Goal: Task Accomplishment & Management: Manage account settings

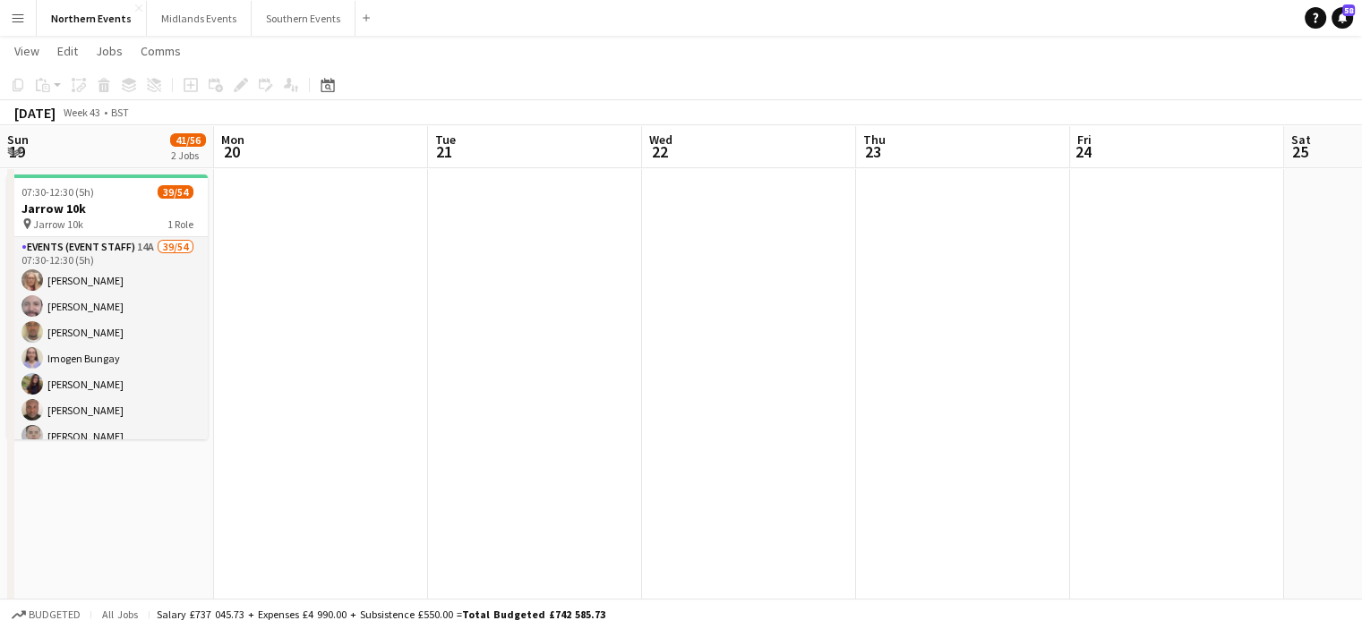
scroll to position [0, 668]
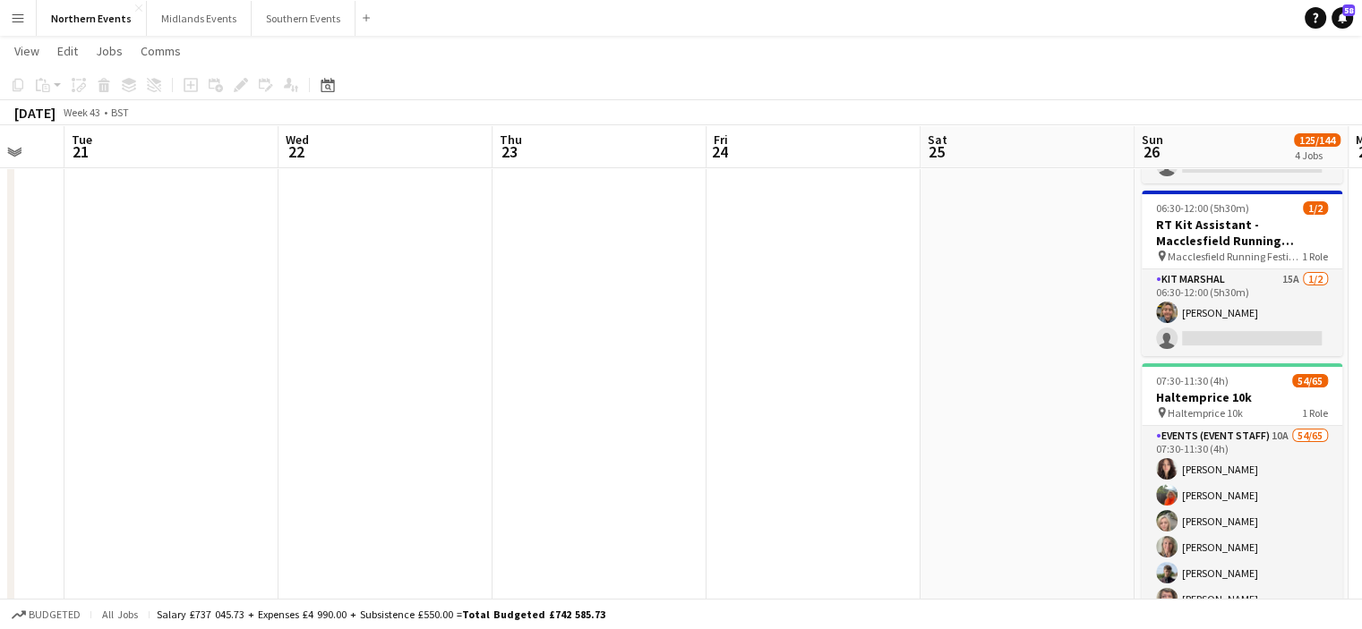
drag, startPoint x: 125, startPoint y: 245, endPoint x: 0, endPoint y: 228, distance: 126.5
click at [0, 228] on app-calendar-viewport "Fri 17 Sat 18 Sun 19 41/56 2 Jobs Mon 20 Tue 21 Wed 22 Thu 23 Fri 24 Sat 25 Sun…" at bounding box center [681, 492] width 1362 height 1224
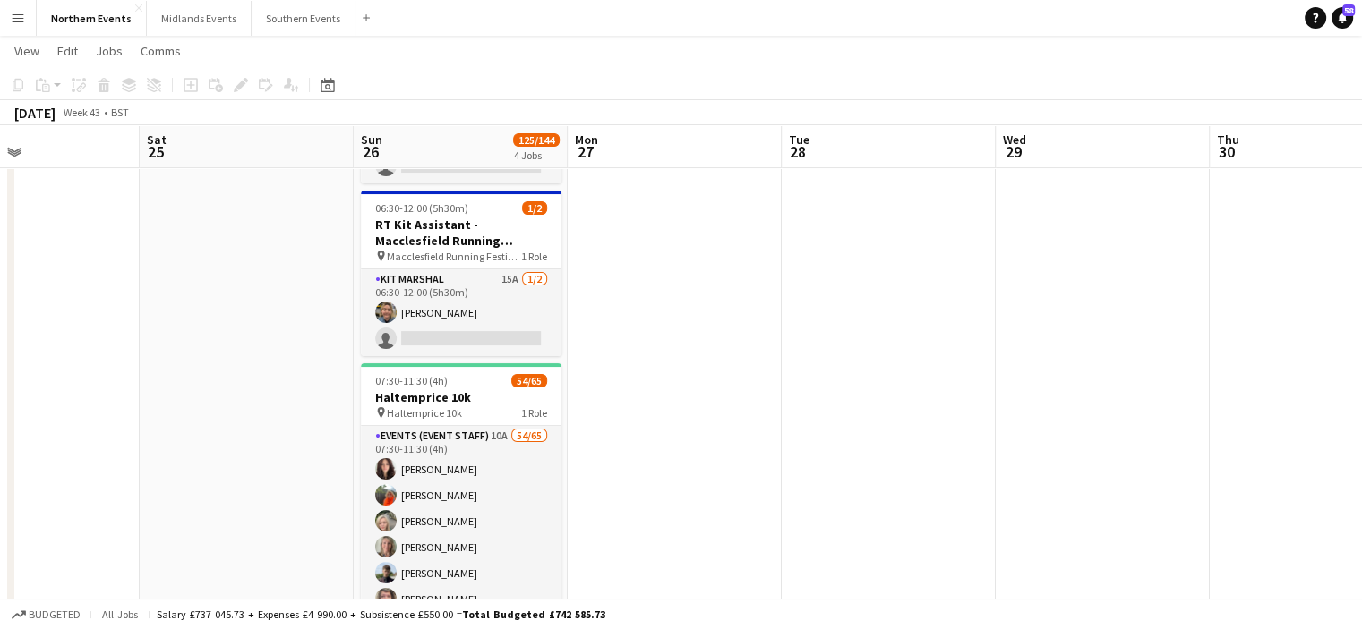
click at [0, 264] on app-calendar-viewport "Wed 22 Thu 23 Fri 24 Sat 25 Sun 26 125/144 4 Jobs Mon 27 Tue 28 Wed 29 Thu 30 F…" at bounding box center [681, 492] width 1362 height 1224
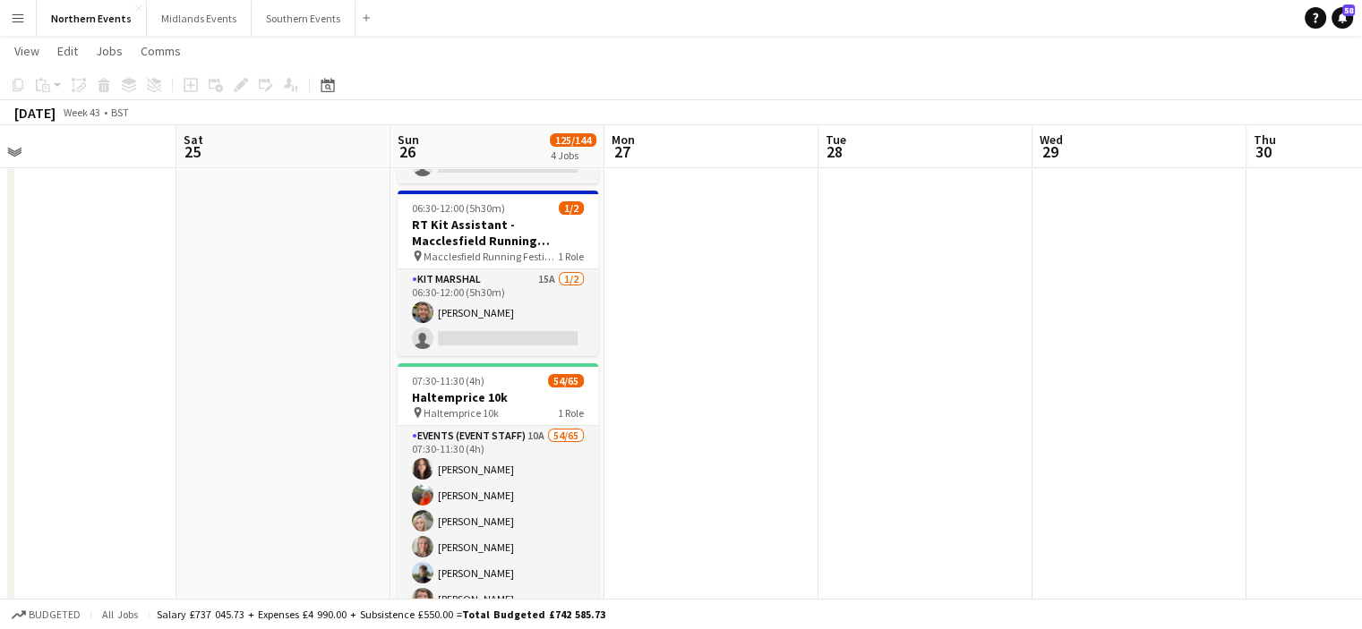
drag, startPoint x: 274, startPoint y: 285, endPoint x: 0, endPoint y: 271, distance: 274.3
click at [0, 271] on app-calendar-viewport "Wed 22 Thu 23 Fri 24 Sat 25 Sun 26 125/144 4 Jobs Mon 27 Tue 28 Wed 29 Thu 30 F…" at bounding box center [681, 492] width 1362 height 1224
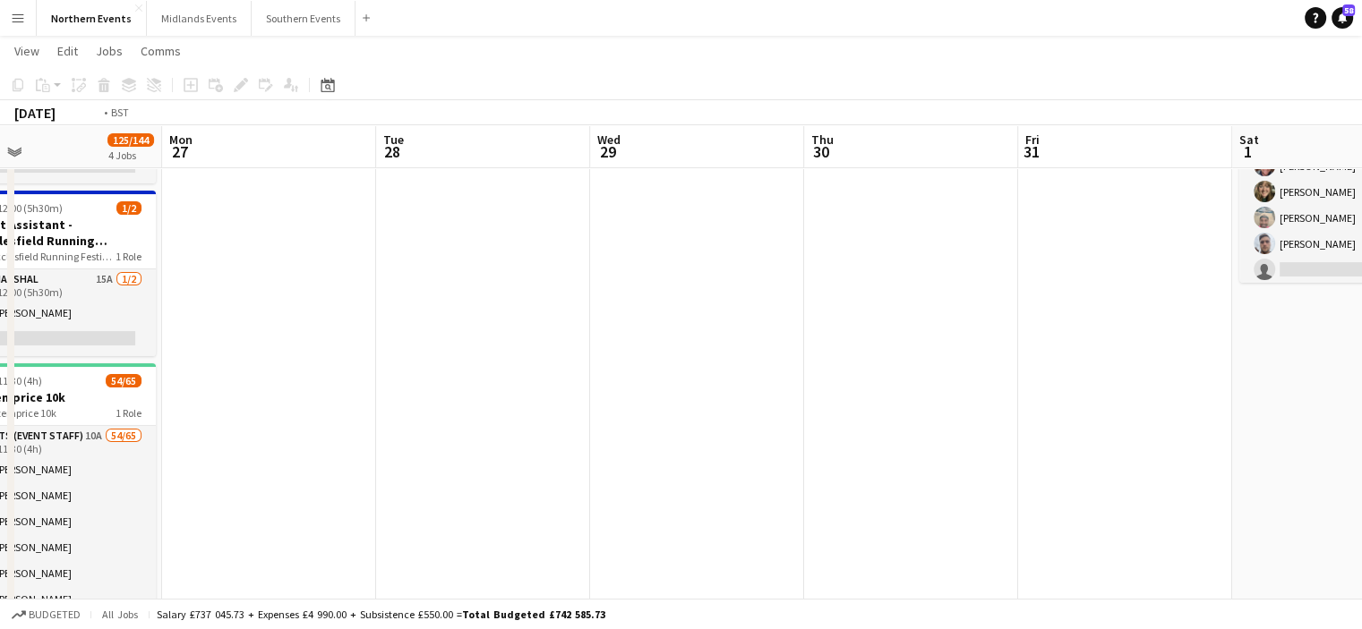
drag, startPoint x: 667, startPoint y: 276, endPoint x: 209, endPoint y: 264, distance: 458.5
click at [209, 264] on app-calendar-viewport "Fri 24 Sat 25 Sun 26 125/144 4 Jobs Mon 27 Tue 28 Wed 29 Thu 30 Fri 31 Sat 1 5/…" at bounding box center [681, 492] width 1362 height 1224
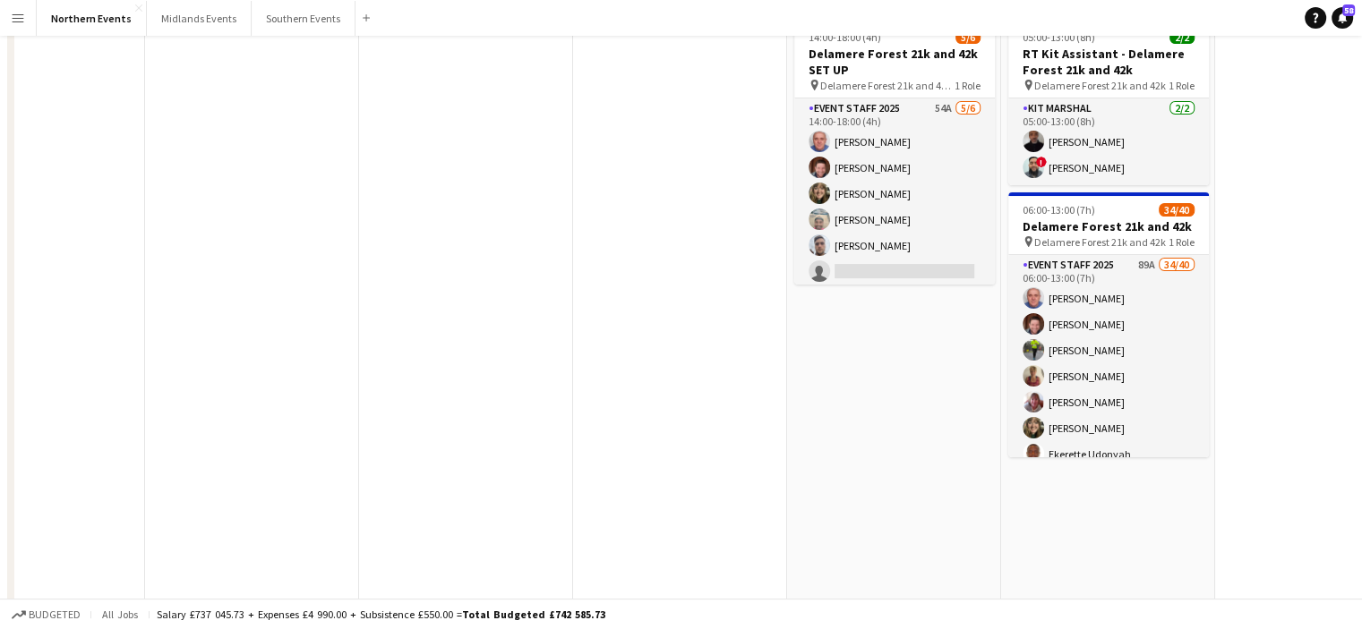
scroll to position [0, 0]
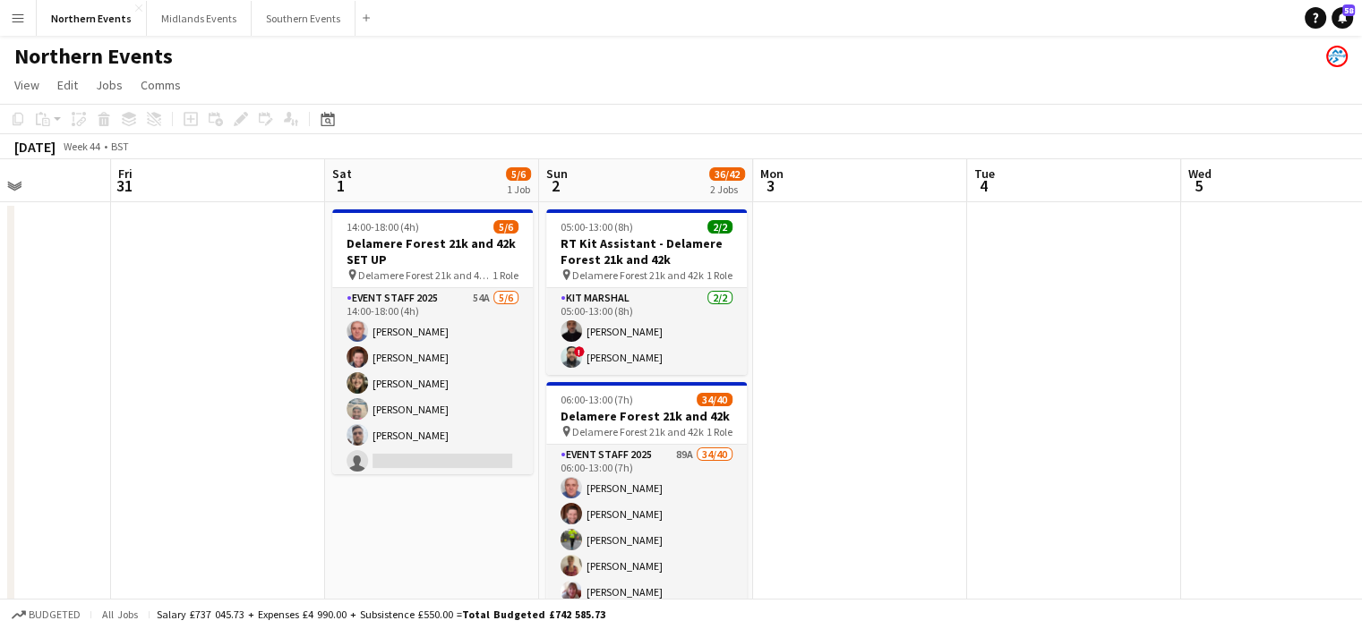
drag, startPoint x: 1263, startPoint y: 370, endPoint x: 750, endPoint y: 386, distance: 513.2
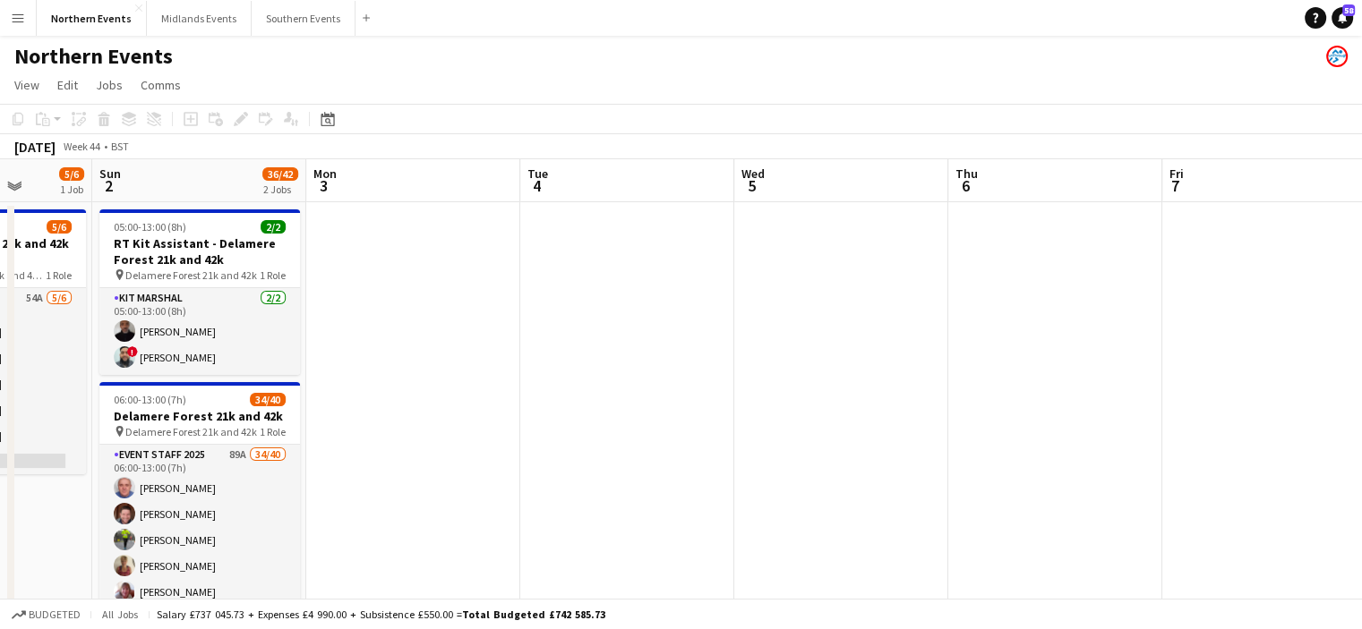
drag, startPoint x: 1025, startPoint y: 389, endPoint x: 576, endPoint y: 497, distance: 462.0
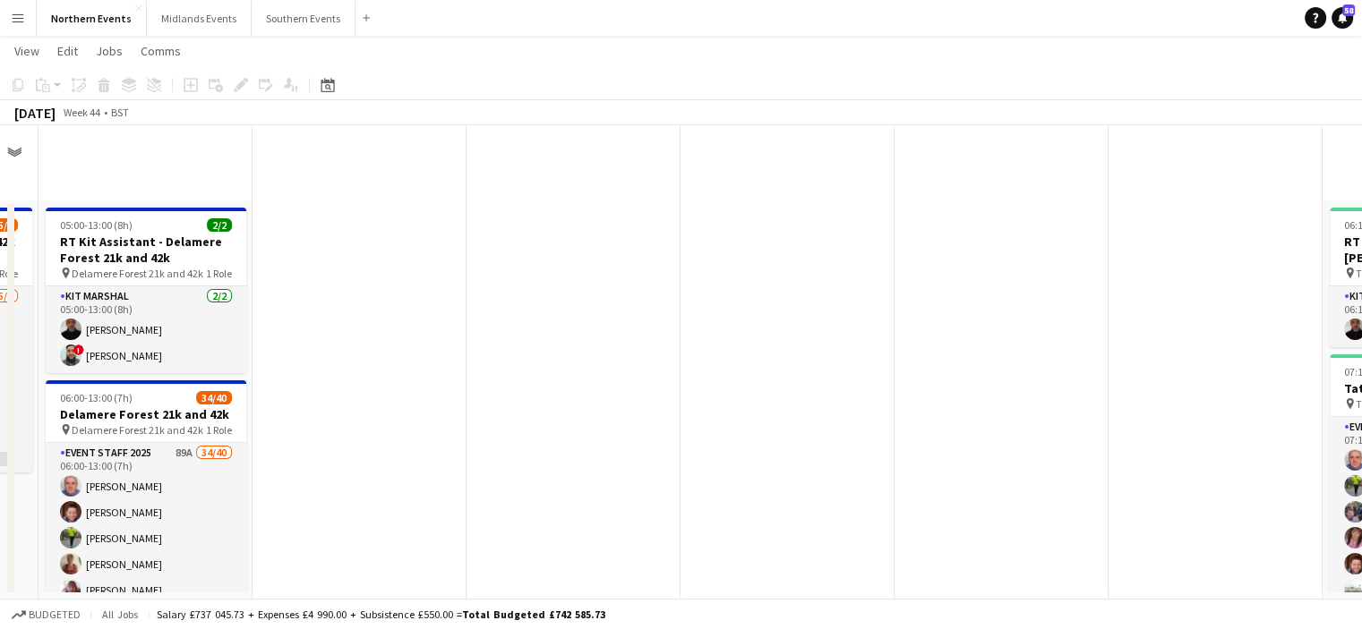
scroll to position [551, 0]
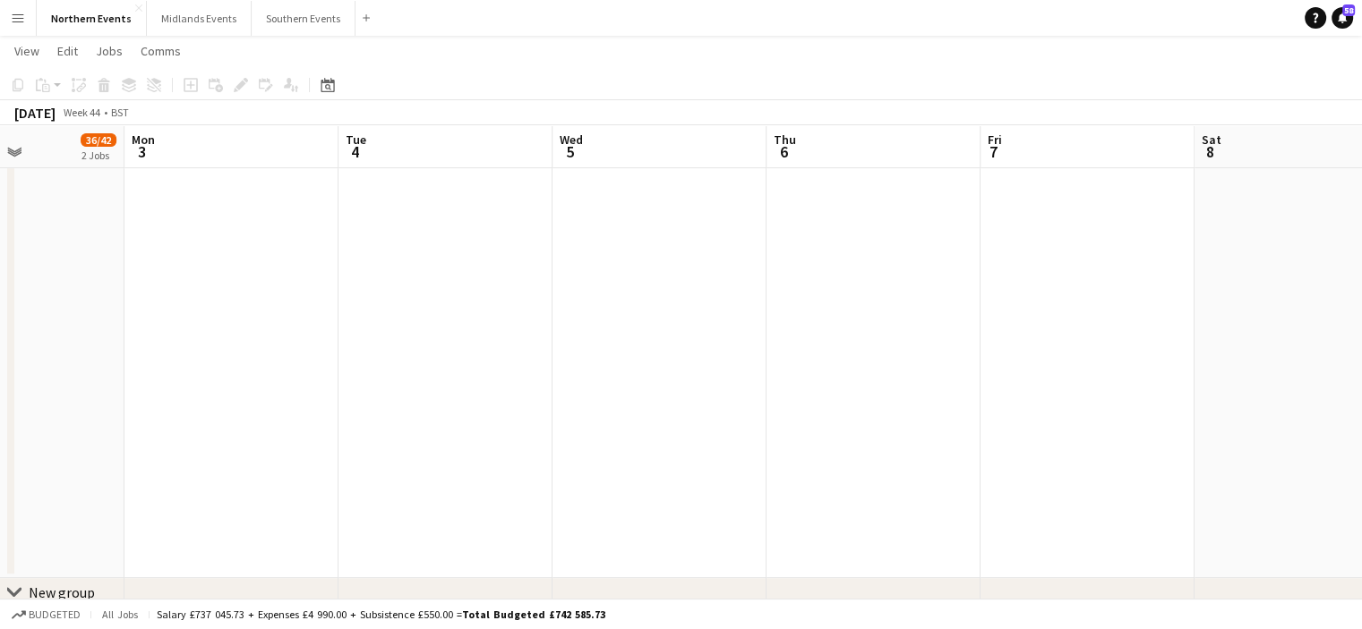
drag, startPoint x: 1059, startPoint y: 338, endPoint x: 666, endPoint y: 397, distance: 397.3
click at [666, 397] on app-calendar-viewport "Thu 30 Fri 31 Sat 1 5/6 1 Job Sun 2 36/42 2 Jobs Mon 3 Tue 4 Wed 5 Thu 6 Fri 7 …" at bounding box center [681, 131] width 1362 height 1224
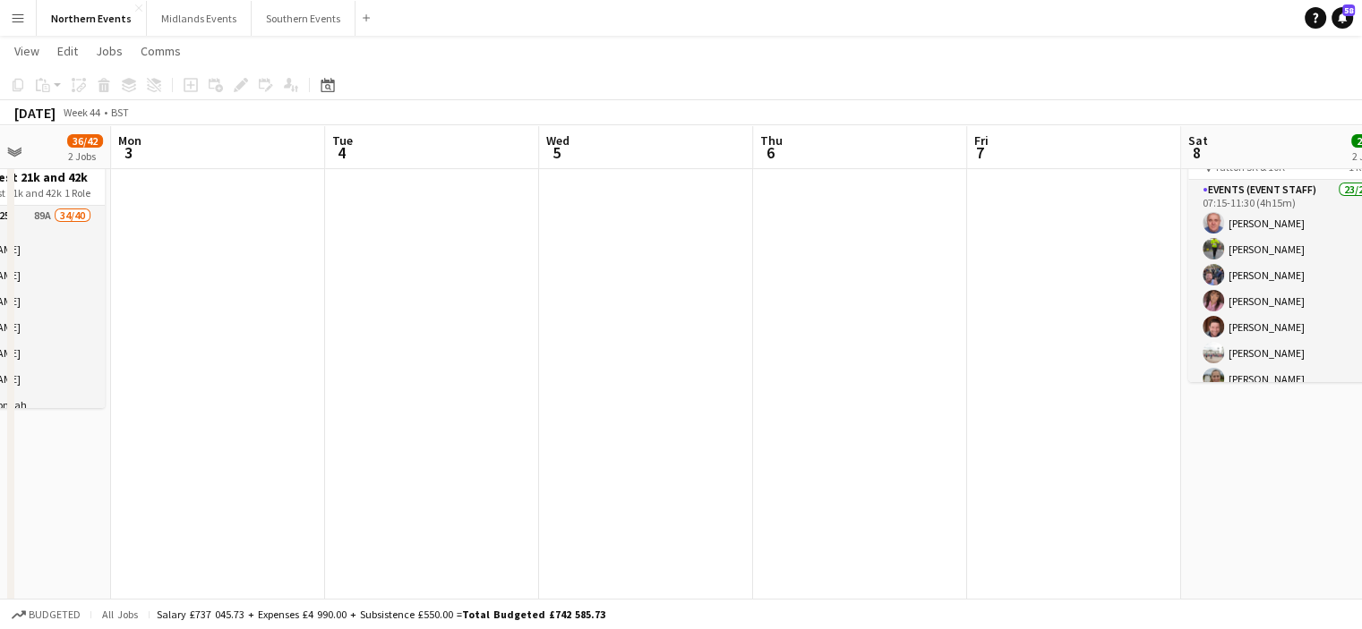
scroll to position [228, 0]
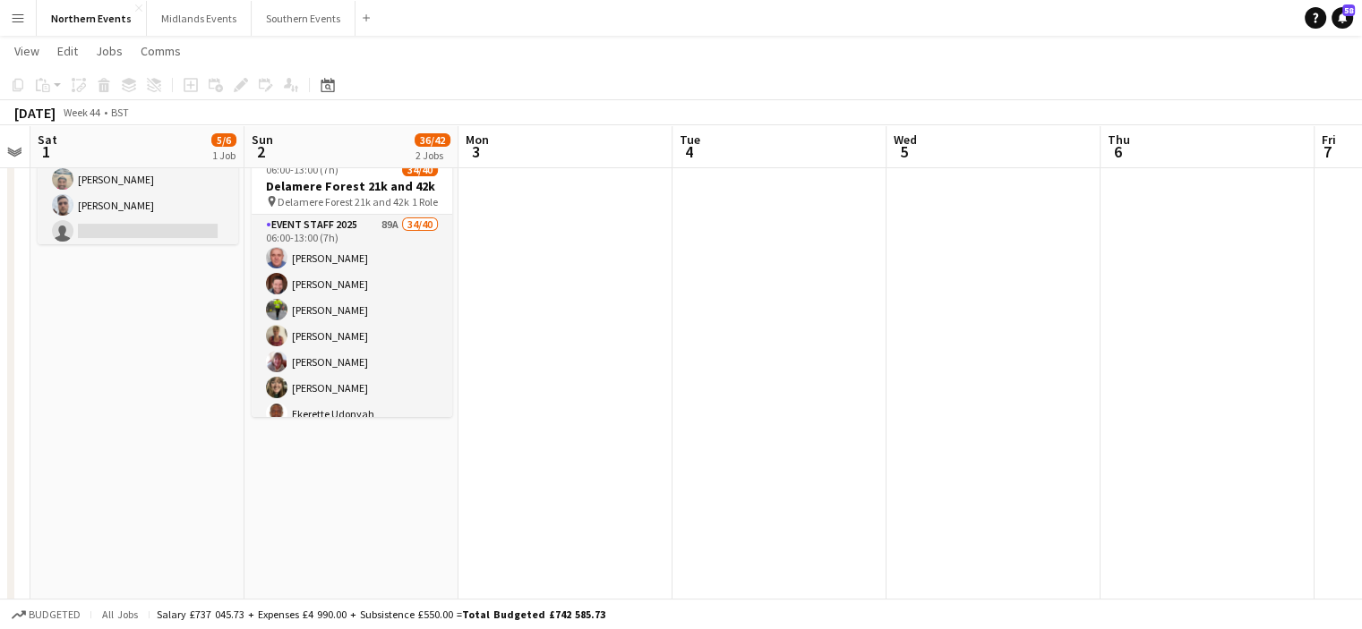
drag, startPoint x: 1118, startPoint y: 368, endPoint x: 1344, endPoint y: 350, distance: 226.3
click at [1344, 350] on app-calendar-viewport "Thu 30 Fri 31 Sat 1 5/6 1 Job Sun 2 36/42 2 Jobs Mon 3 Tue 4 Wed 5 Thu 6 Fri 7 …" at bounding box center [681, 454] width 1362 height 1224
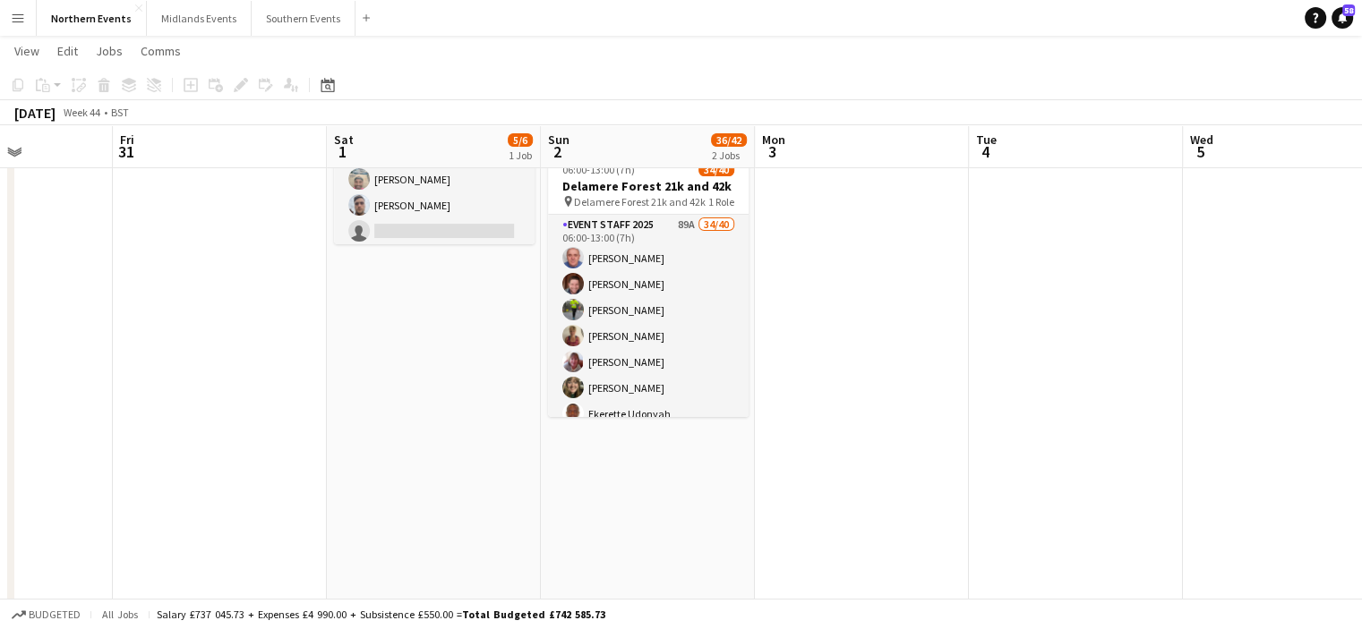
scroll to position [0, 508]
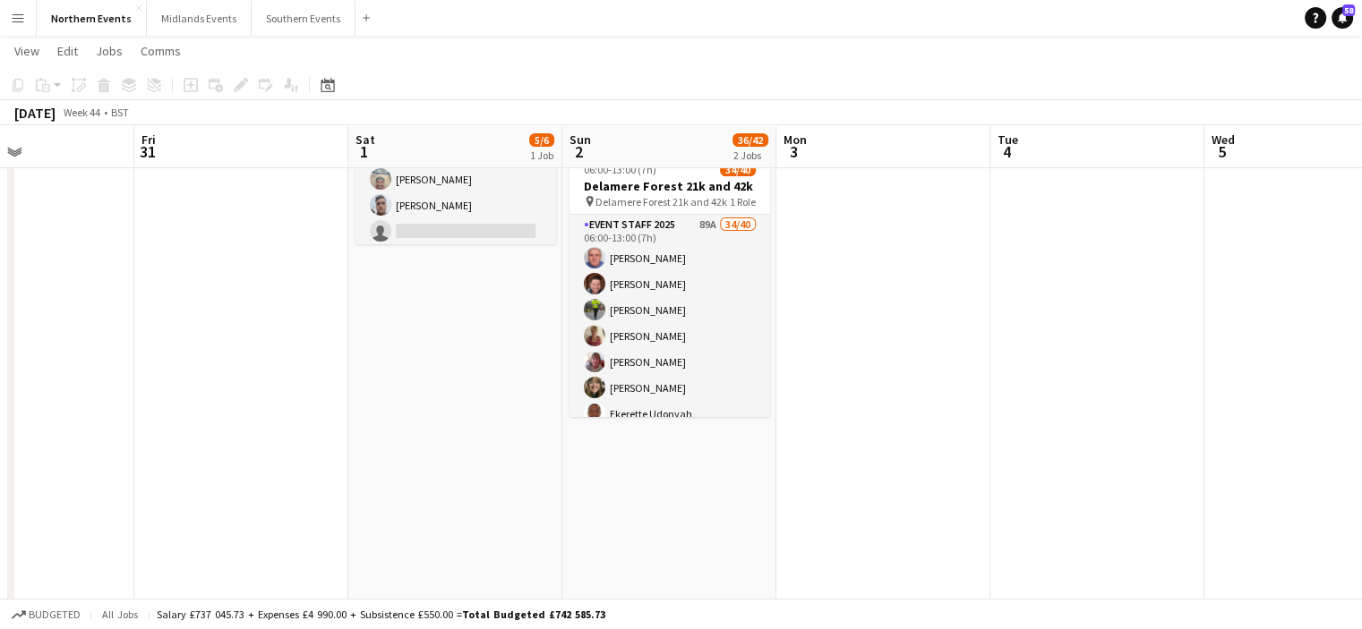
drag, startPoint x: 635, startPoint y: 393, endPoint x: 952, endPoint y: 371, distance: 318.5
click at [952, 371] on app-calendar-viewport "Tue 28 Wed 29 Thu 30 Fri 31 Sat 1 5/6 1 Job Sun 2 36/42 2 Jobs Mon 3 Tue 4 Wed …" at bounding box center [681, 454] width 1362 height 1224
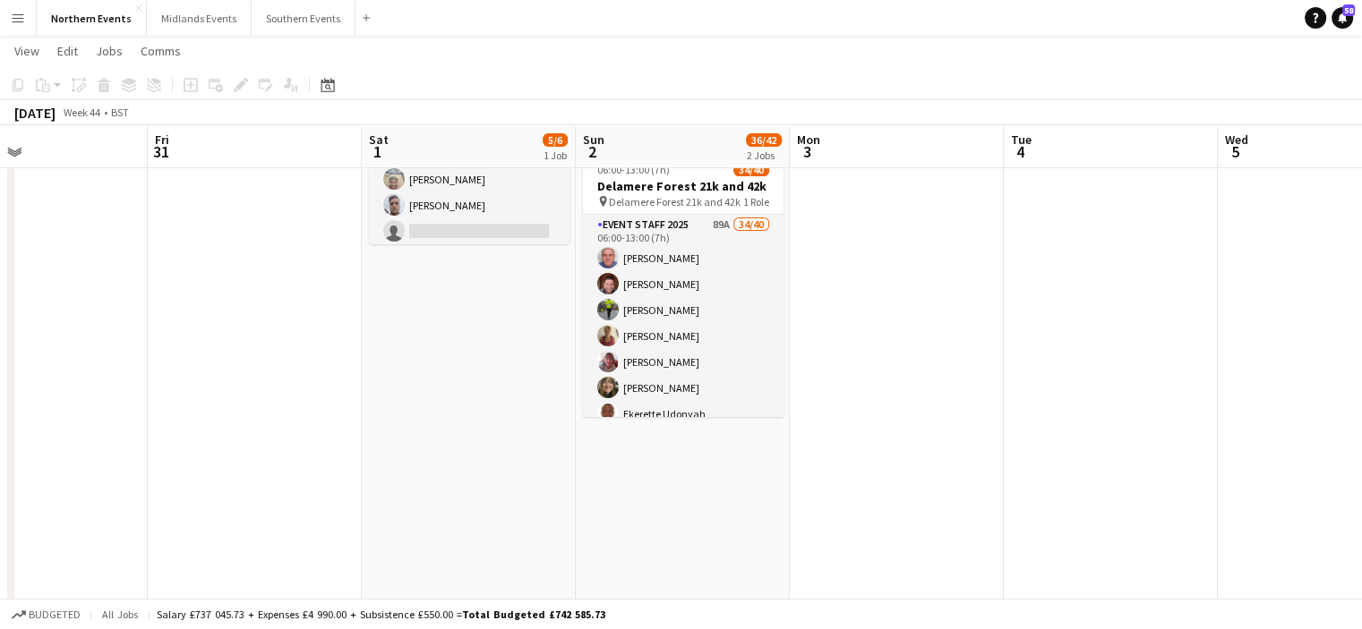
drag, startPoint x: 1068, startPoint y: 293, endPoint x: 1081, endPoint y: 542, distance: 249.2
click at [1081, 542] on app-calendar-viewport "Tue 28 Wed 29 Thu 30 Fri 31 Sat 1 5/6 1 Job Sun 2 36/42 2 Jobs Mon 3 Tue 4 Wed …" at bounding box center [681, 454] width 1362 height 1224
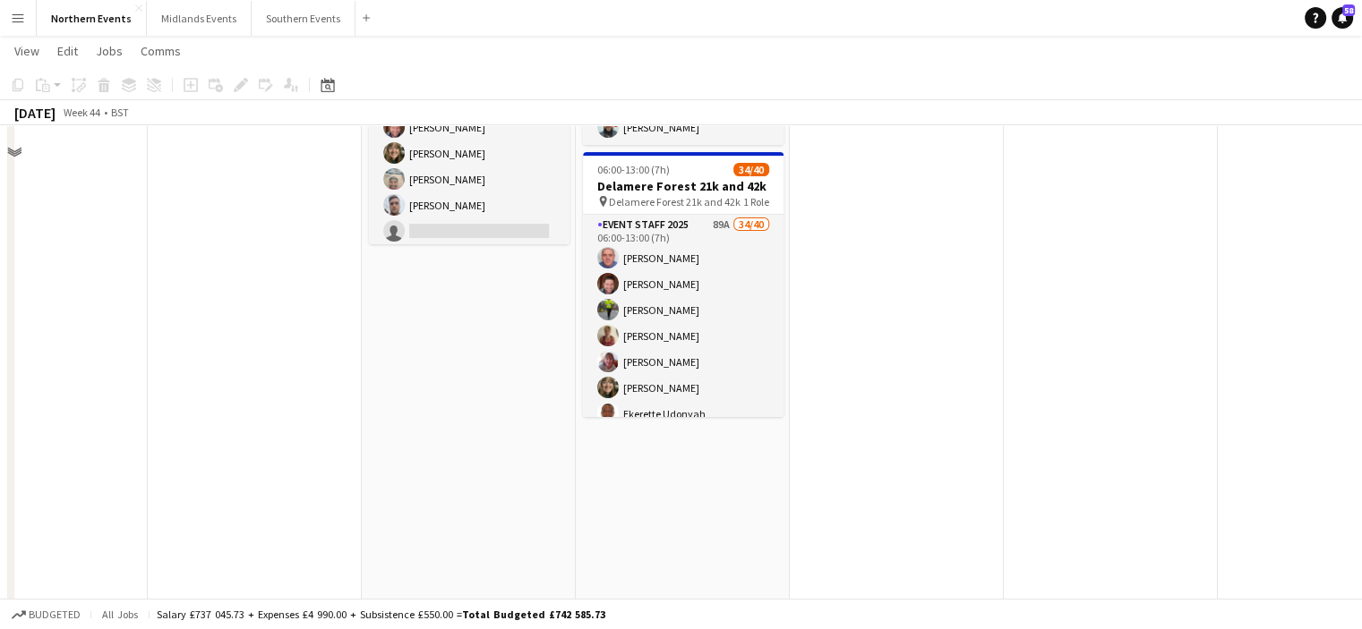
scroll to position [0, 0]
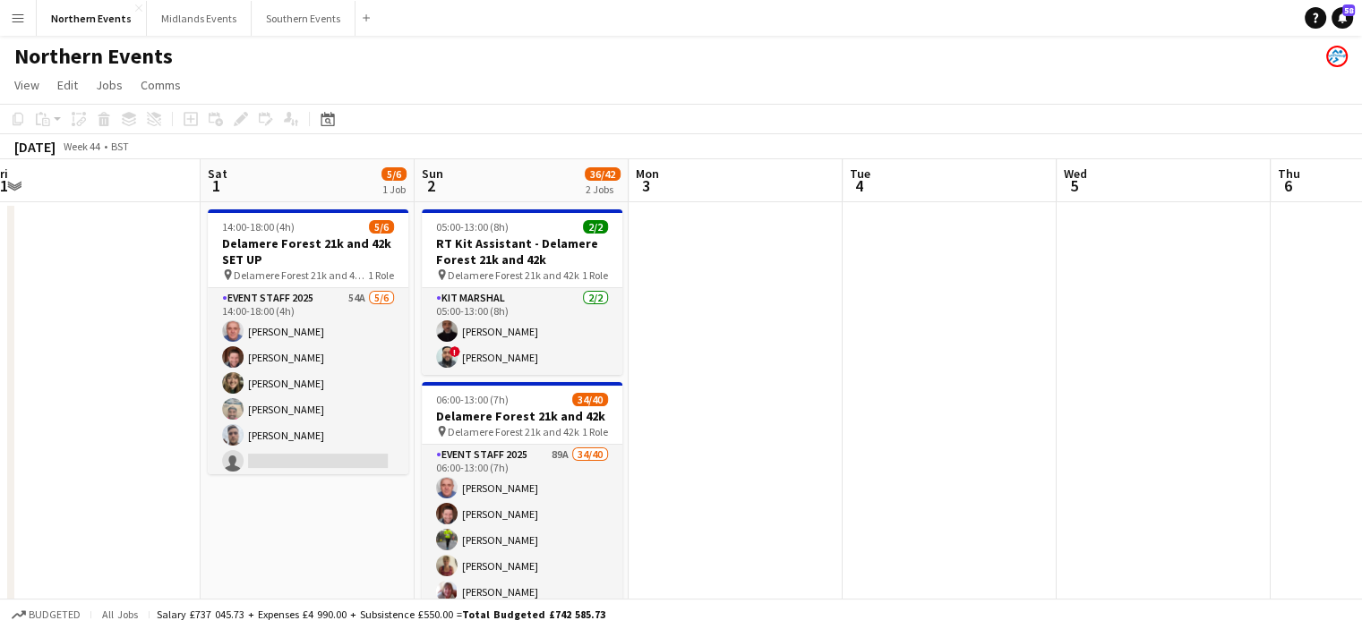
drag, startPoint x: 1157, startPoint y: 289, endPoint x: 779, endPoint y: 225, distance: 384.1
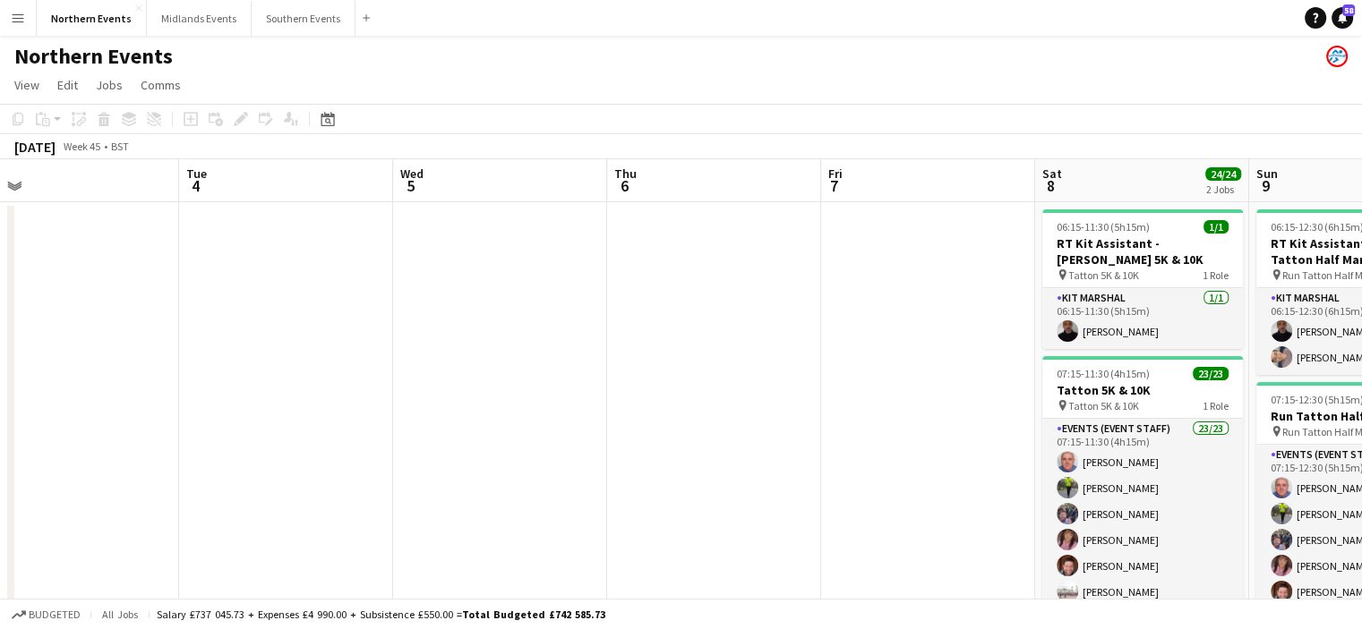
scroll to position [0, 636]
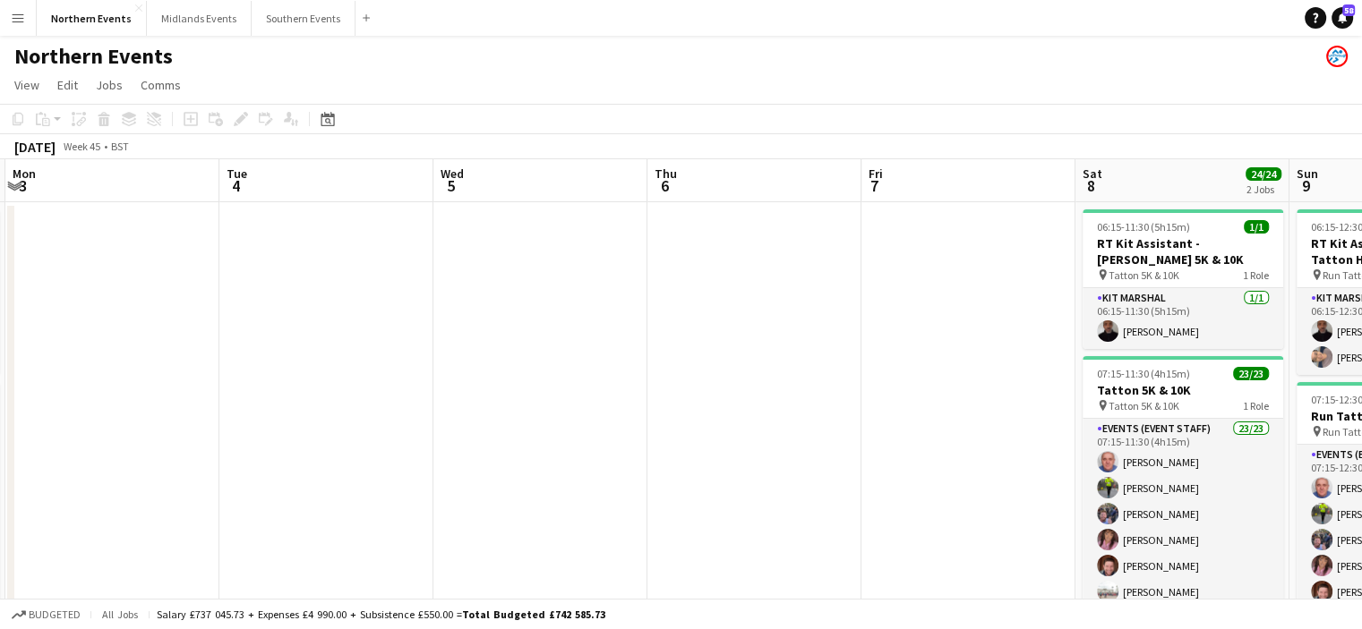
drag, startPoint x: 910, startPoint y: 355, endPoint x: 290, endPoint y: 432, distance: 624.2
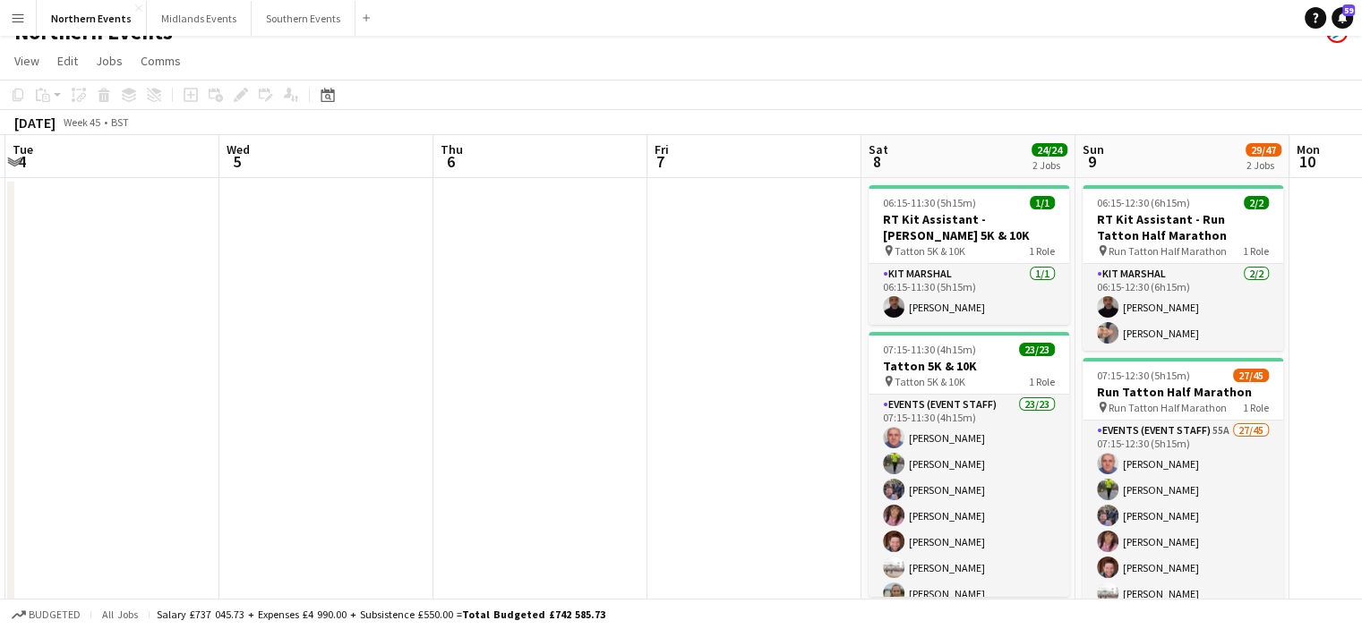
scroll to position [0, 0]
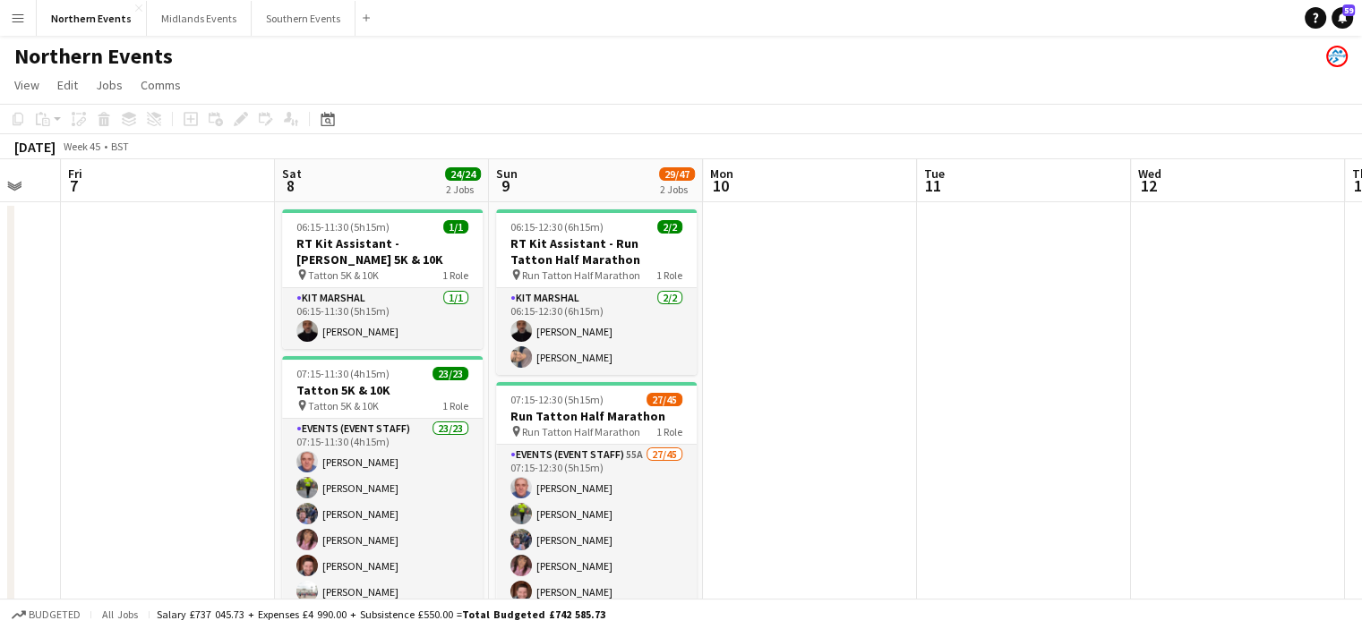
drag, startPoint x: 1223, startPoint y: 279, endPoint x: 600, endPoint y: 329, distance: 625.1
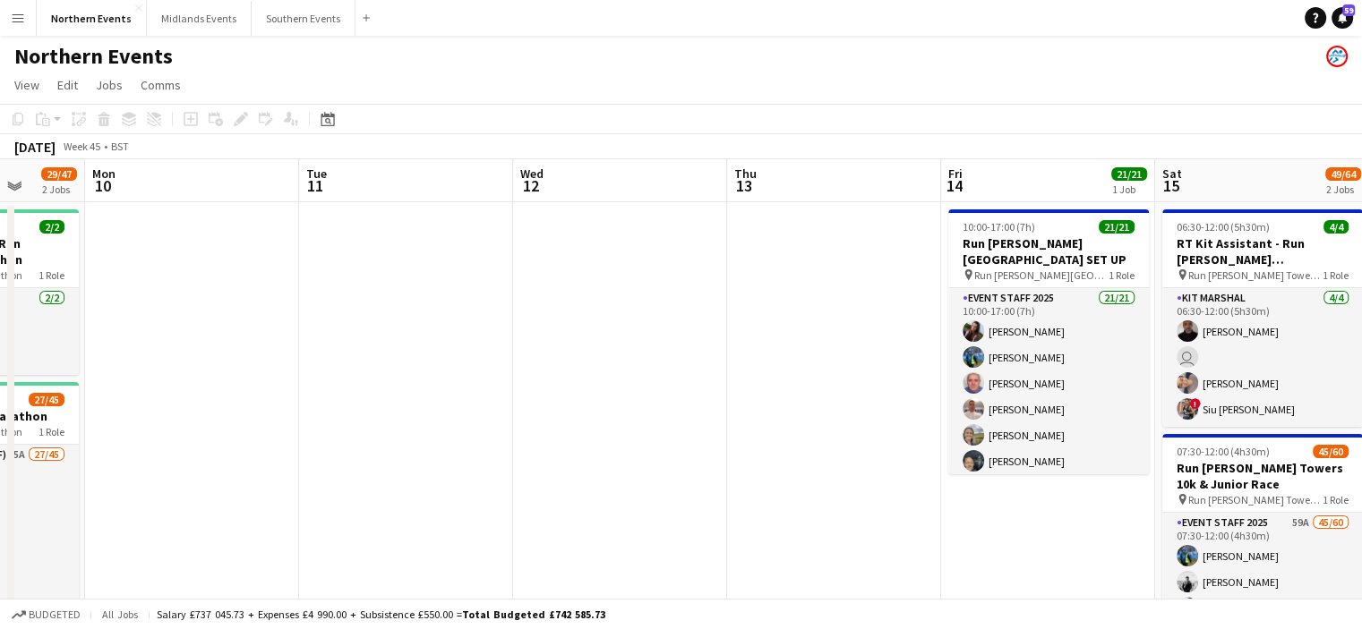
drag, startPoint x: 1003, startPoint y: 350, endPoint x: 417, endPoint y: 447, distance: 593.4
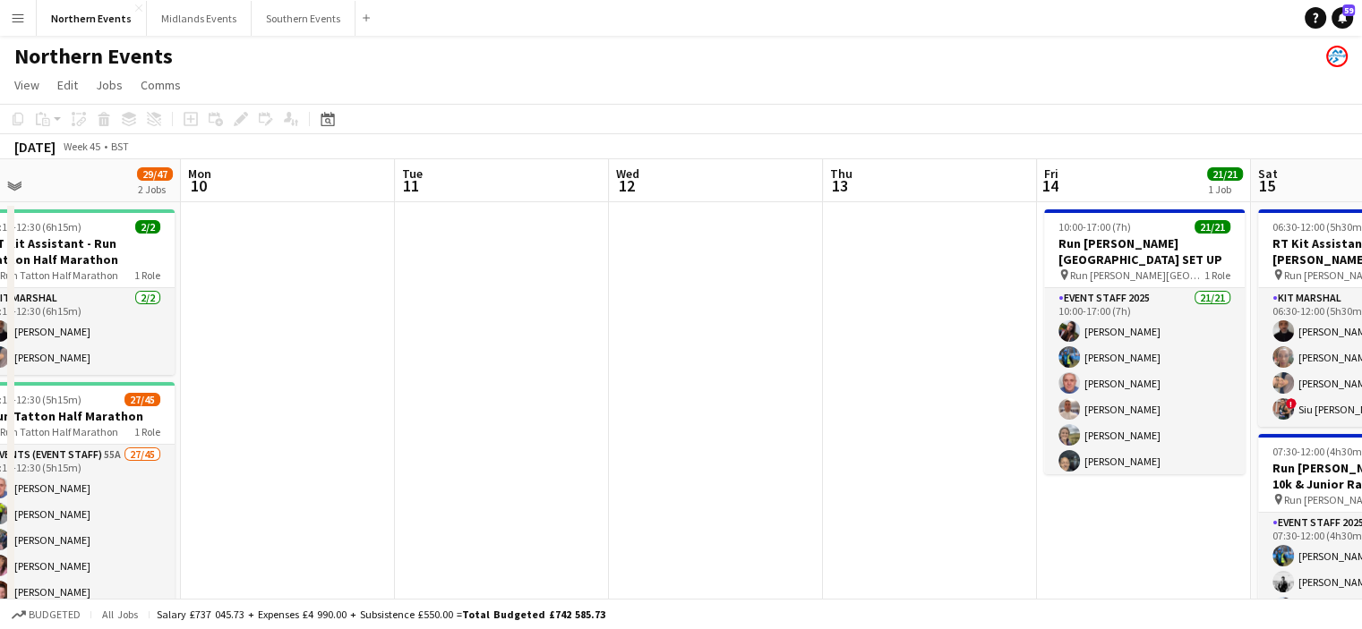
scroll to position [0, 465]
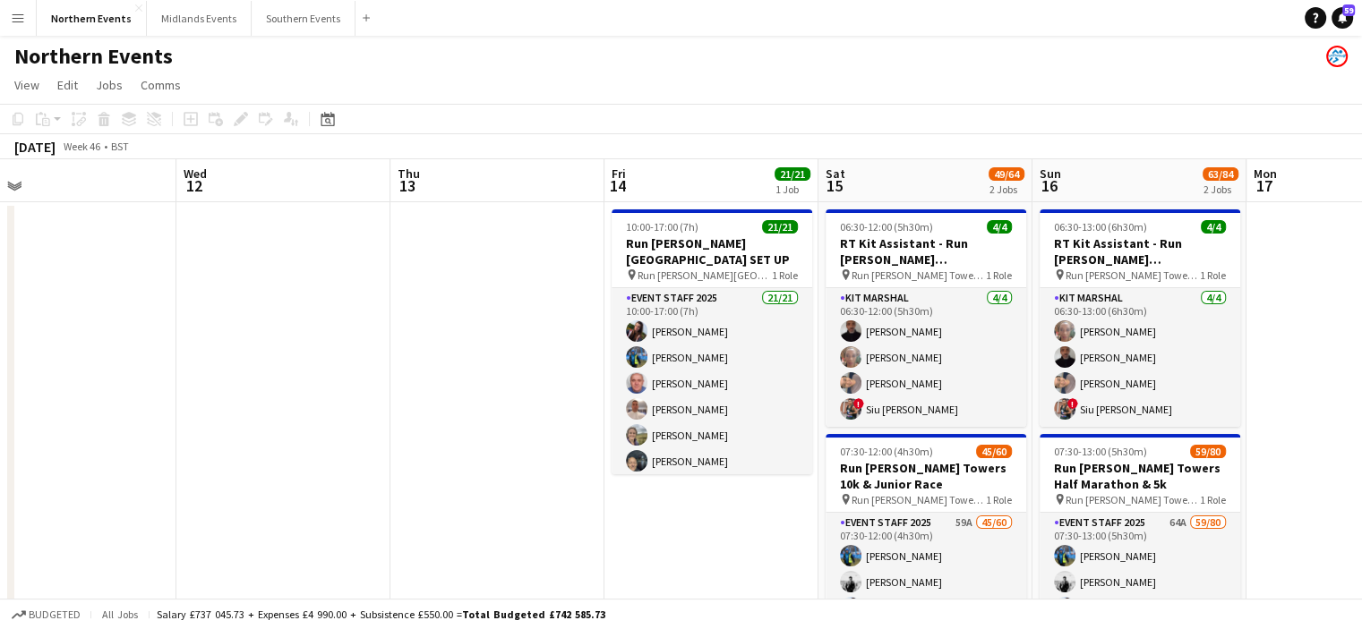
drag, startPoint x: 914, startPoint y: 469, endPoint x: 583, endPoint y: 510, distance: 333.8
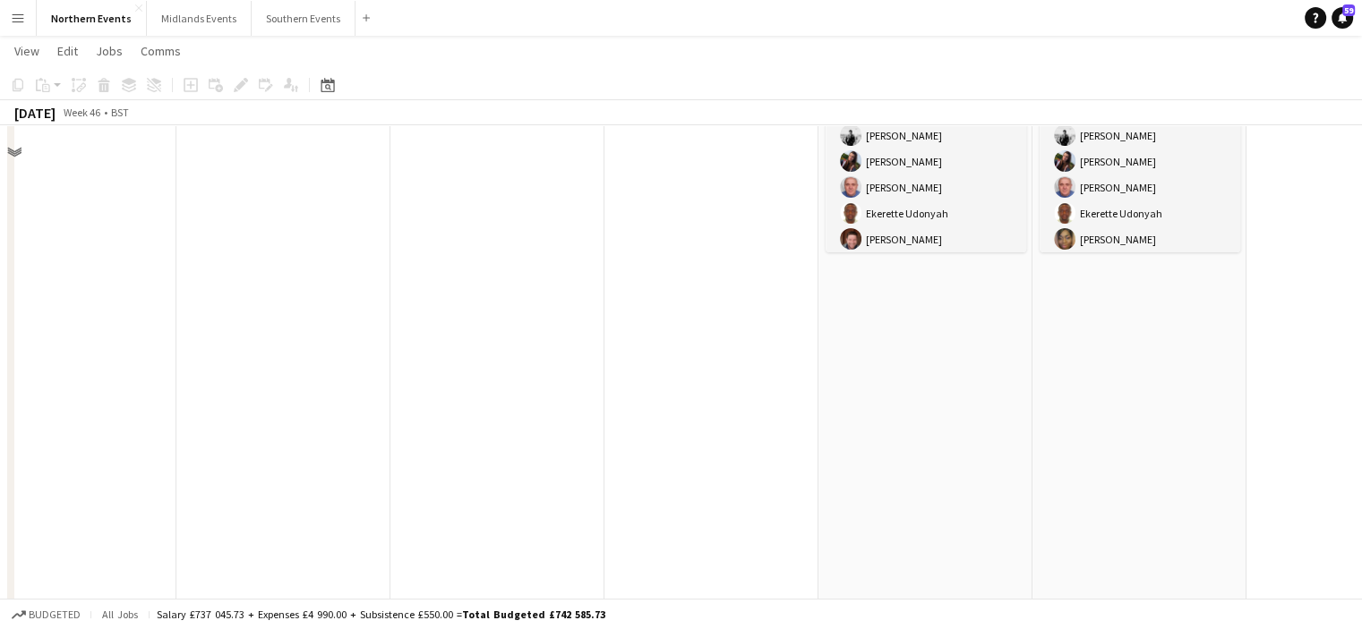
scroll to position [0, 0]
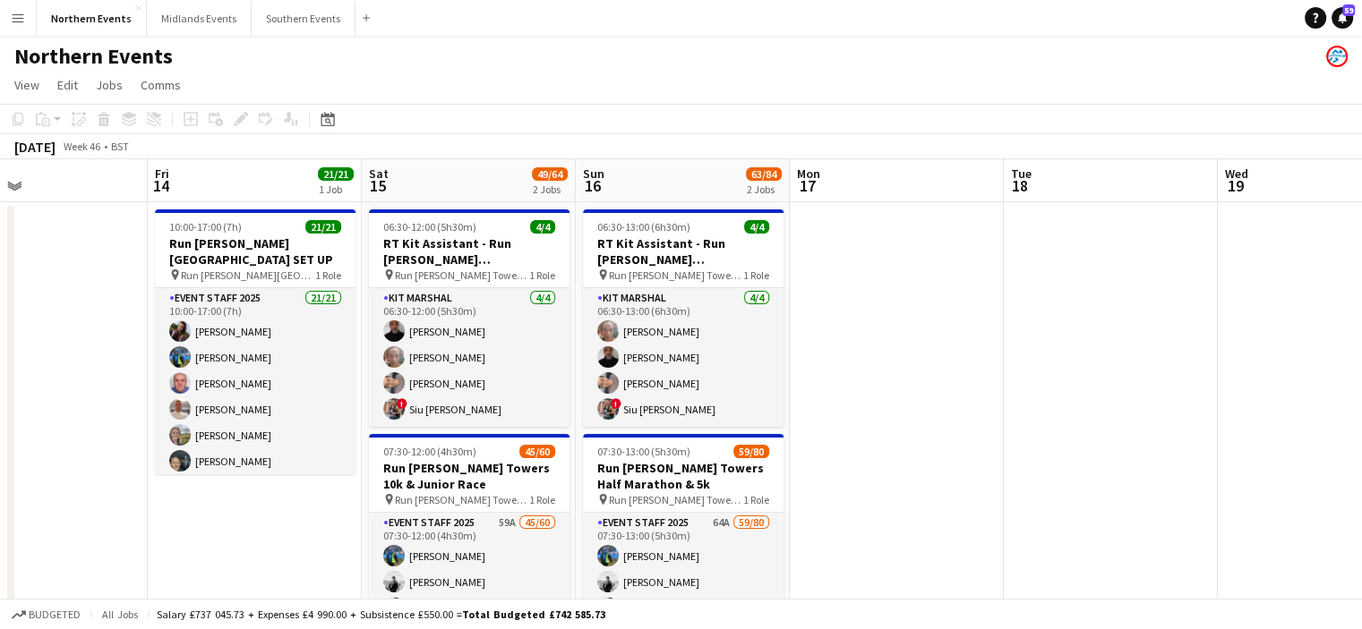
drag, startPoint x: 1193, startPoint y: 314, endPoint x: 715, endPoint y: 328, distance: 478.2
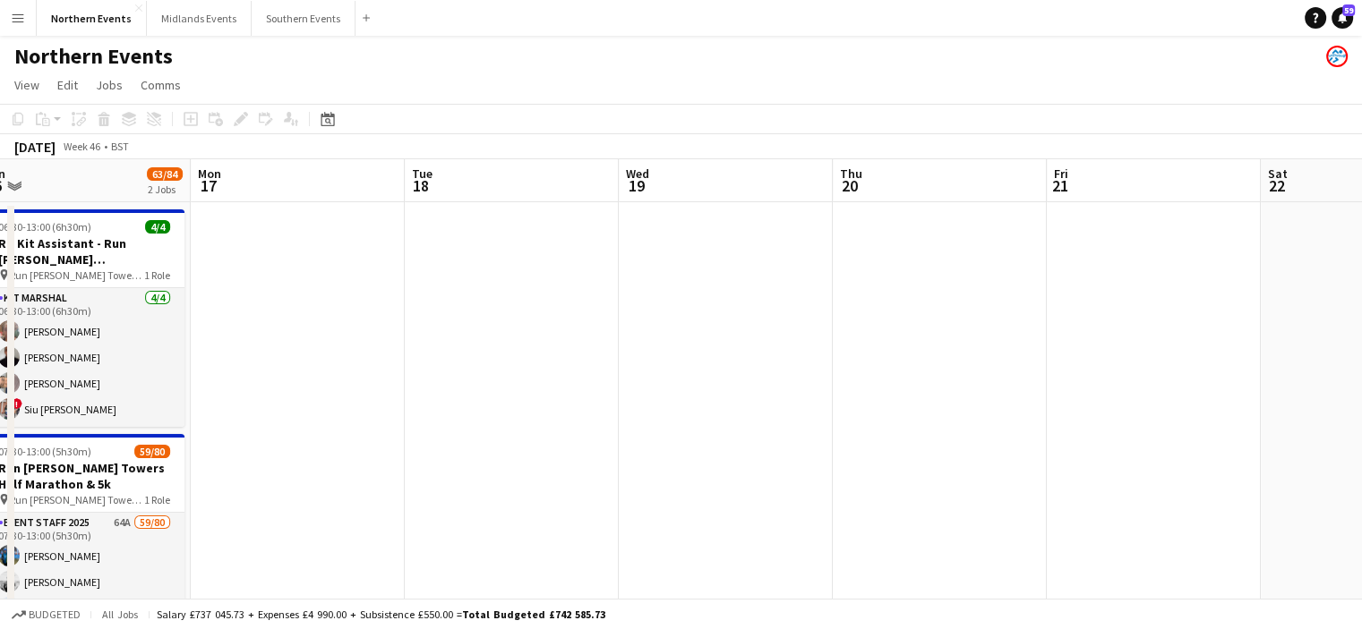
drag, startPoint x: 1169, startPoint y: 239, endPoint x: 591, endPoint y: 300, distance: 581.5
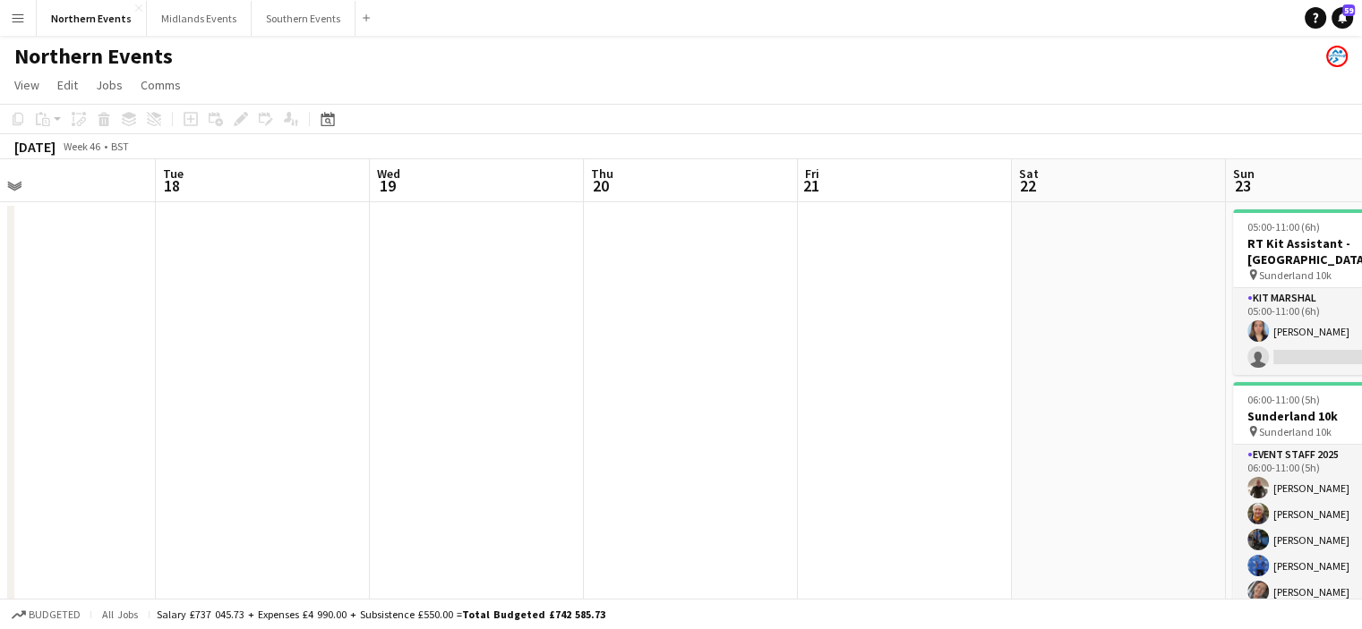
drag, startPoint x: 836, startPoint y: 357, endPoint x: 141, endPoint y: 409, distance: 696.6
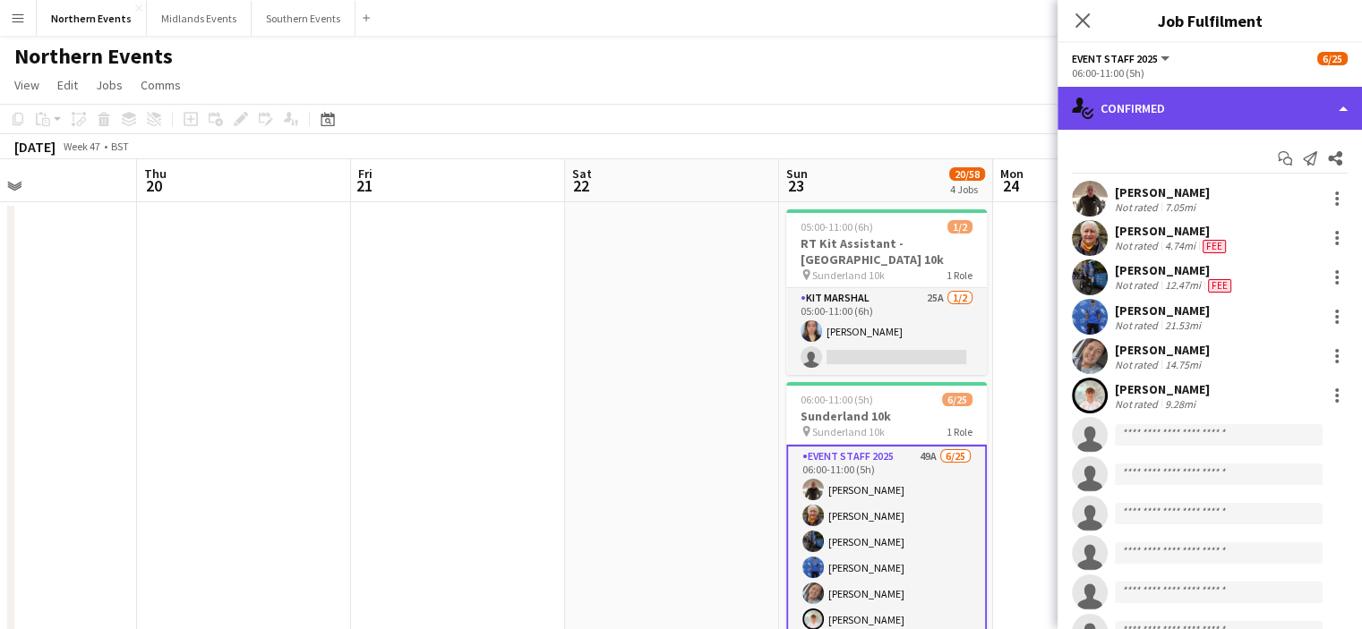
click at [1243, 103] on div "single-neutral-actions-check-2 Confirmed" at bounding box center [1209, 108] width 304 height 43
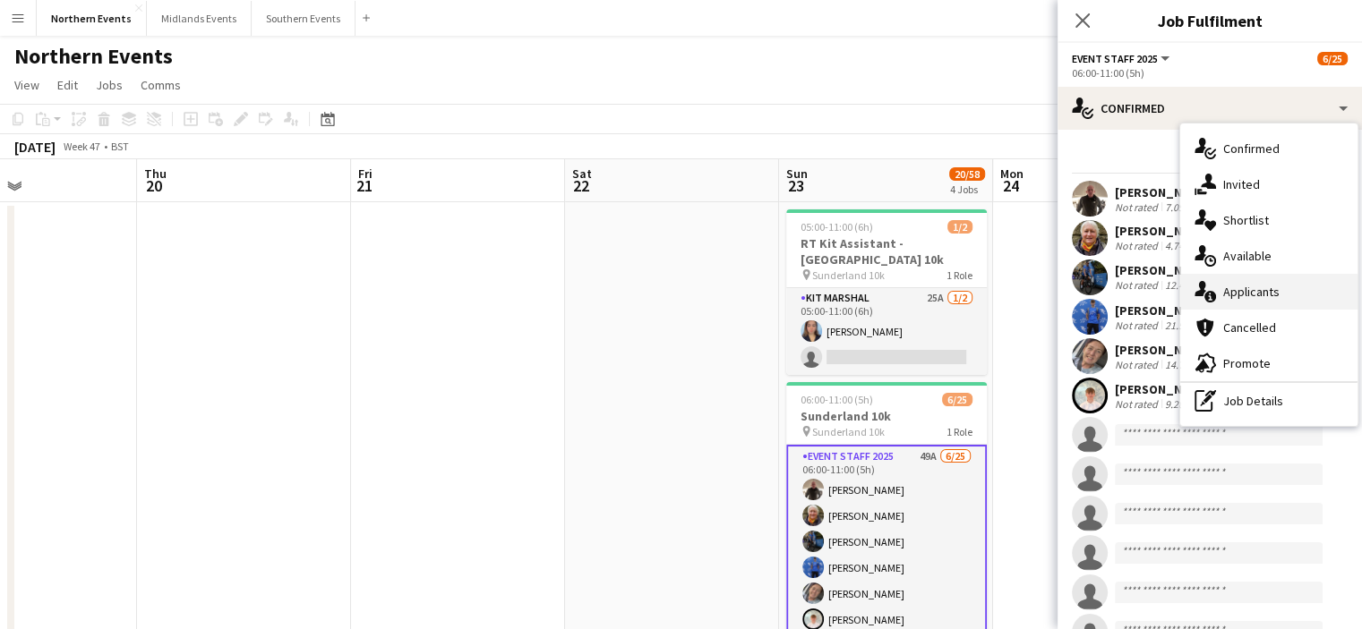
click at [1261, 288] on span "Applicants" at bounding box center [1251, 292] width 56 height 16
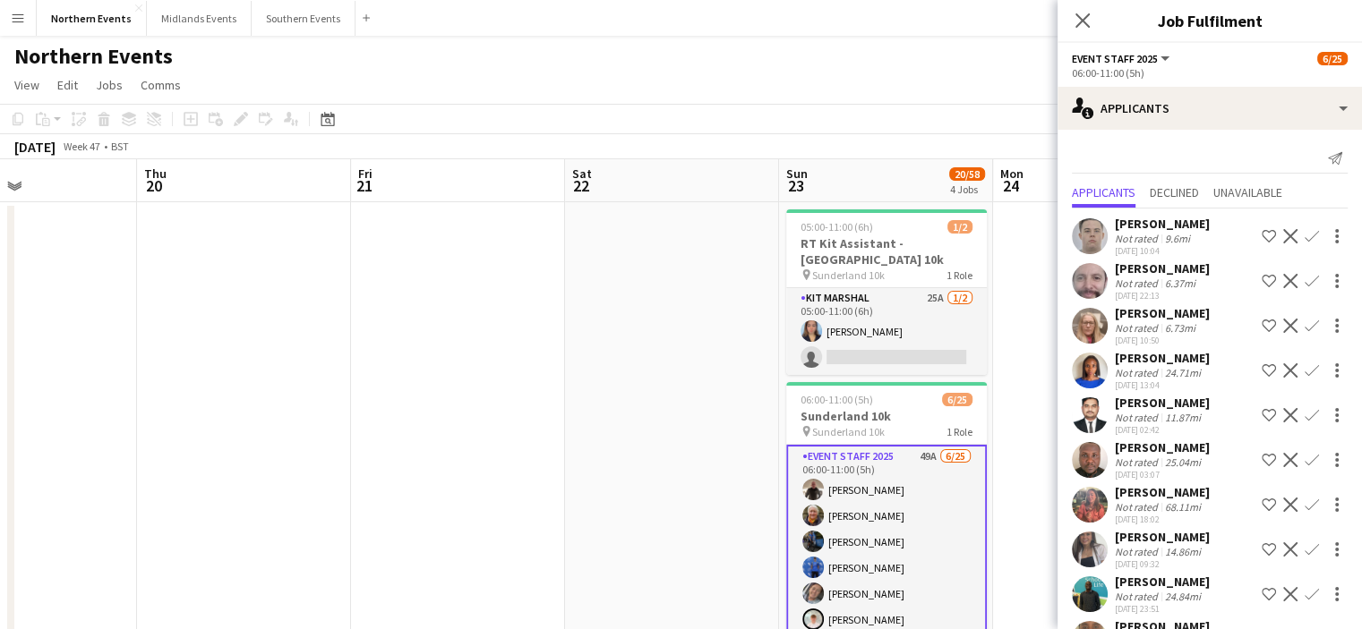
click at [1304, 232] on app-icon "Confirm" at bounding box center [1311, 236] width 14 height 14
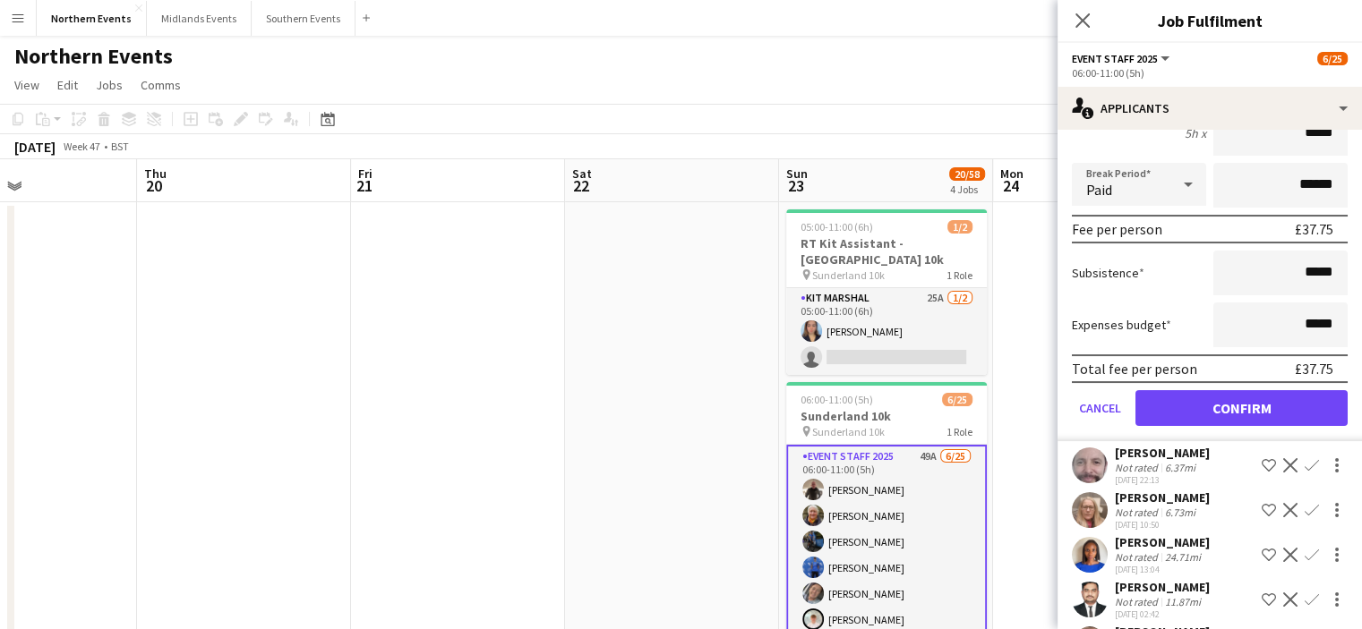
scroll to position [226, 0]
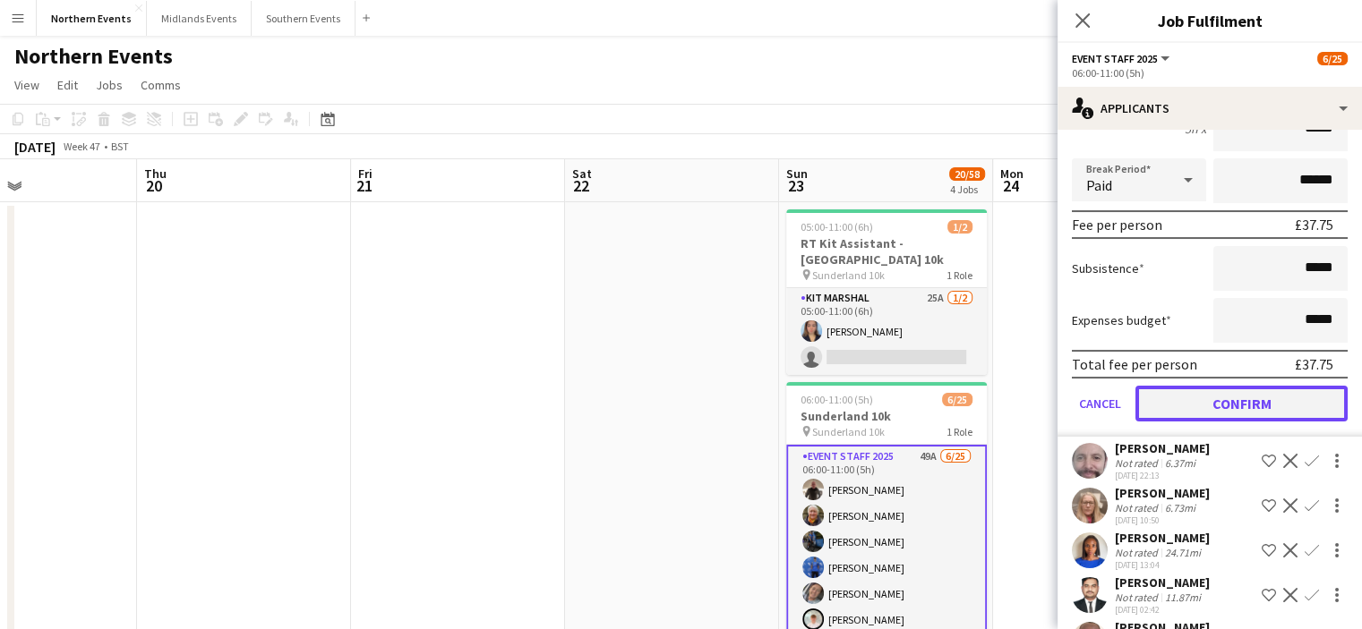
click at [1262, 411] on button "Confirm" at bounding box center [1241, 404] width 212 height 36
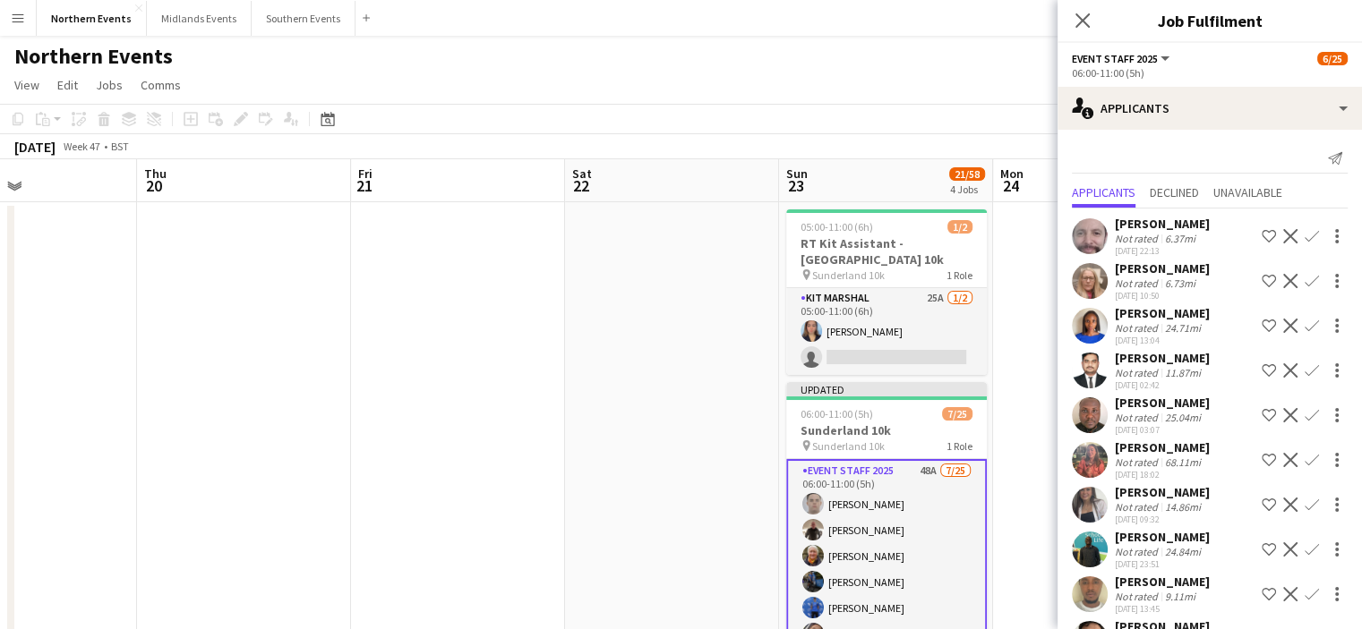
click at [1304, 239] on app-icon "Confirm" at bounding box center [1311, 236] width 14 height 14
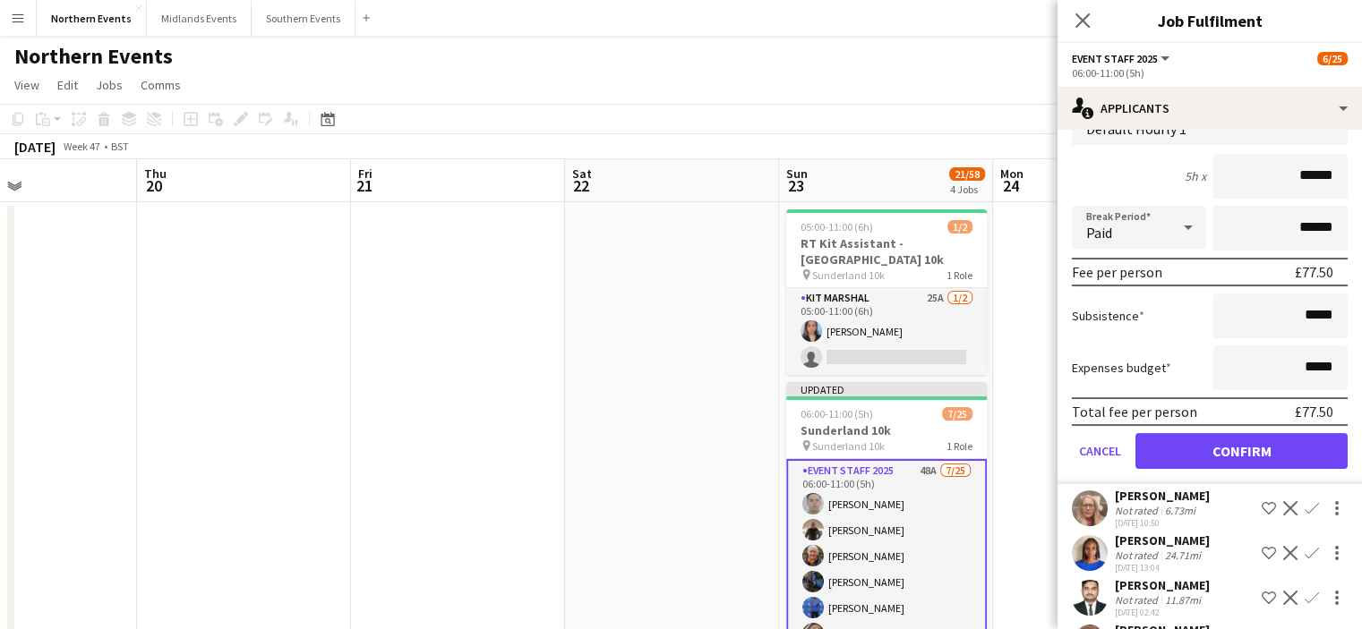
scroll to position [183, 0]
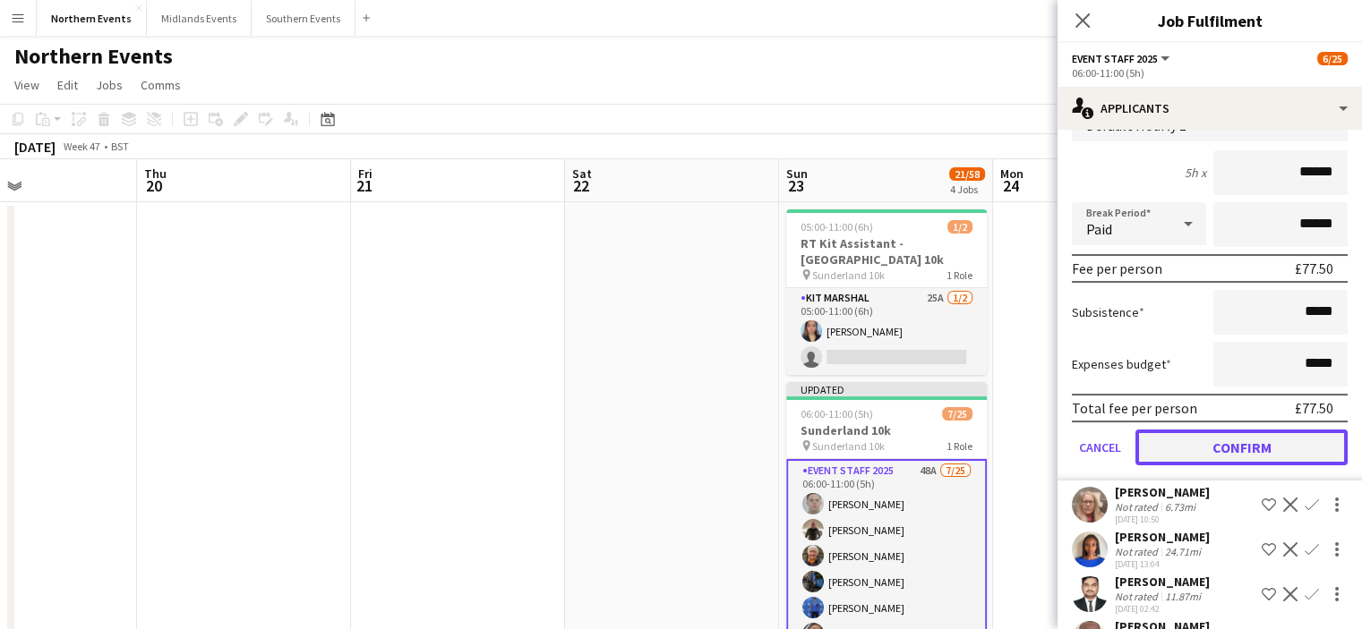
click at [1263, 447] on button "Confirm" at bounding box center [1241, 448] width 212 height 36
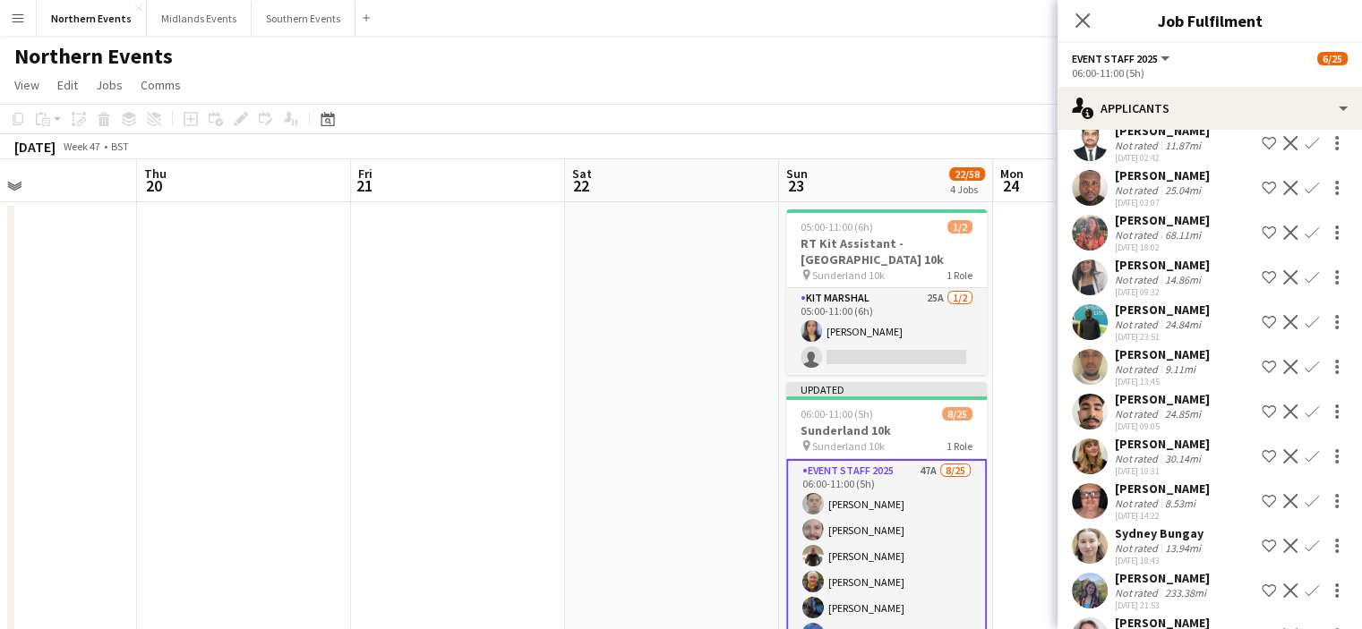
scroll to position [0, 0]
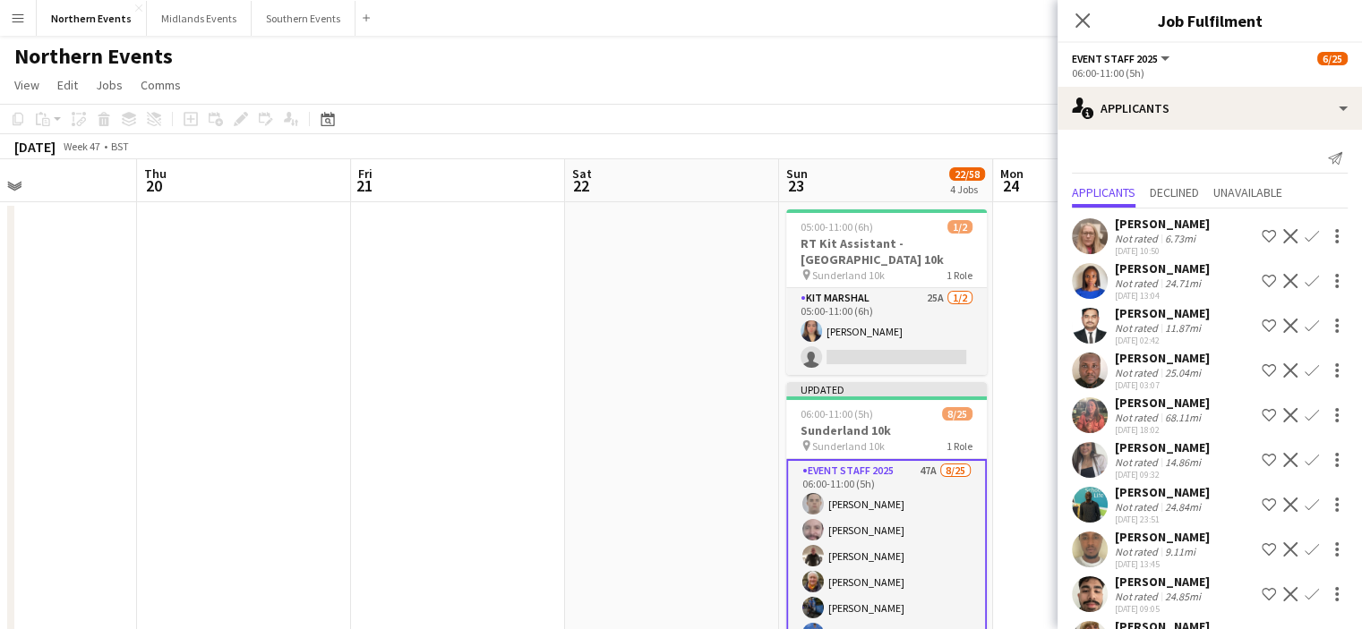
click at [1304, 239] on app-icon "Confirm" at bounding box center [1311, 236] width 14 height 14
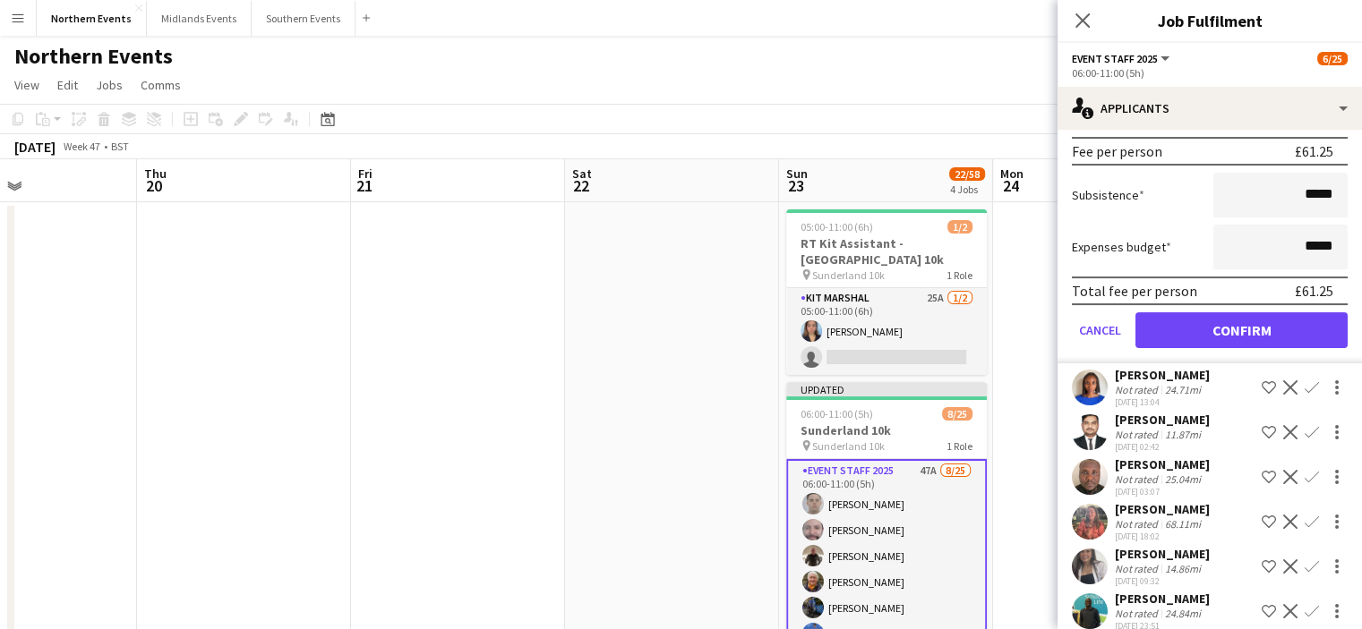
scroll to position [323, 0]
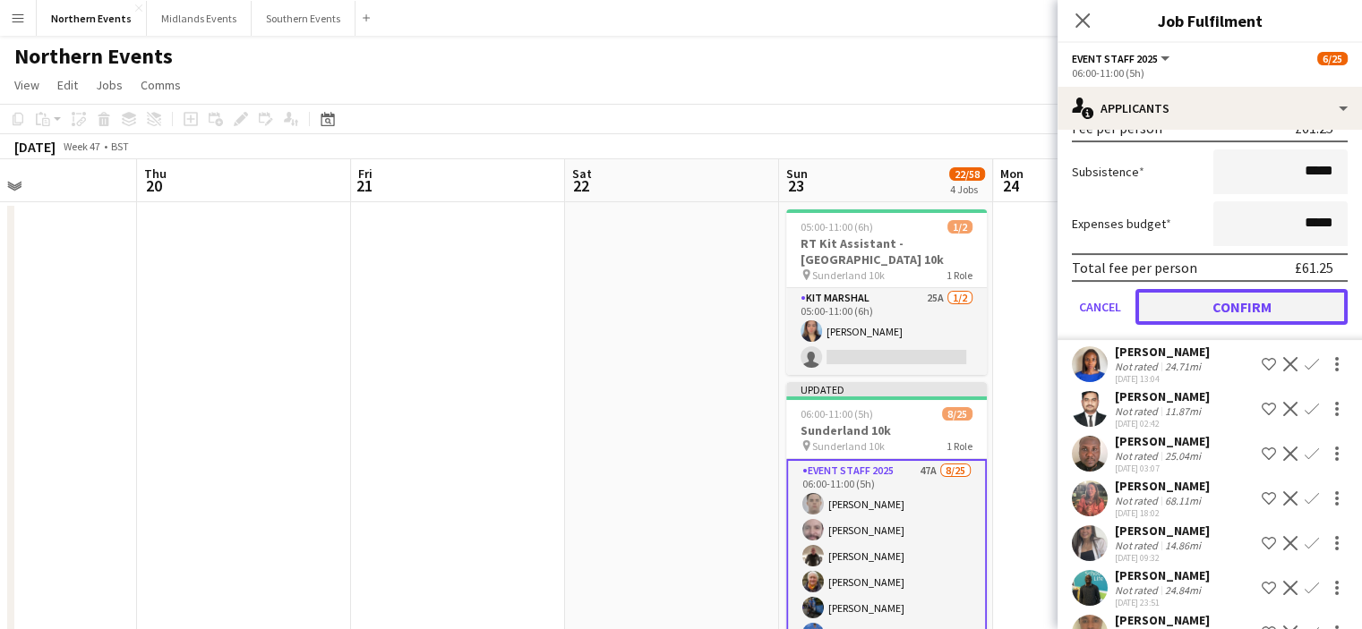
click at [1268, 296] on button "Confirm" at bounding box center [1241, 307] width 212 height 36
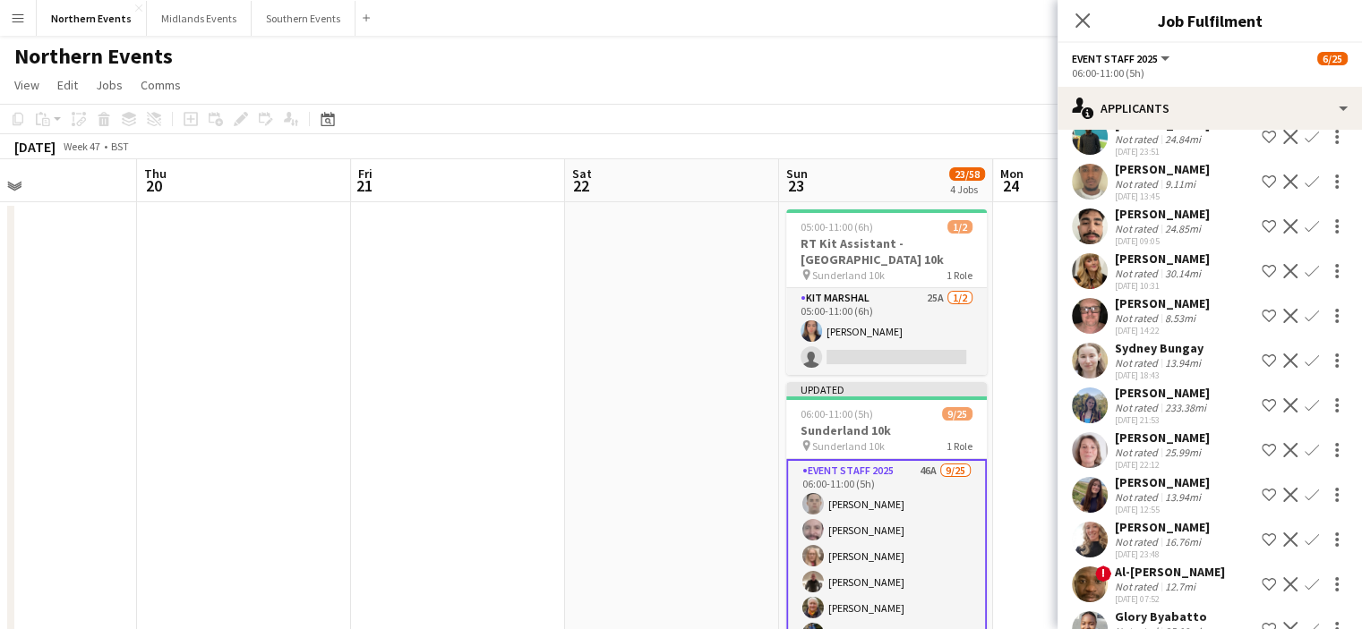
scroll to position [0, 0]
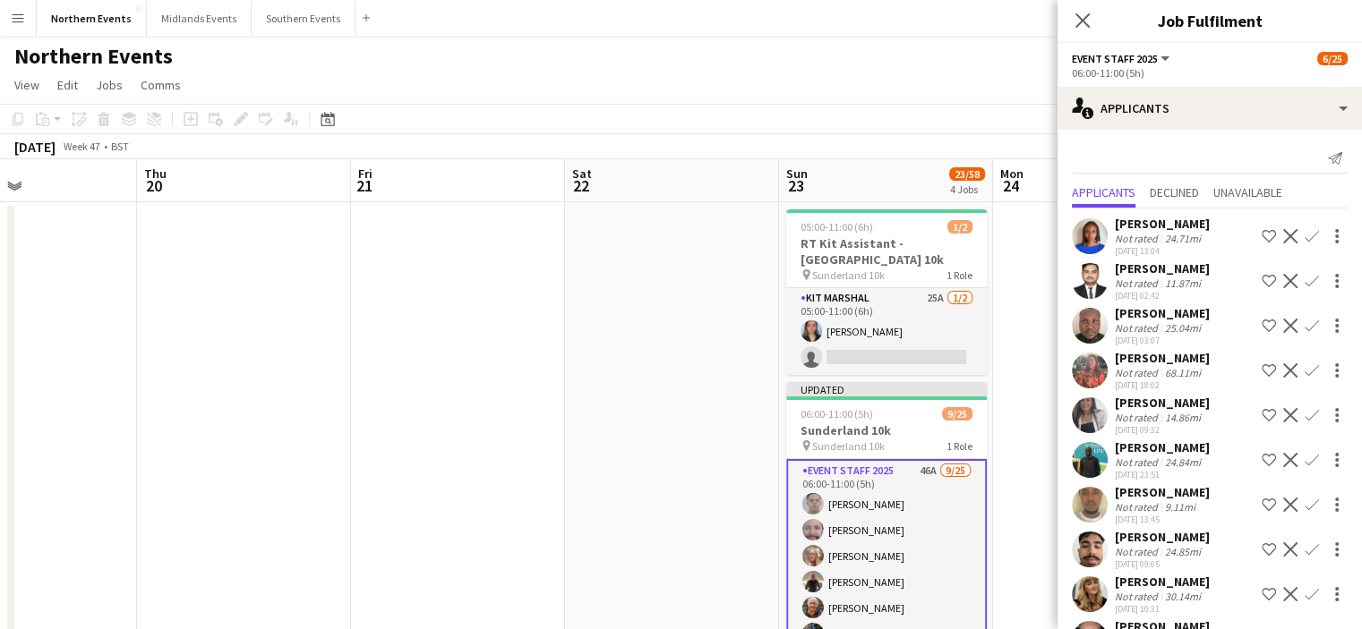
click at [1304, 369] on app-icon "Confirm" at bounding box center [1311, 370] width 14 height 14
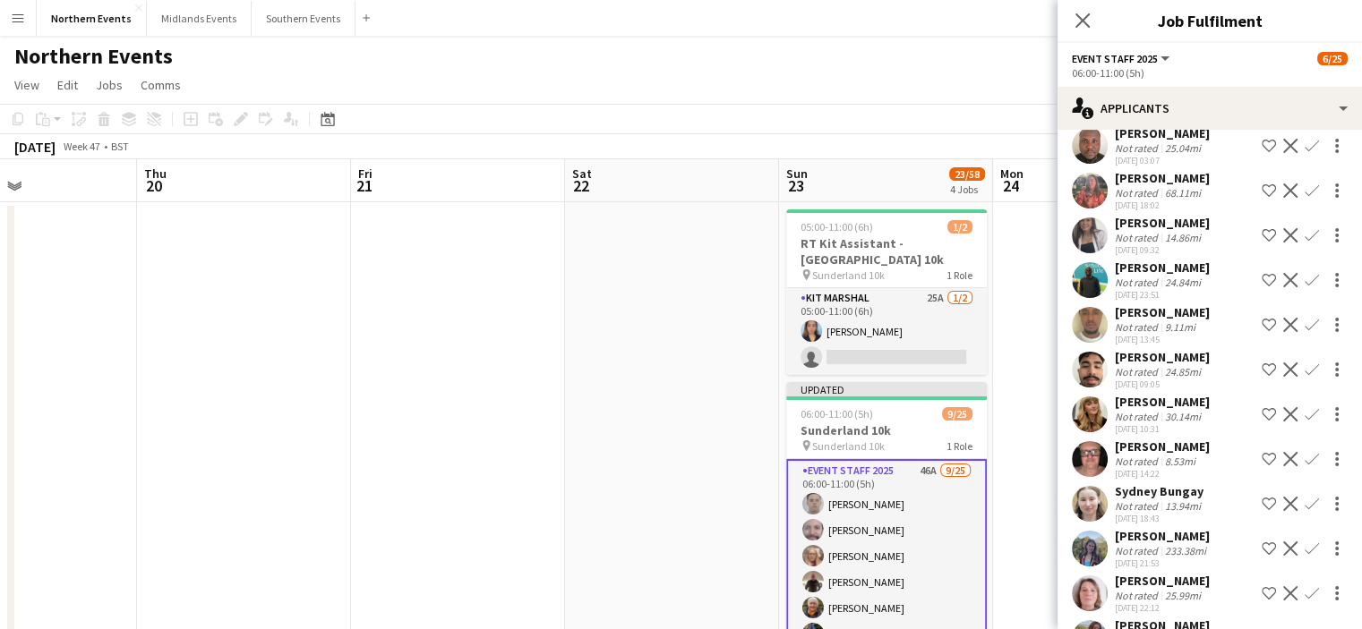
scroll to position [190, 0]
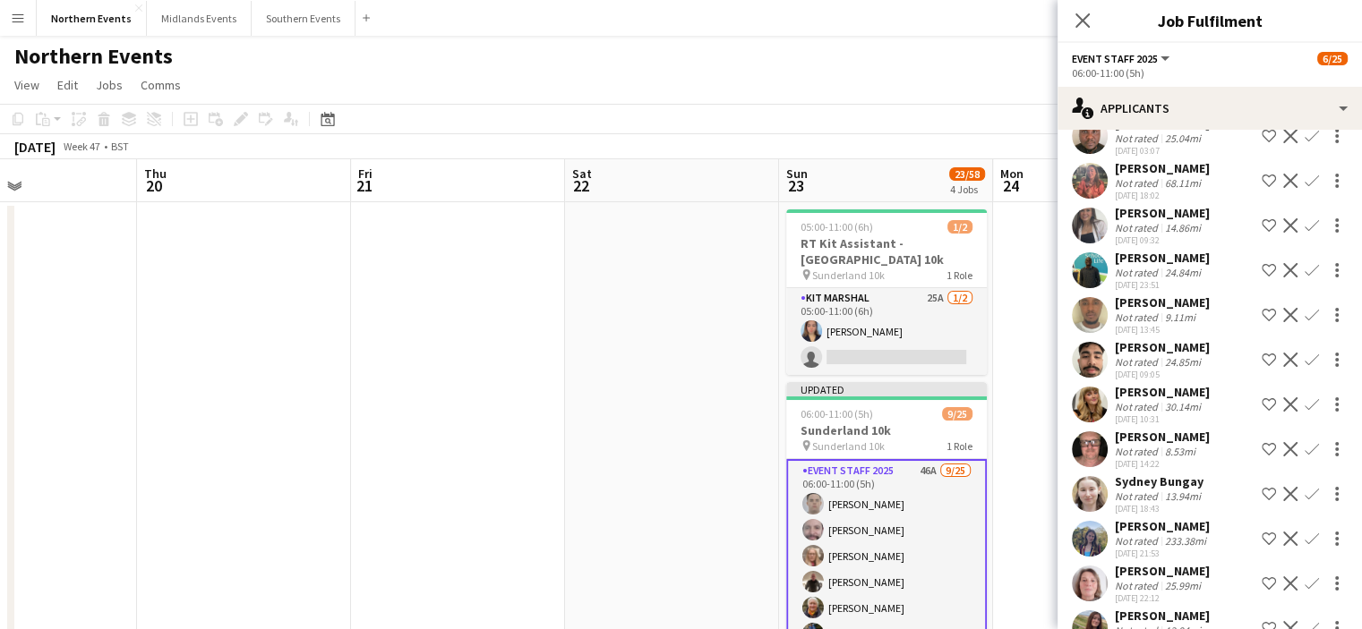
click at [1301, 170] on button "Confirm" at bounding box center [1311, 180] width 21 height 21
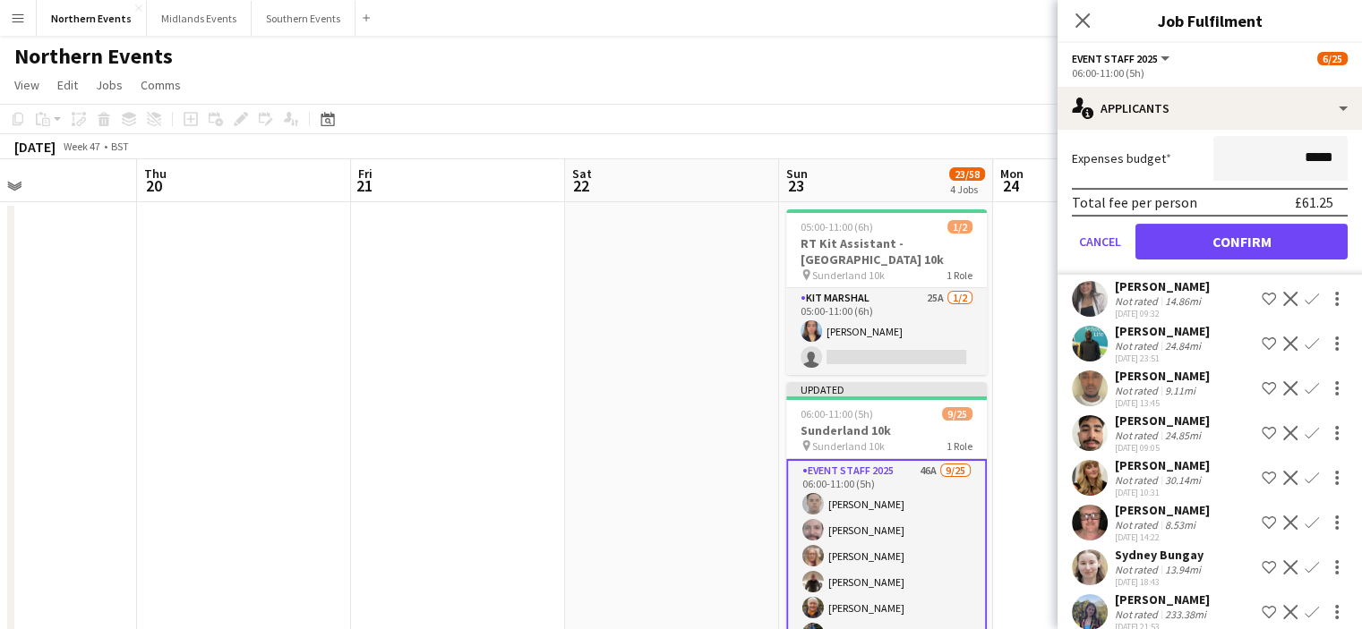
scroll to position [531, 0]
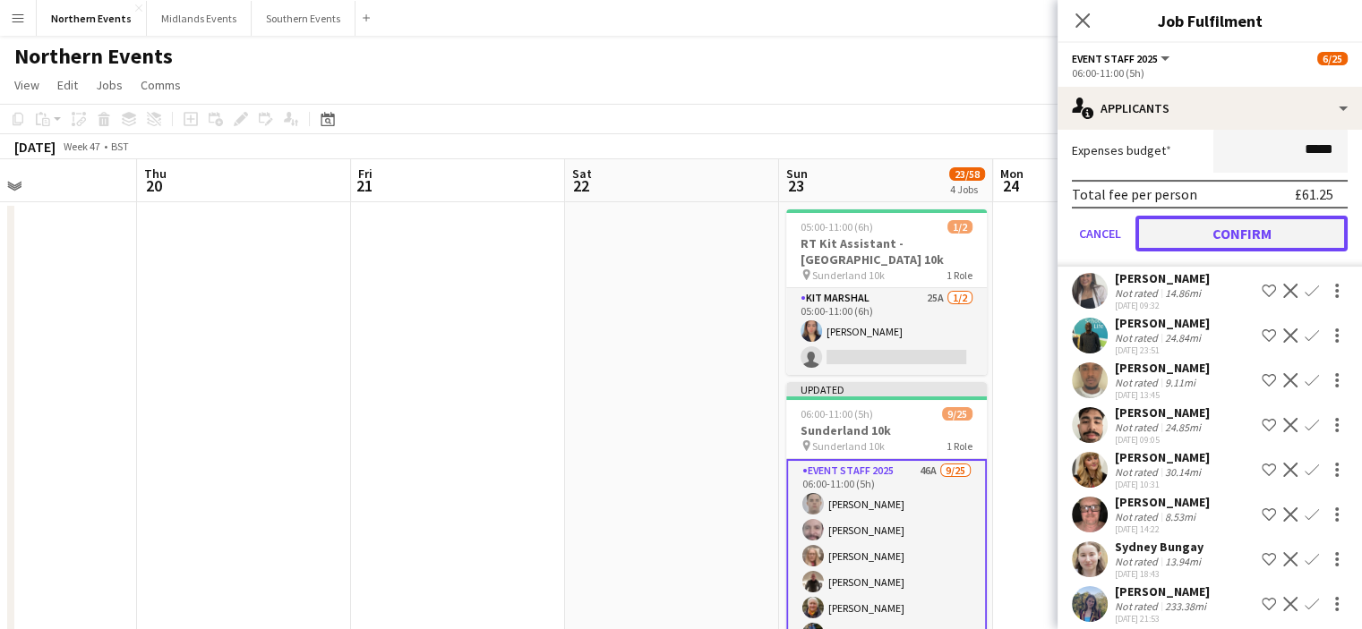
click at [1265, 233] on button "Confirm" at bounding box center [1241, 234] width 212 height 36
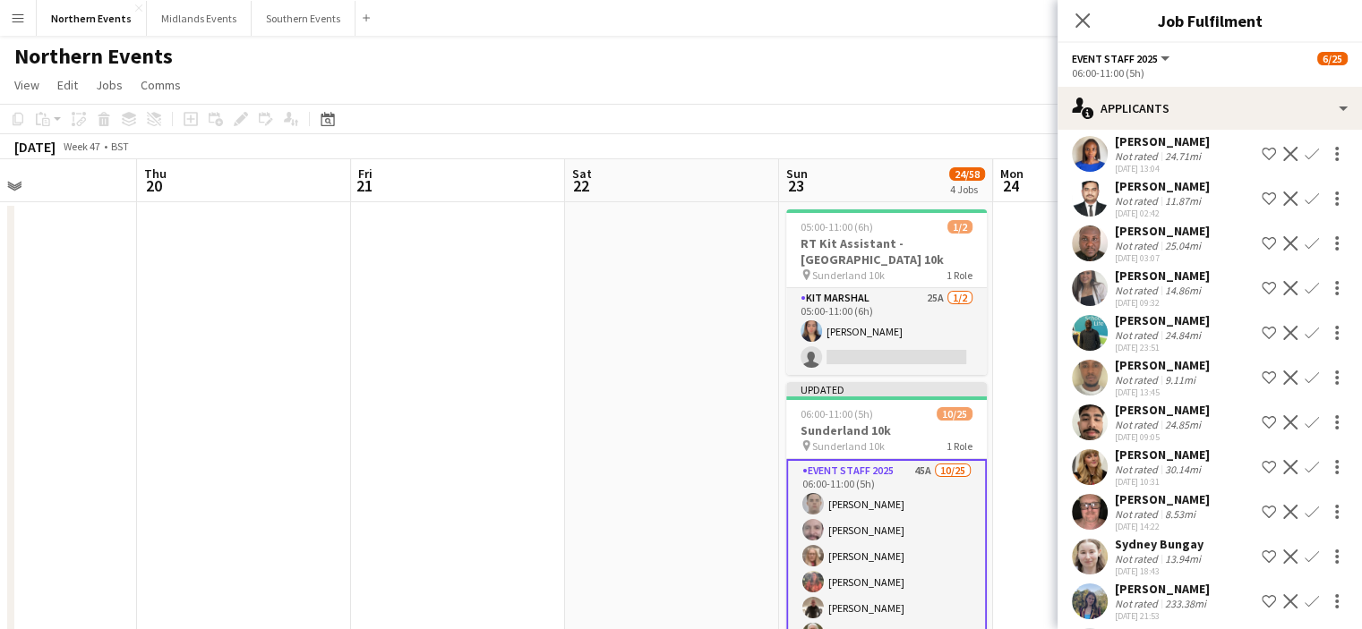
click at [1304, 289] on app-icon "Confirm" at bounding box center [1311, 288] width 14 height 14
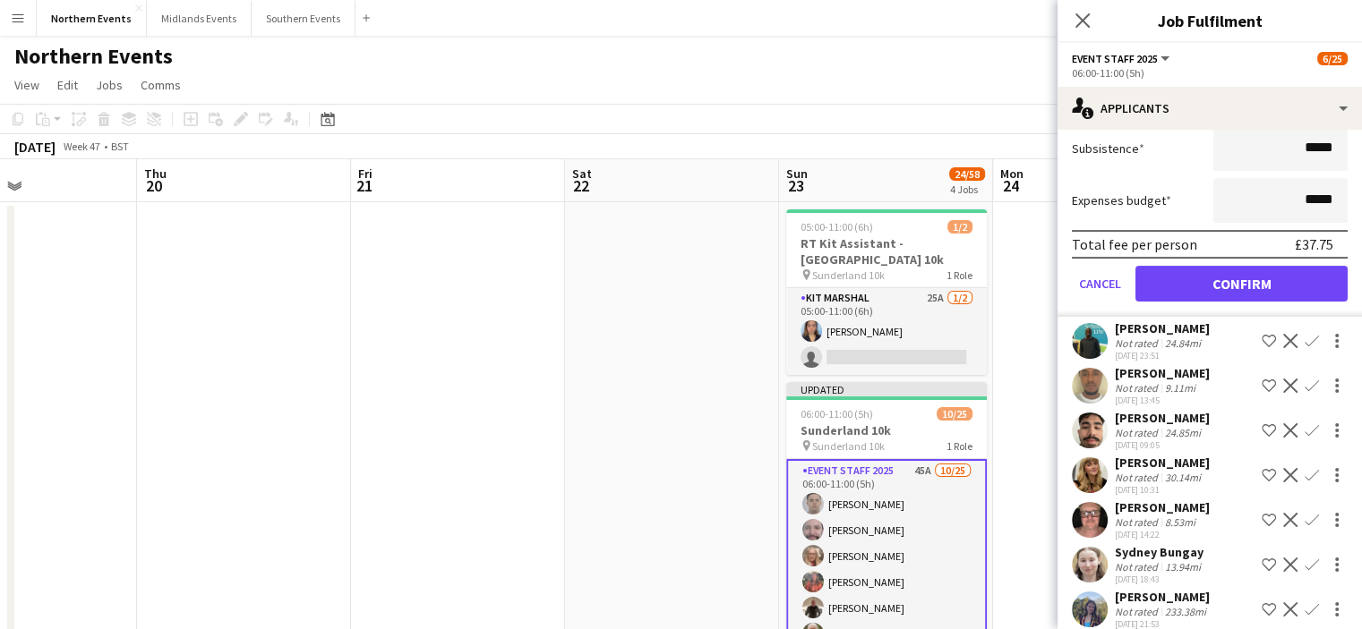
scroll to position [516, 0]
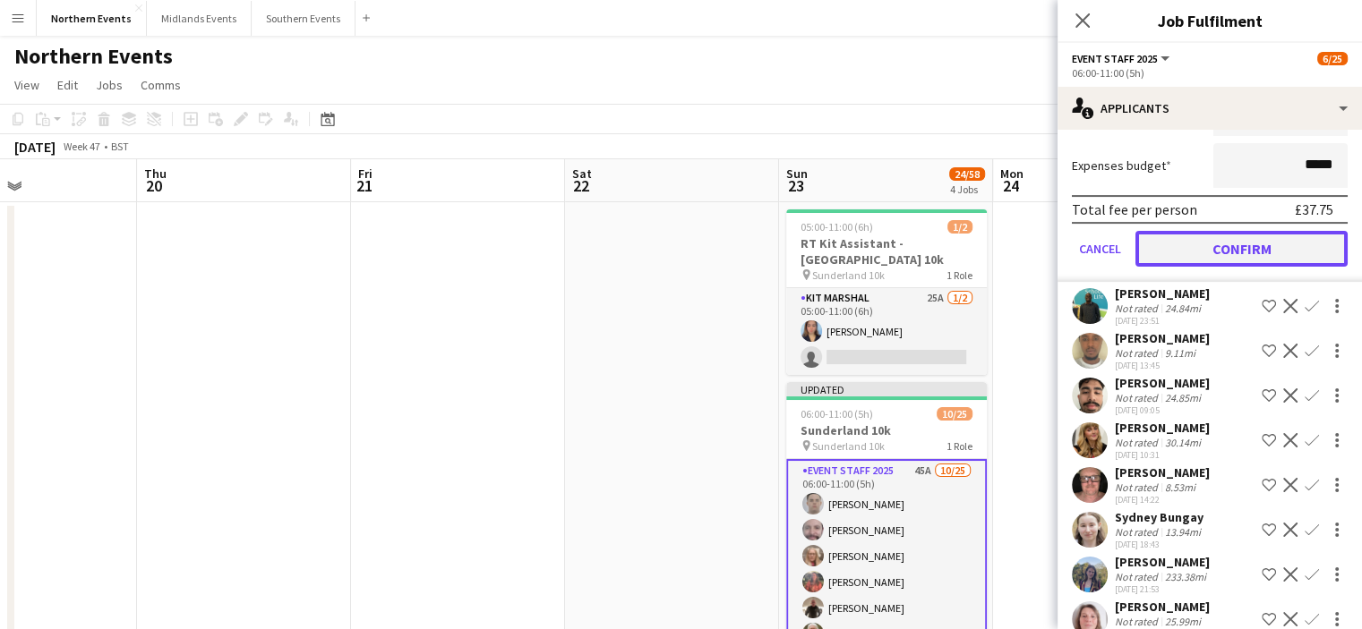
click at [1267, 250] on button "Confirm" at bounding box center [1241, 249] width 212 height 36
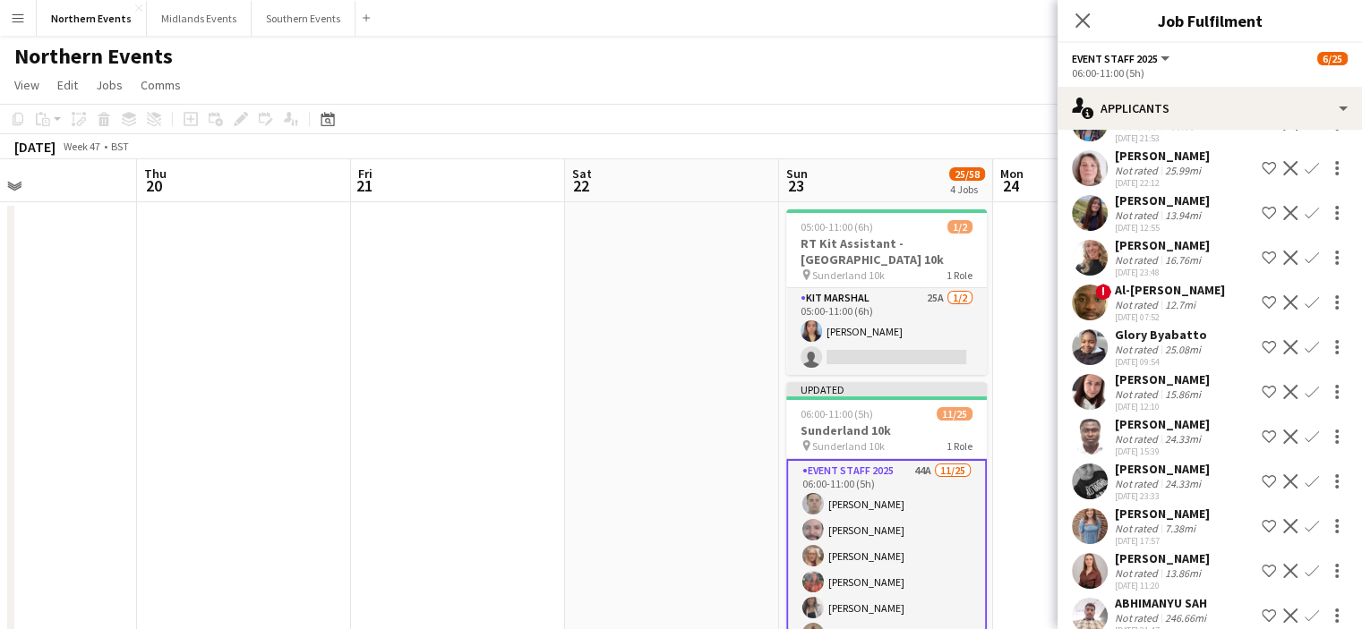
scroll to position [66, 0]
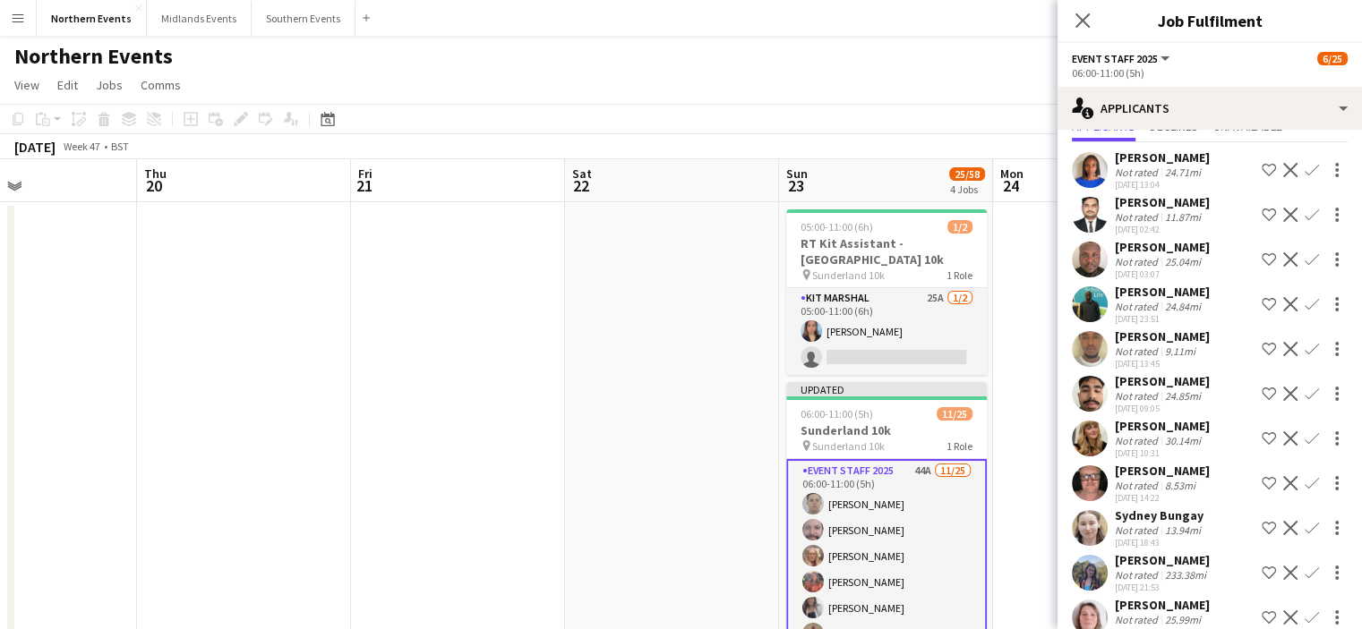
click at [1304, 436] on app-icon "Confirm" at bounding box center [1311, 438] width 14 height 14
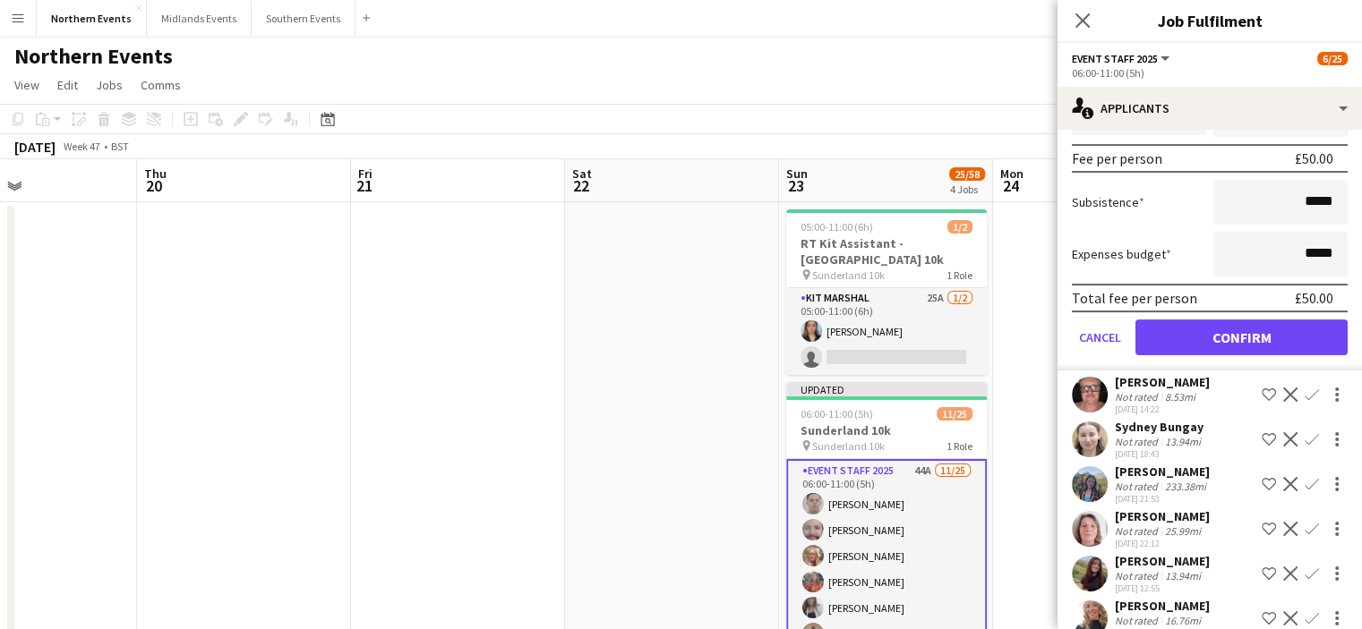
scroll to position [602, 0]
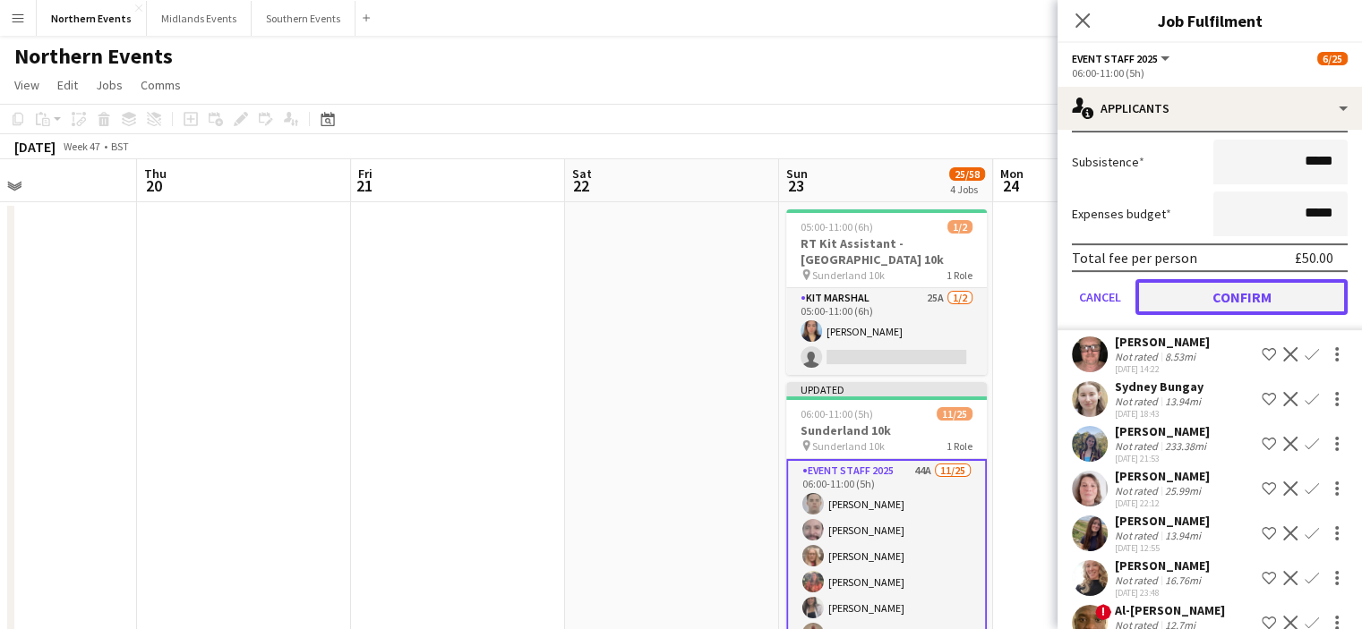
click at [1277, 288] on button "Confirm" at bounding box center [1241, 297] width 212 height 36
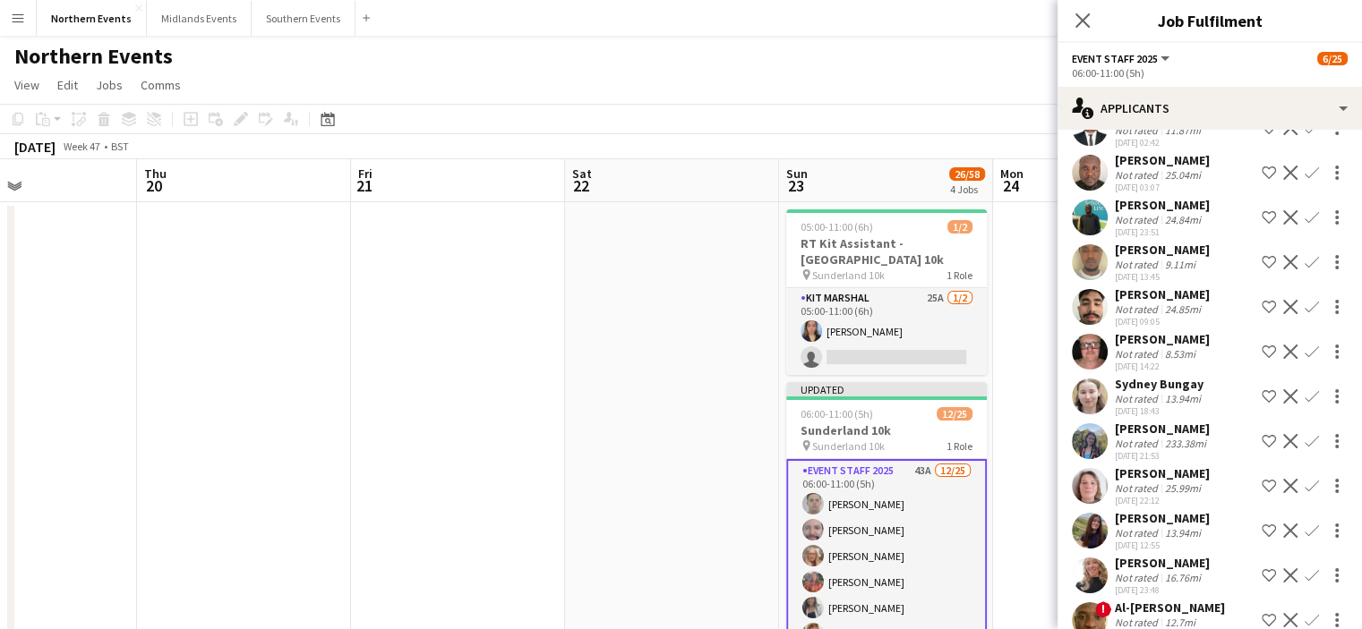
click at [1304, 349] on app-icon "Confirm" at bounding box center [1311, 352] width 14 height 14
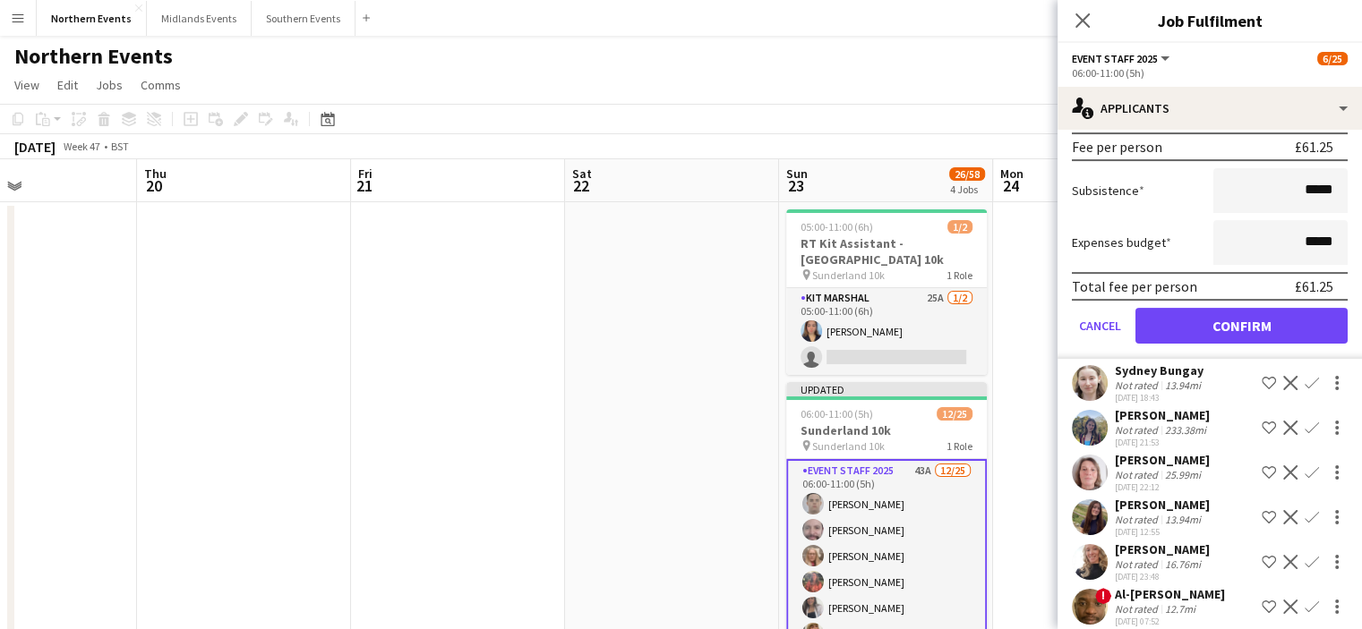
scroll to position [602, 0]
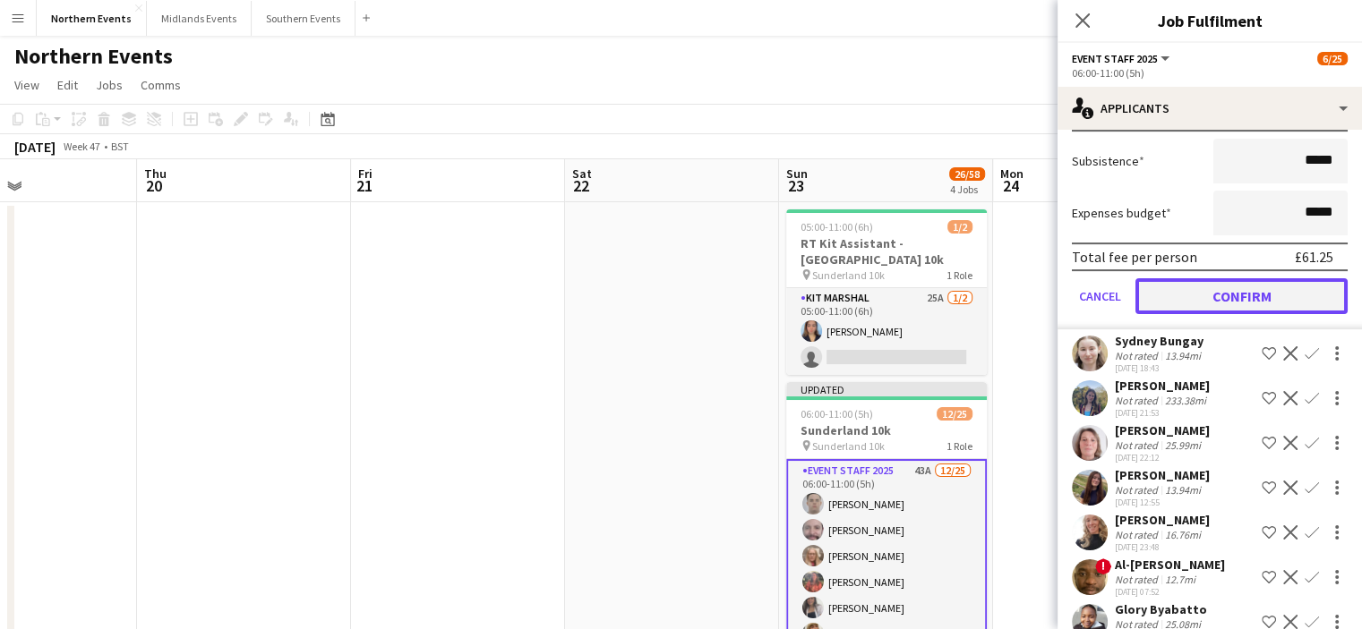
click at [1295, 281] on button "Confirm" at bounding box center [1241, 296] width 212 height 36
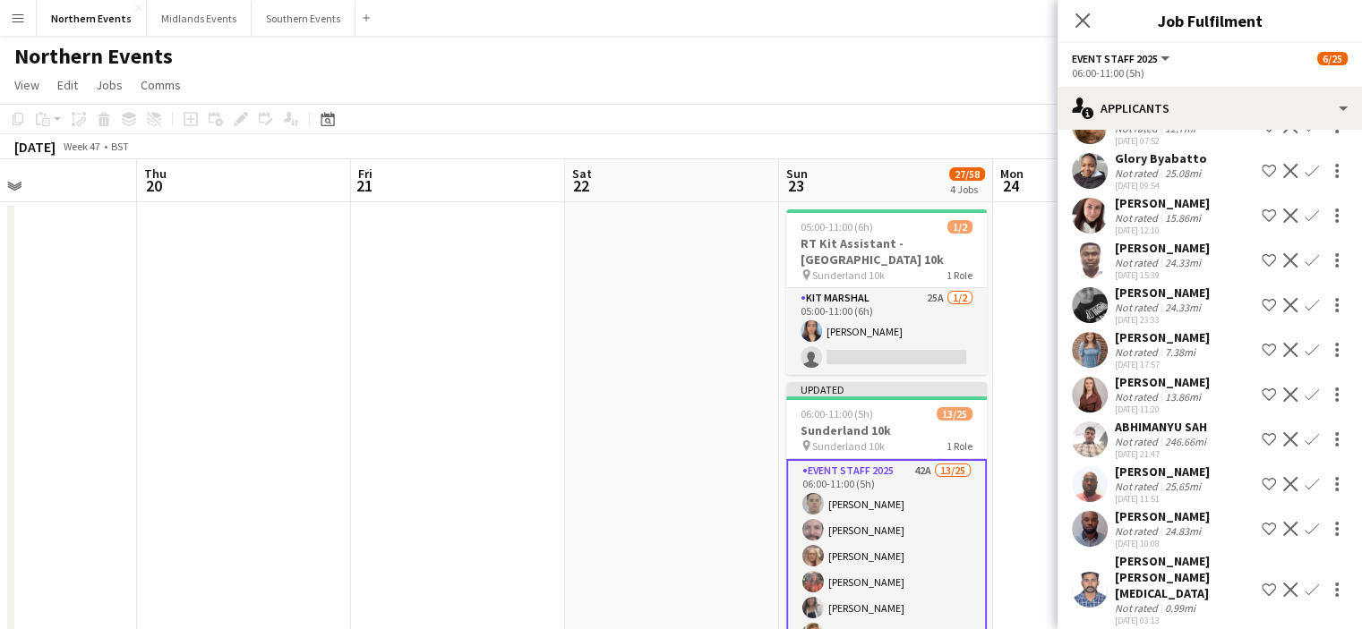
scroll to position [154, 0]
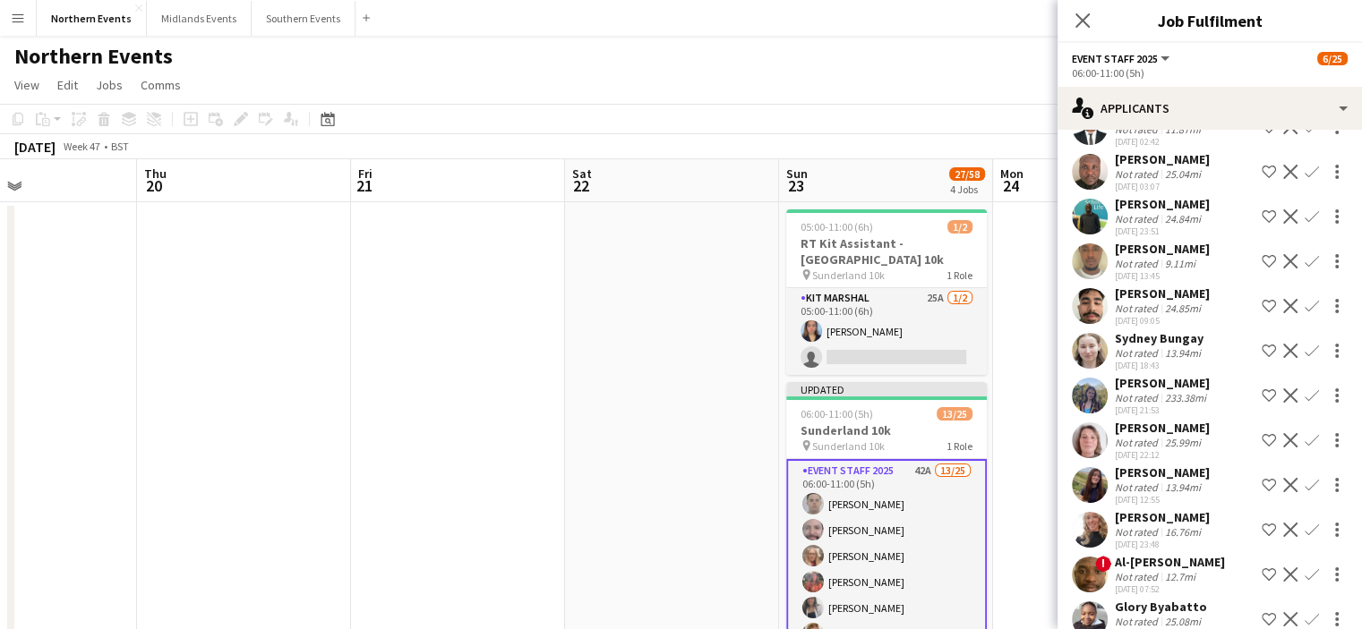
click at [1304, 346] on app-icon "Confirm" at bounding box center [1311, 351] width 14 height 14
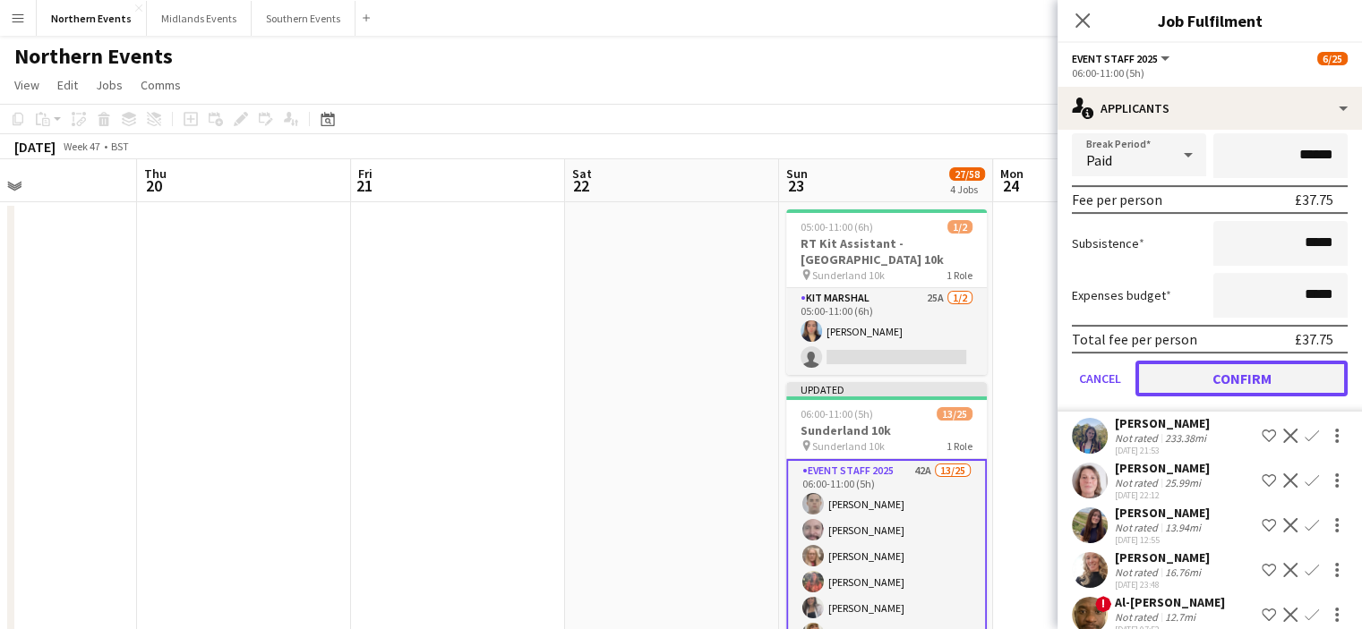
click at [1264, 383] on button "Confirm" at bounding box center [1241, 379] width 212 height 36
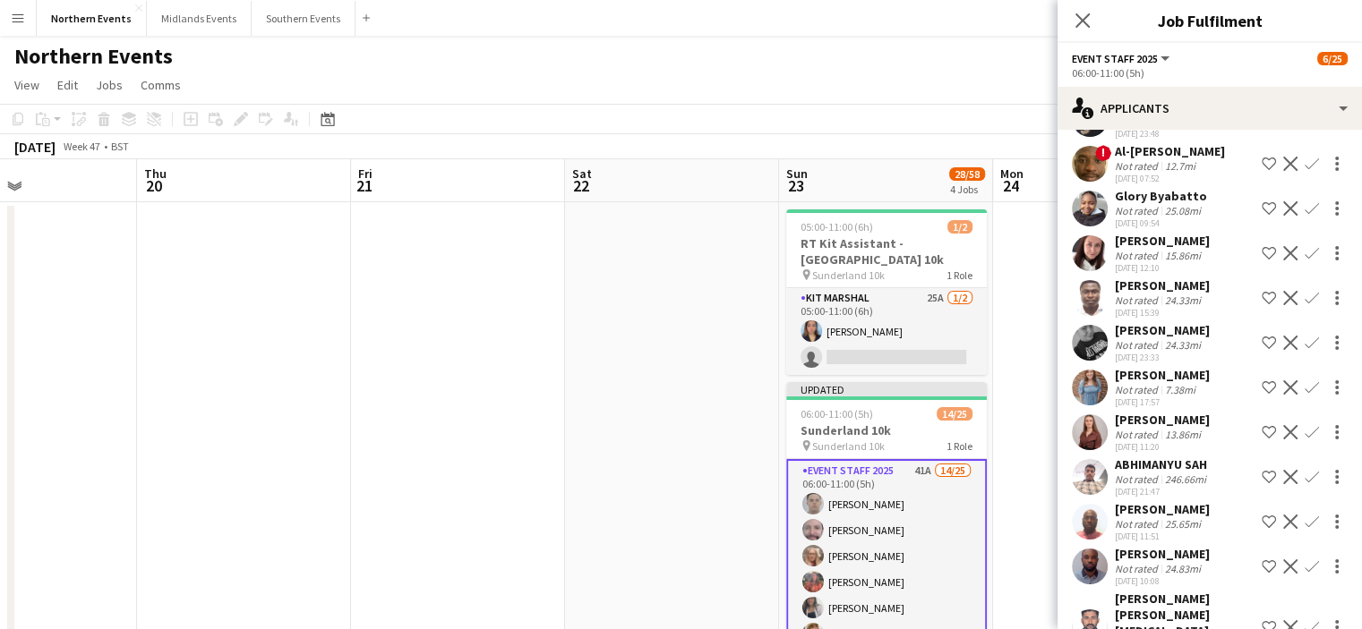
scroll to position [72, 0]
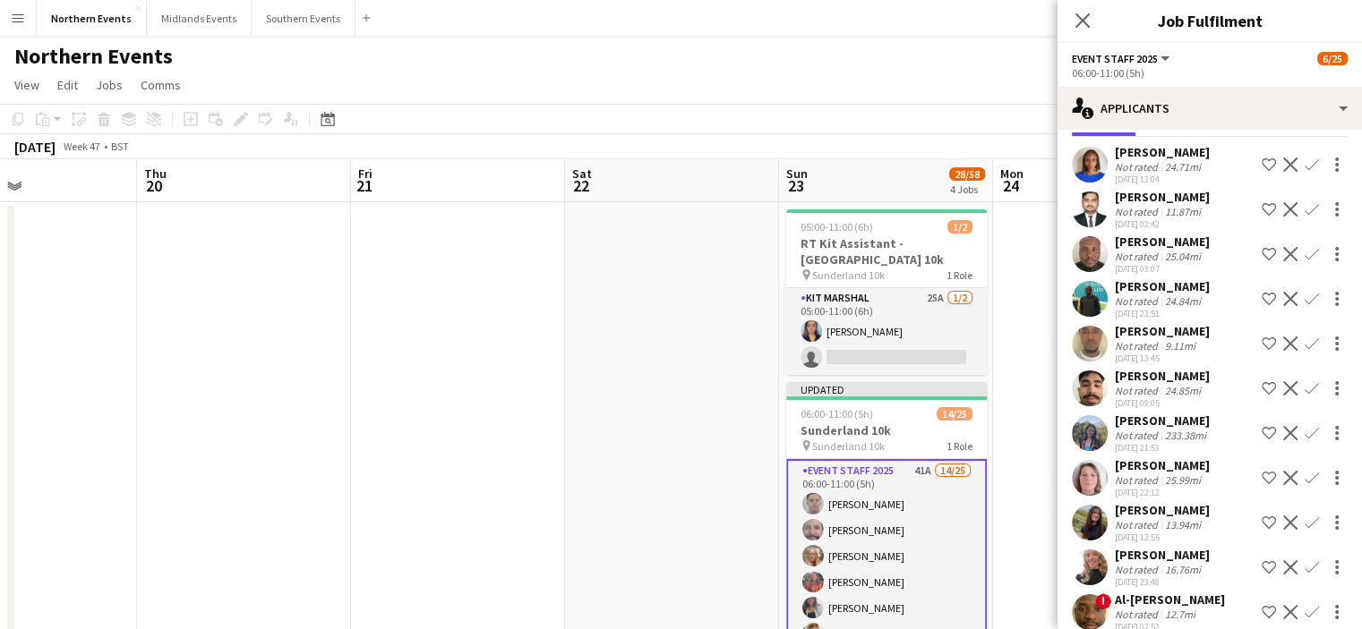
click at [1304, 432] on app-icon "Confirm" at bounding box center [1311, 433] width 14 height 14
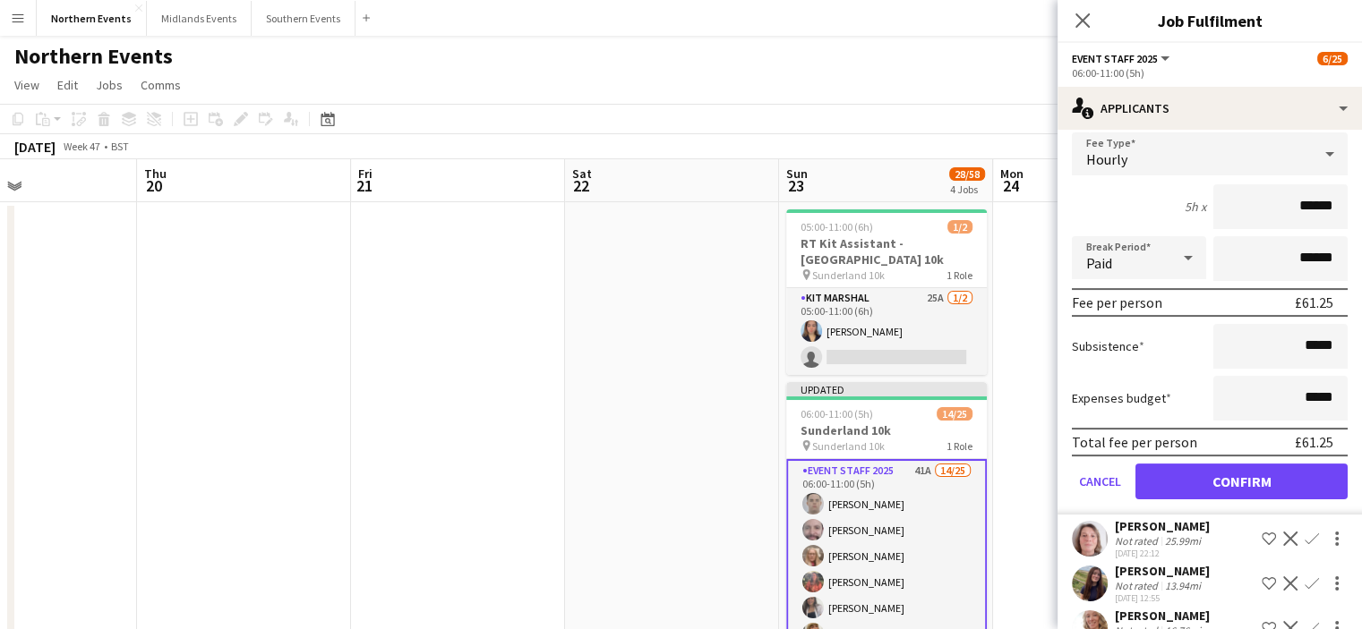
scroll to position [423, 0]
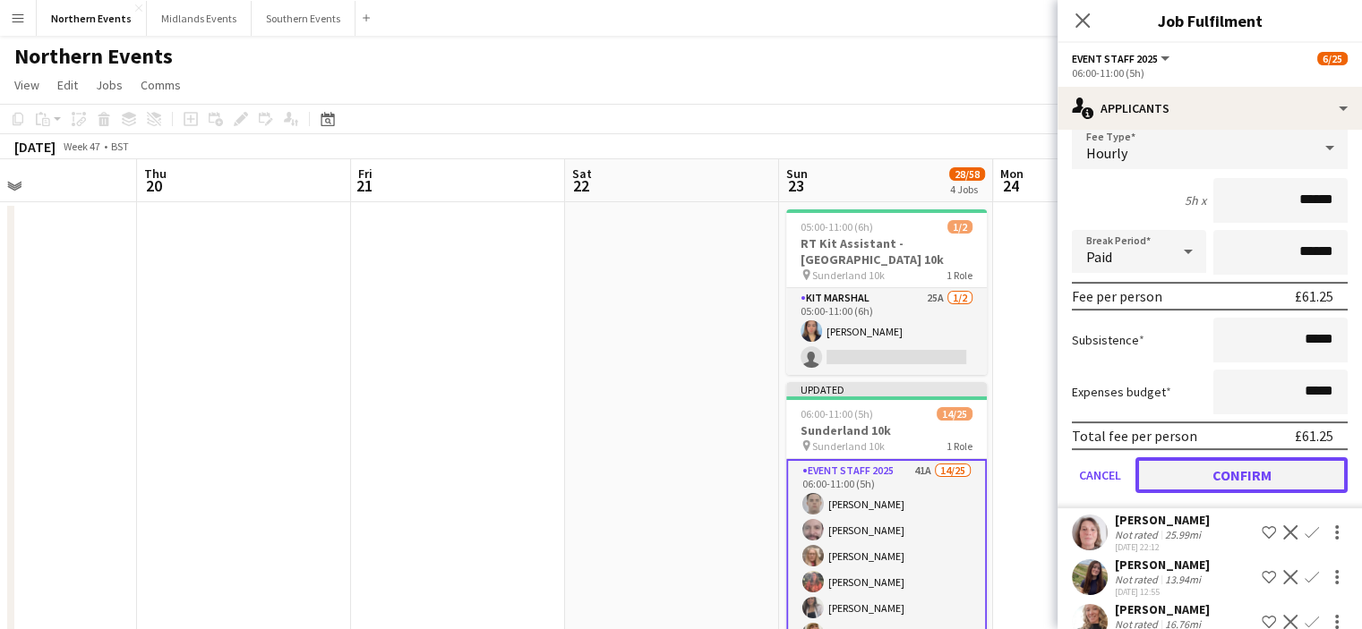
click at [1272, 460] on button "Confirm" at bounding box center [1241, 475] width 212 height 36
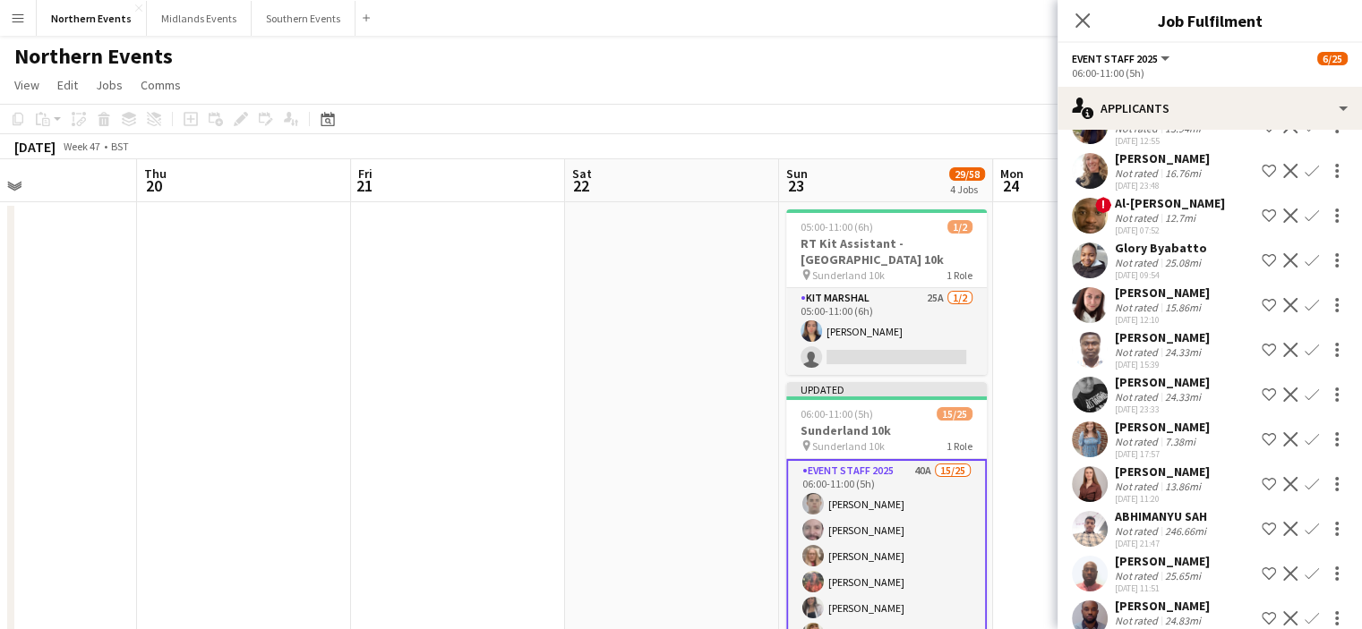
scroll to position [0, 0]
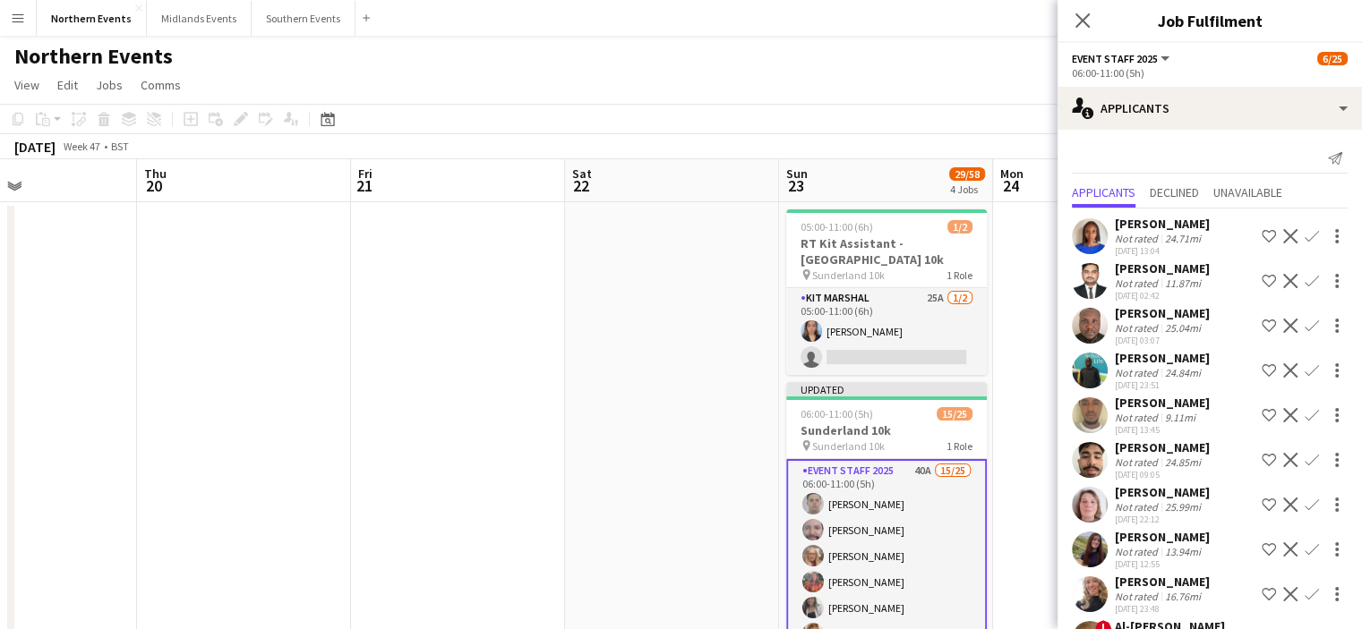
click at [1301, 497] on button "Confirm" at bounding box center [1311, 504] width 21 height 21
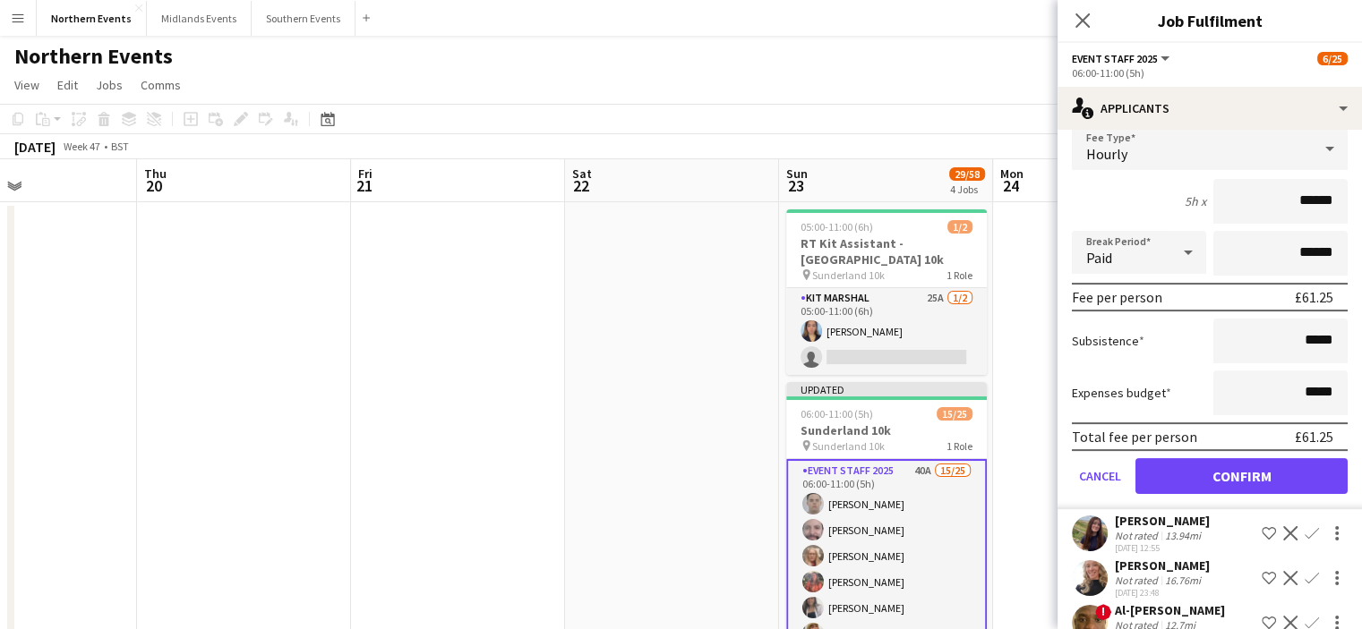
scroll to position [528, 0]
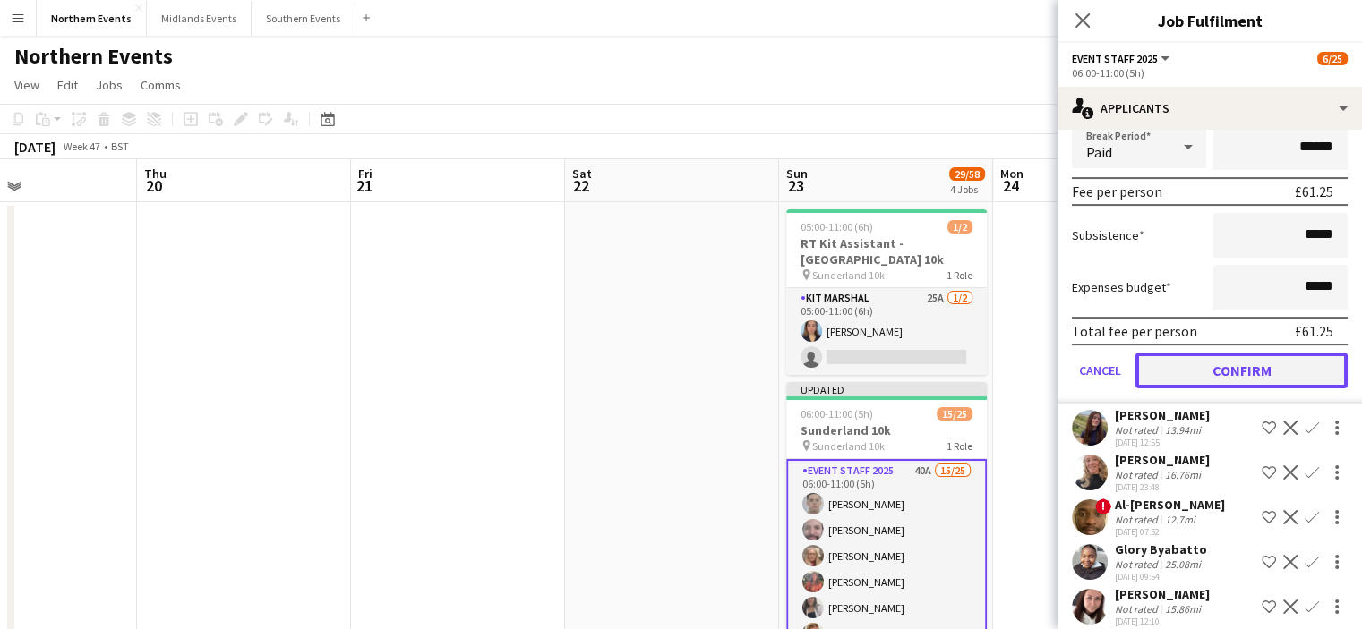
click at [1254, 376] on button "Confirm" at bounding box center [1241, 371] width 212 height 36
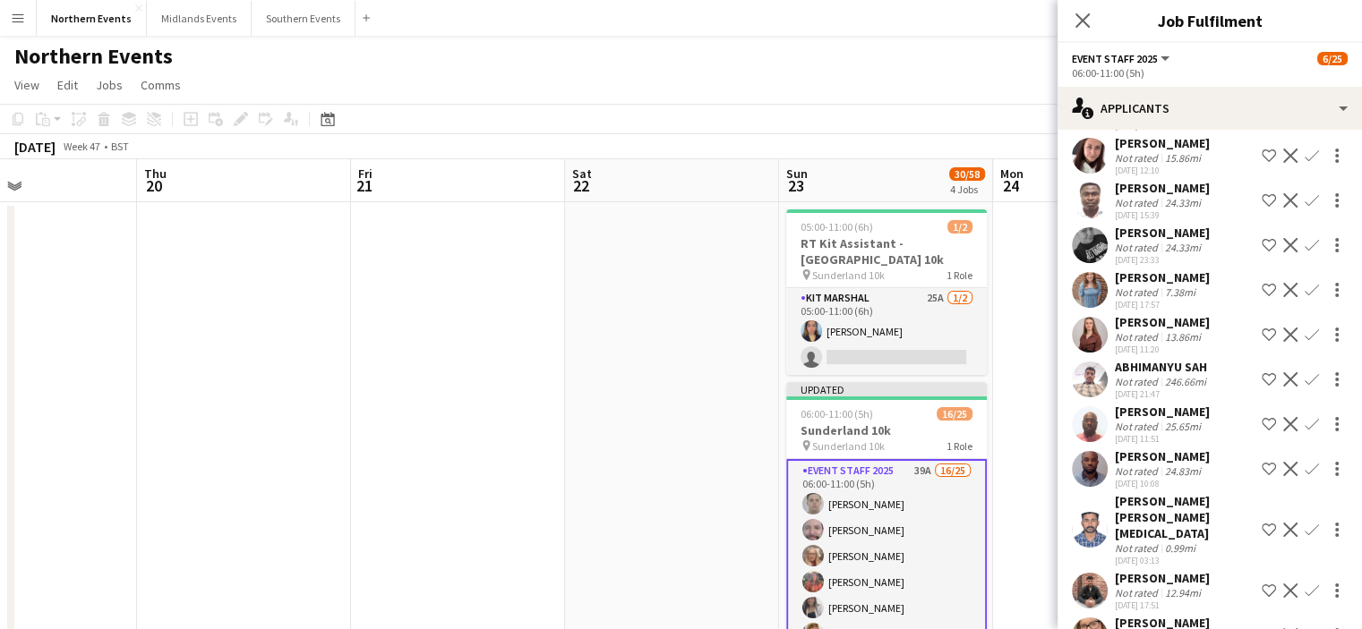
scroll to position [79, 0]
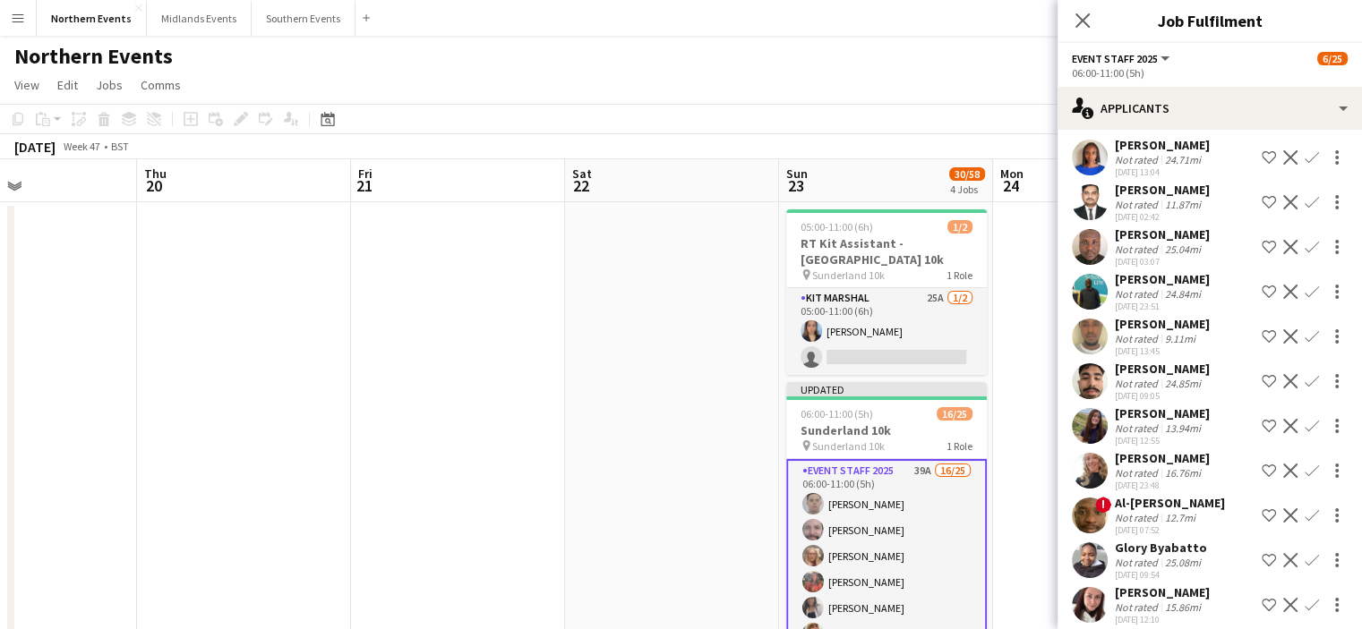
click at [1304, 427] on app-icon "Confirm" at bounding box center [1311, 426] width 14 height 14
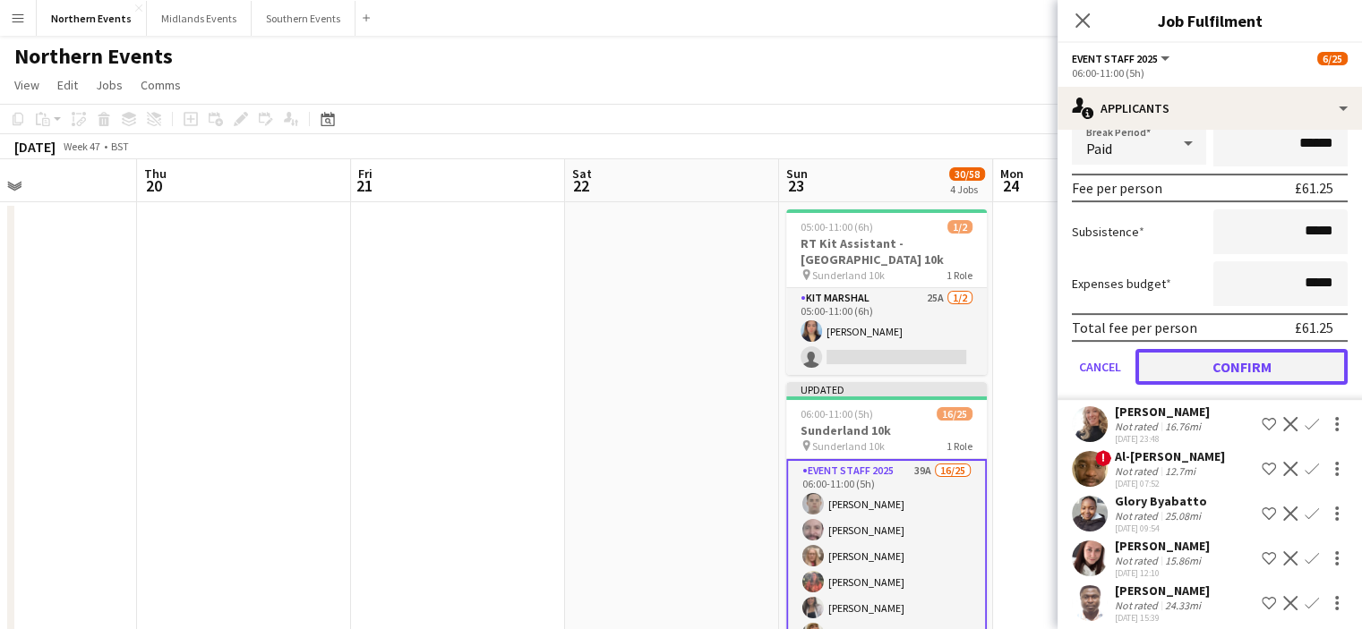
click at [1287, 356] on button "Confirm" at bounding box center [1241, 367] width 212 height 36
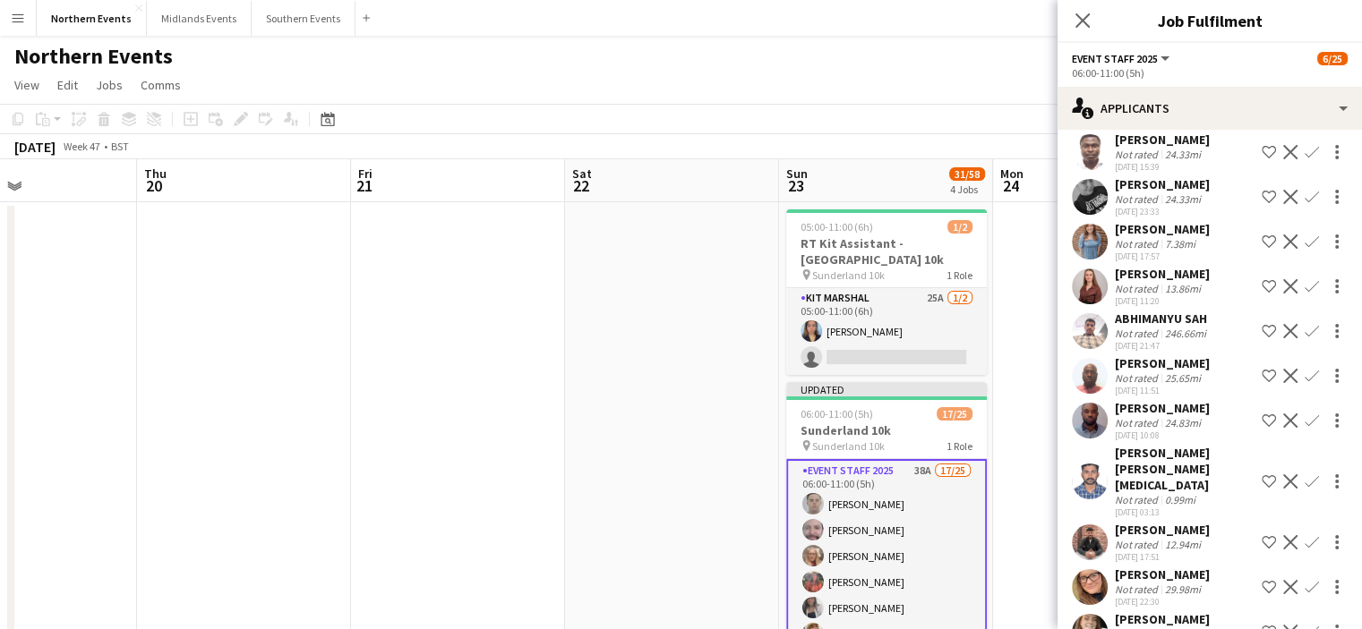
scroll to position [82, 0]
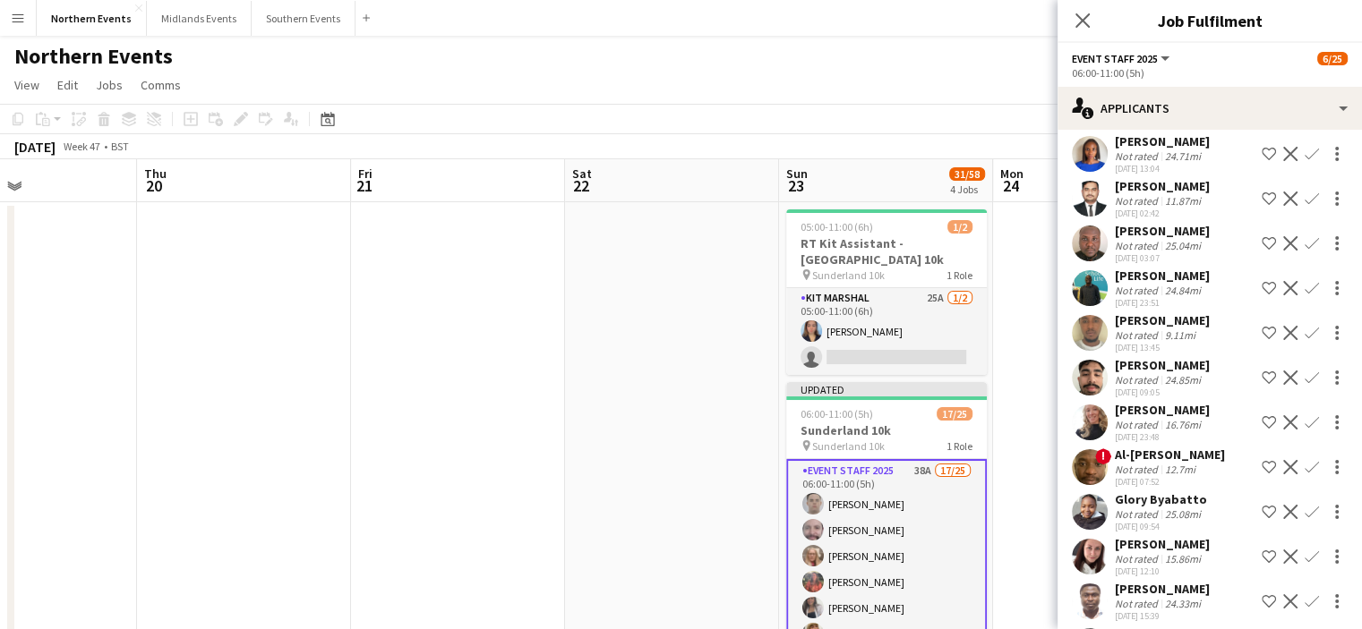
click at [1304, 425] on app-icon "Confirm" at bounding box center [1311, 422] width 14 height 14
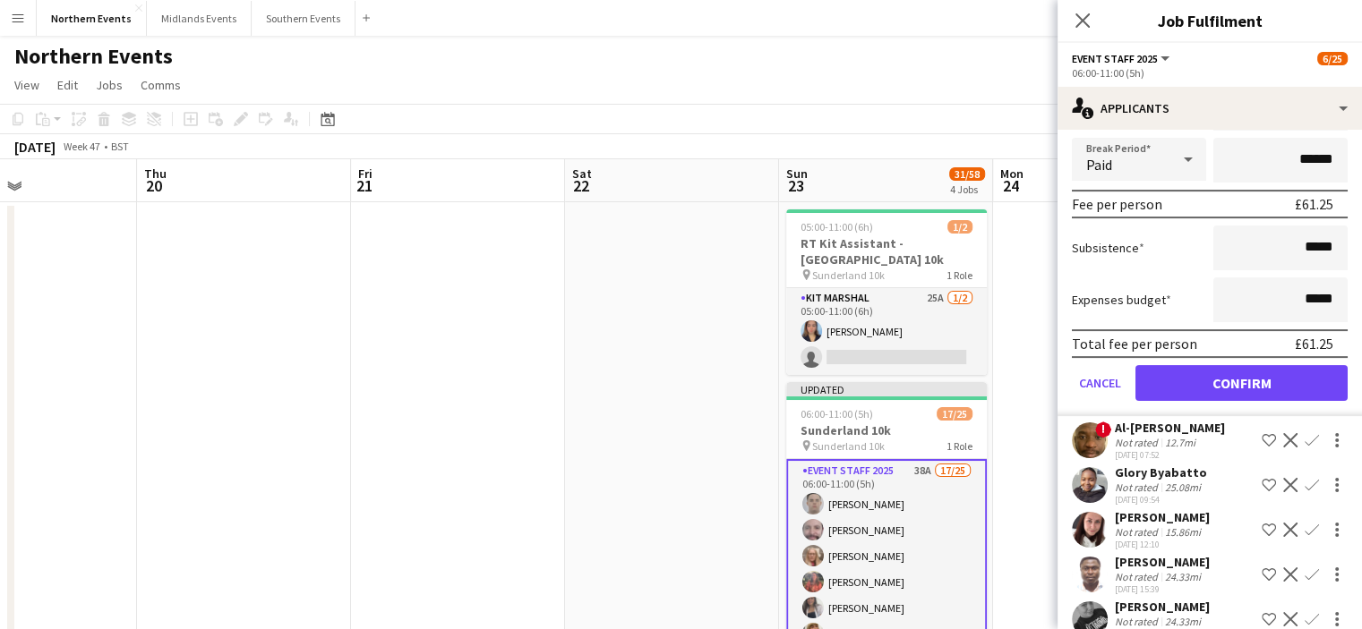
scroll to position [523, 0]
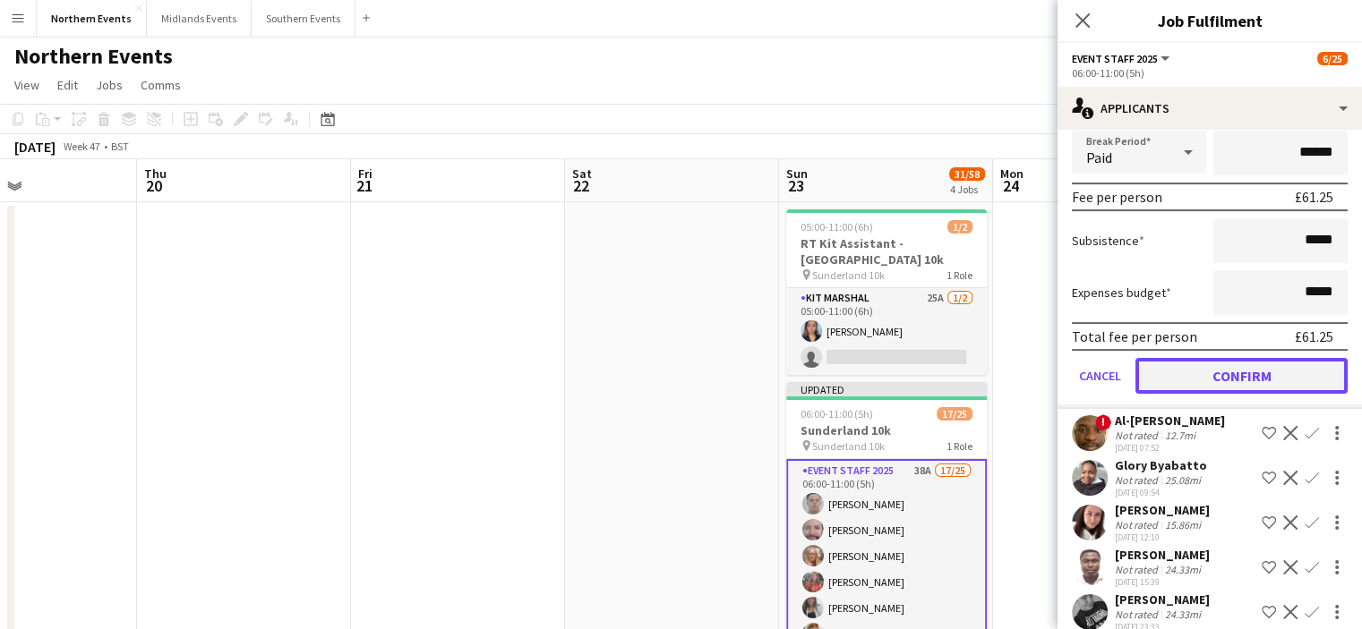
click at [1237, 367] on button "Confirm" at bounding box center [1241, 376] width 212 height 36
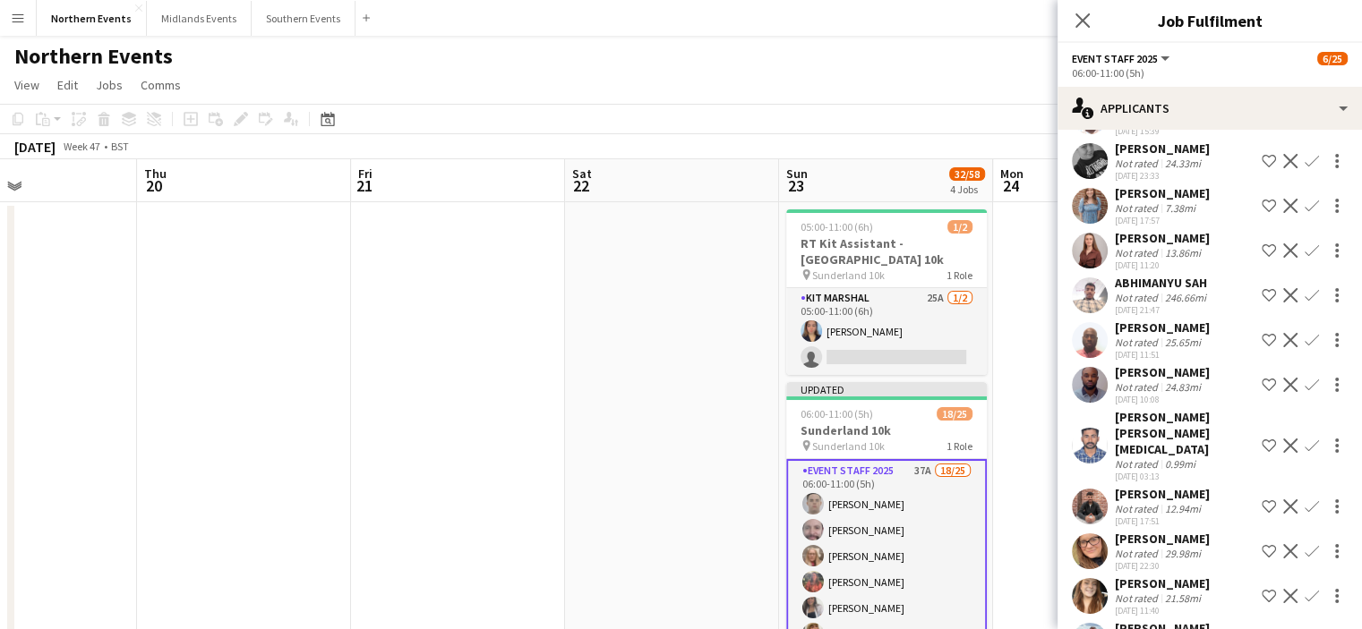
scroll to position [73, 0]
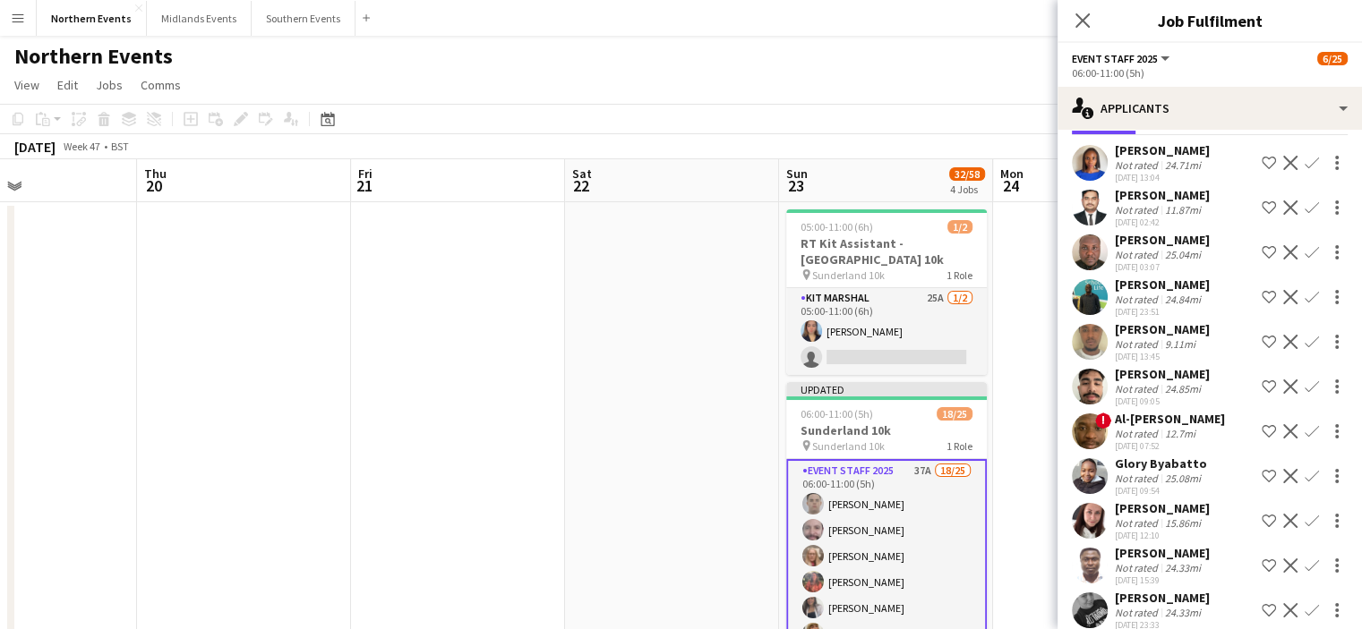
click at [1304, 517] on app-icon "Confirm" at bounding box center [1311, 521] width 14 height 14
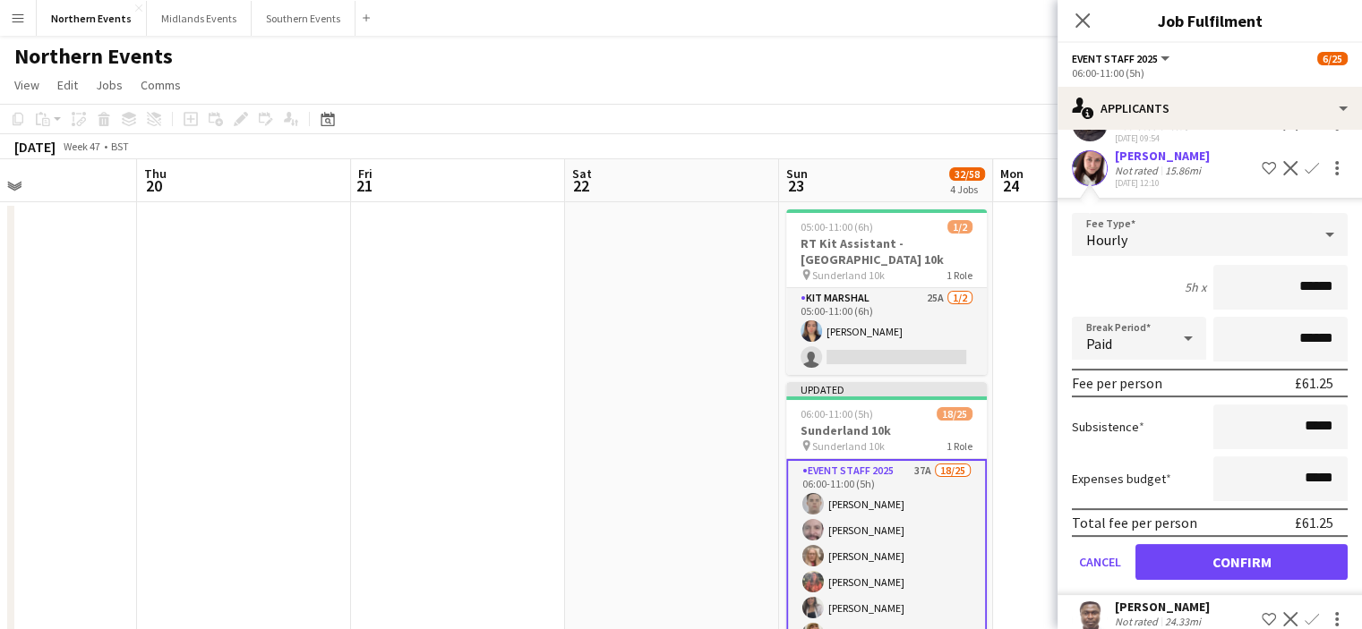
scroll to position [433, 0]
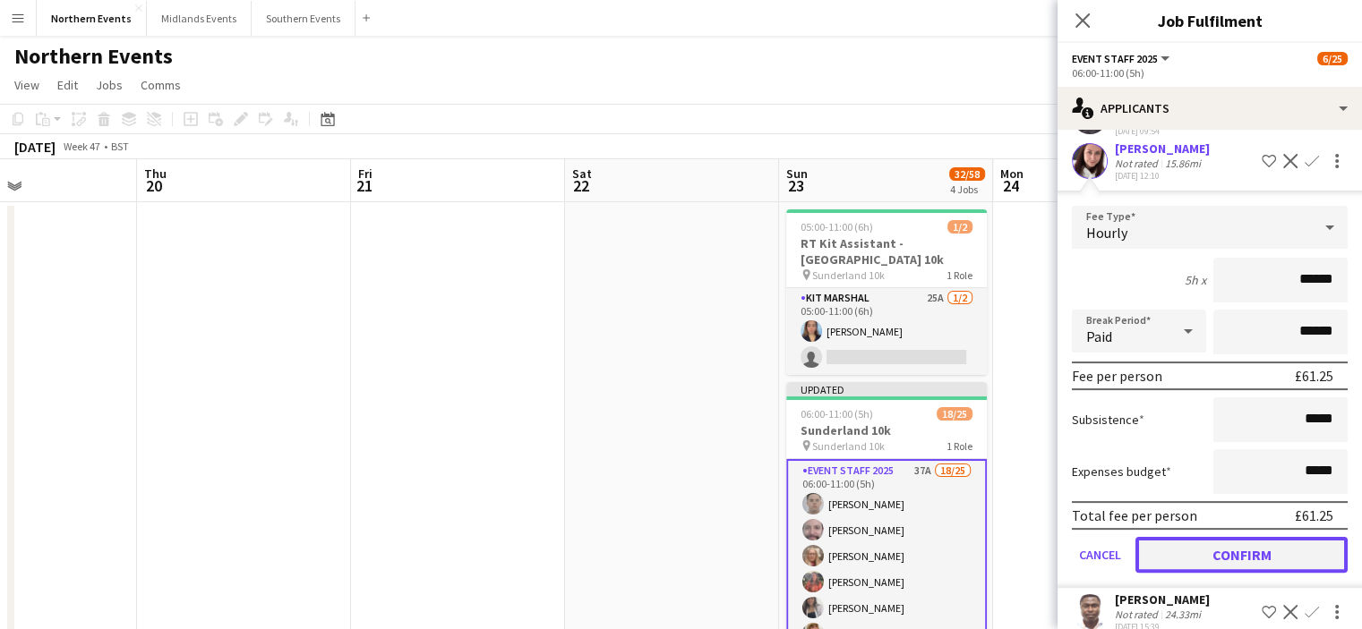
click at [1273, 553] on button "Confirm" at bounding box center [1241, 555] width 212 height 36
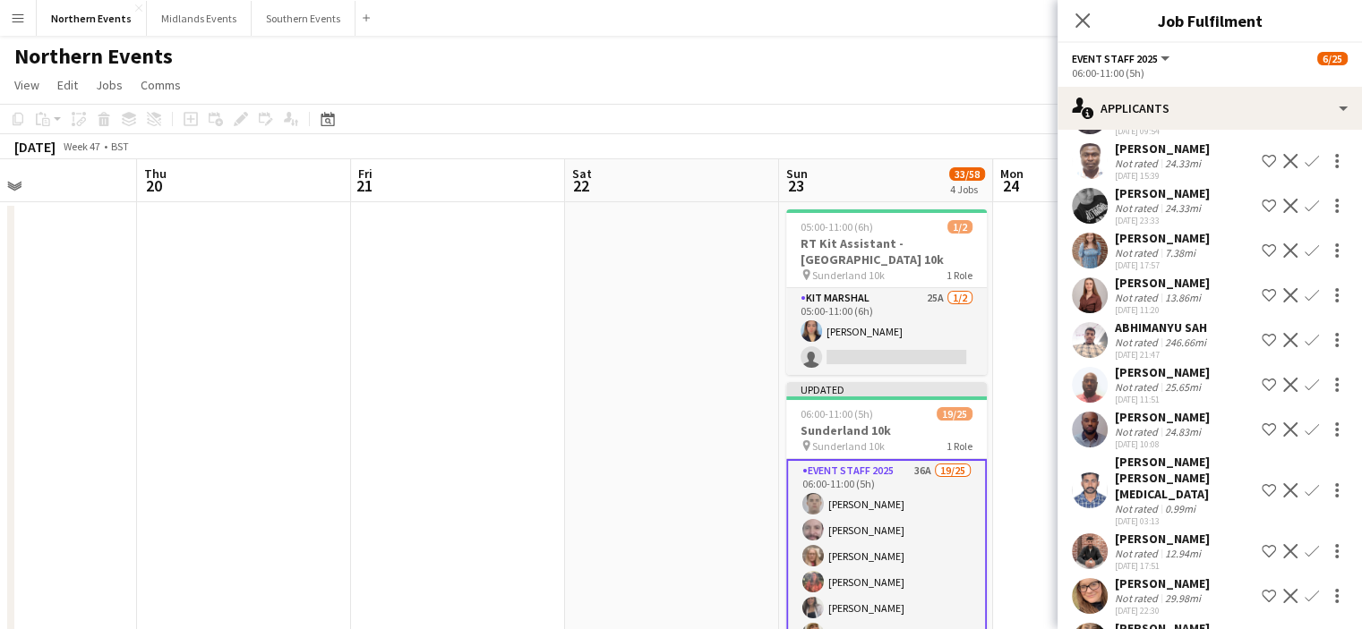
click at [1304, 589] on app-icon "Confirm" at bounding box center [1311, 596] width 14 height 14
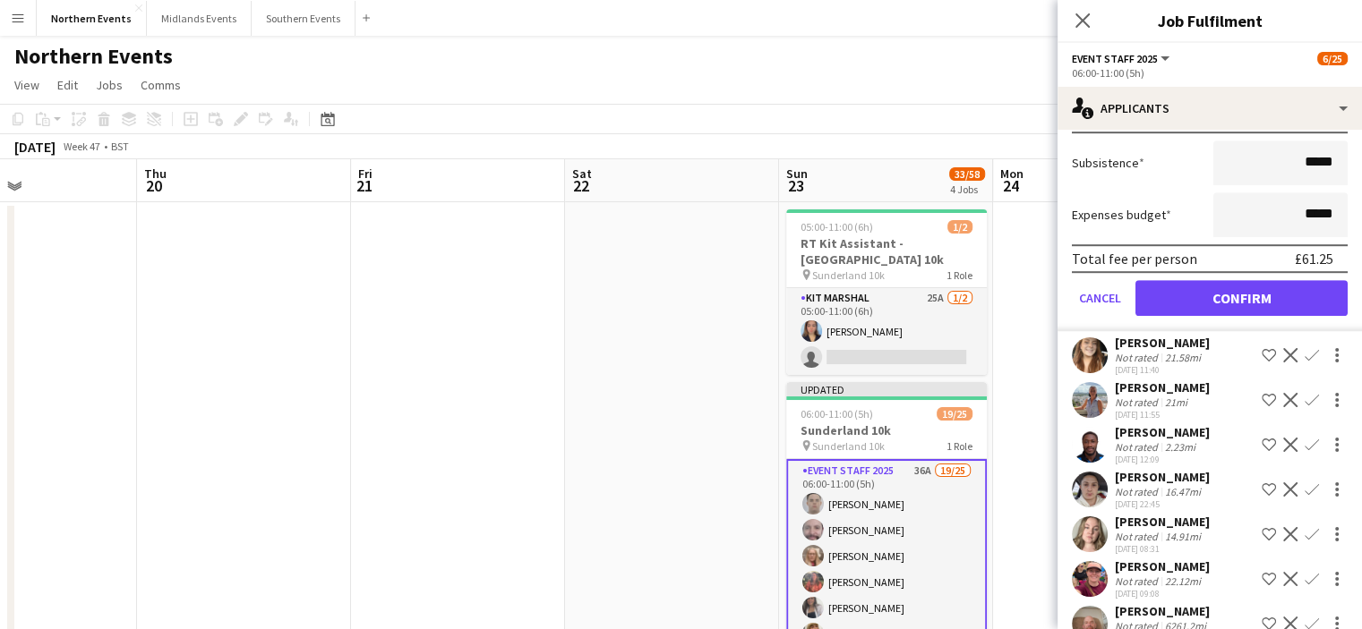
scroll to position [1129, 0]
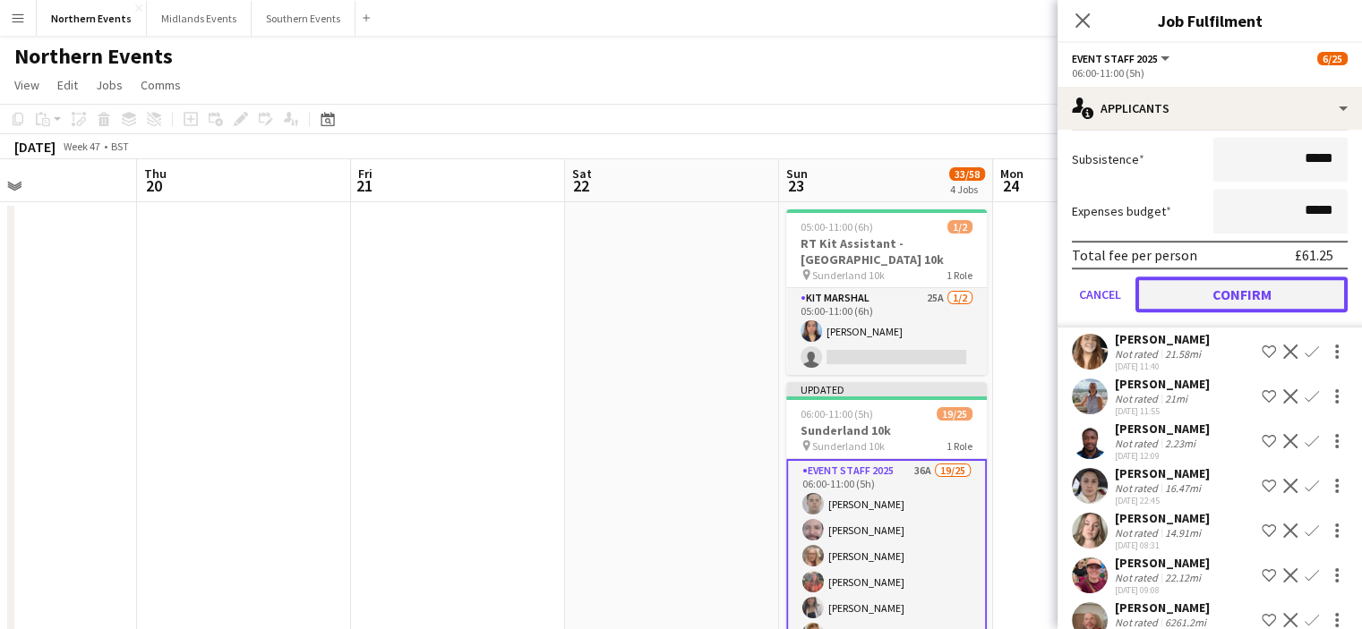
click at [1288, 277] on button "Confirm" at bounding box center [1241, 295] width 212 height 36
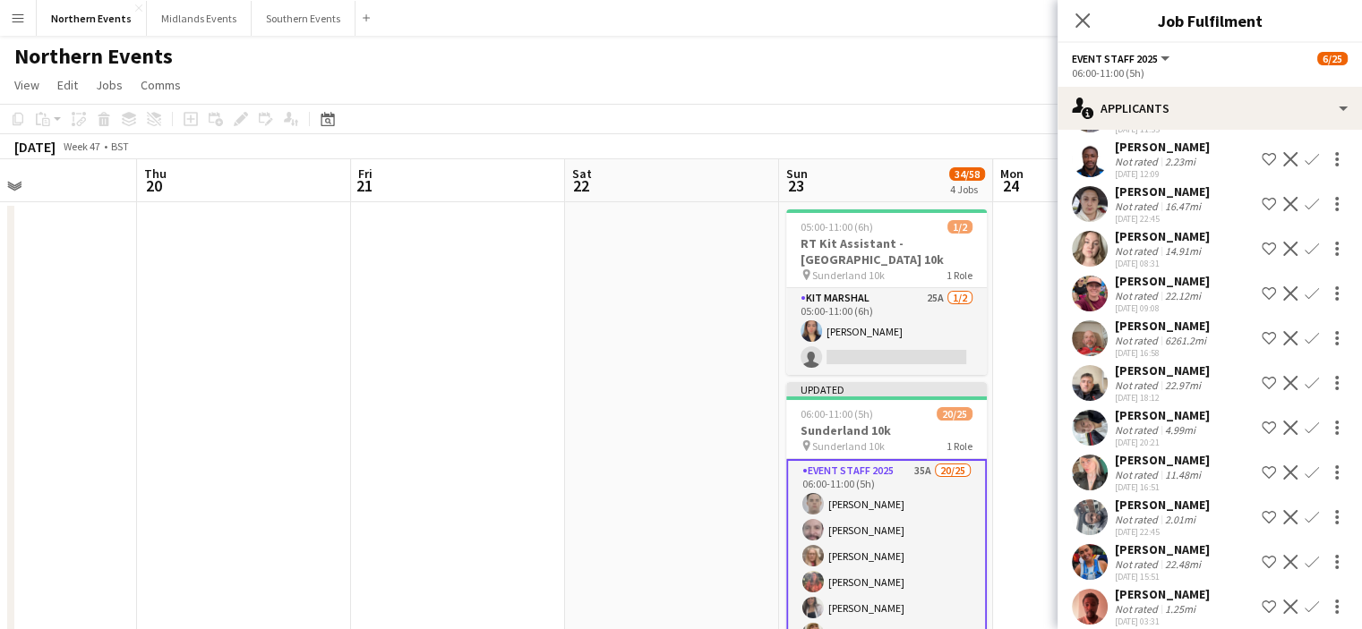
scroll to position [971, 0]
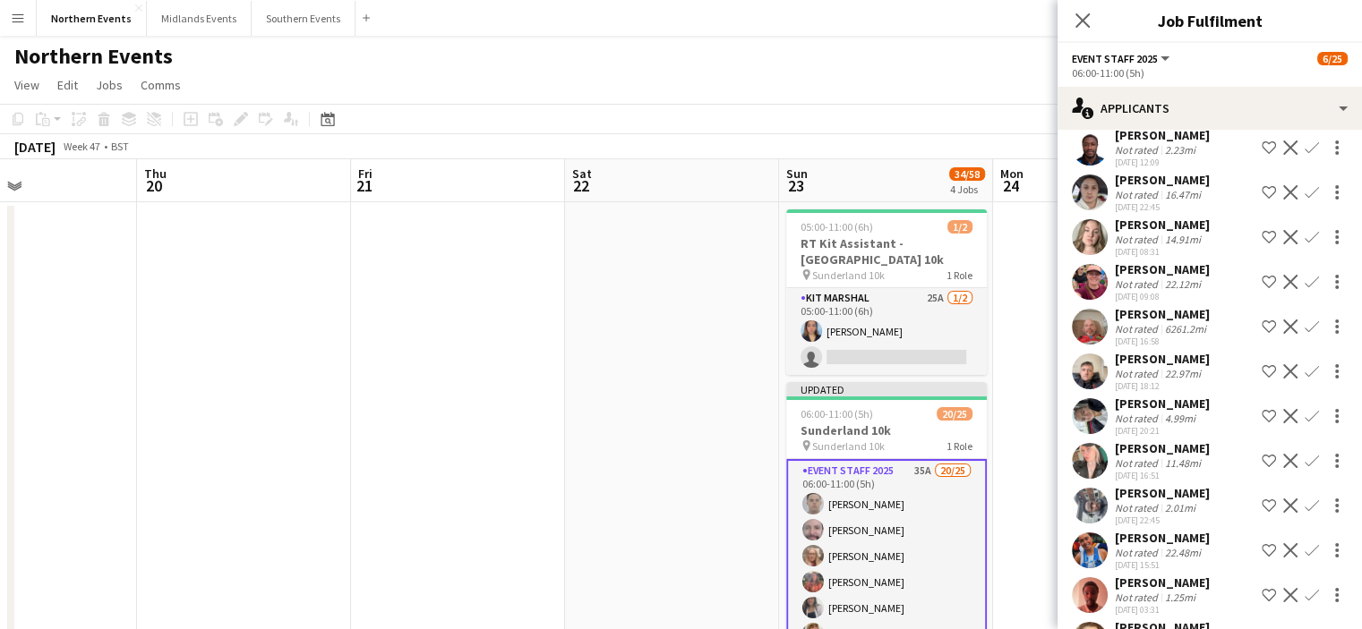
click at [1304, 364] on app-icon "Confirm" at bounding box center [1311, 371] width 14 height 14
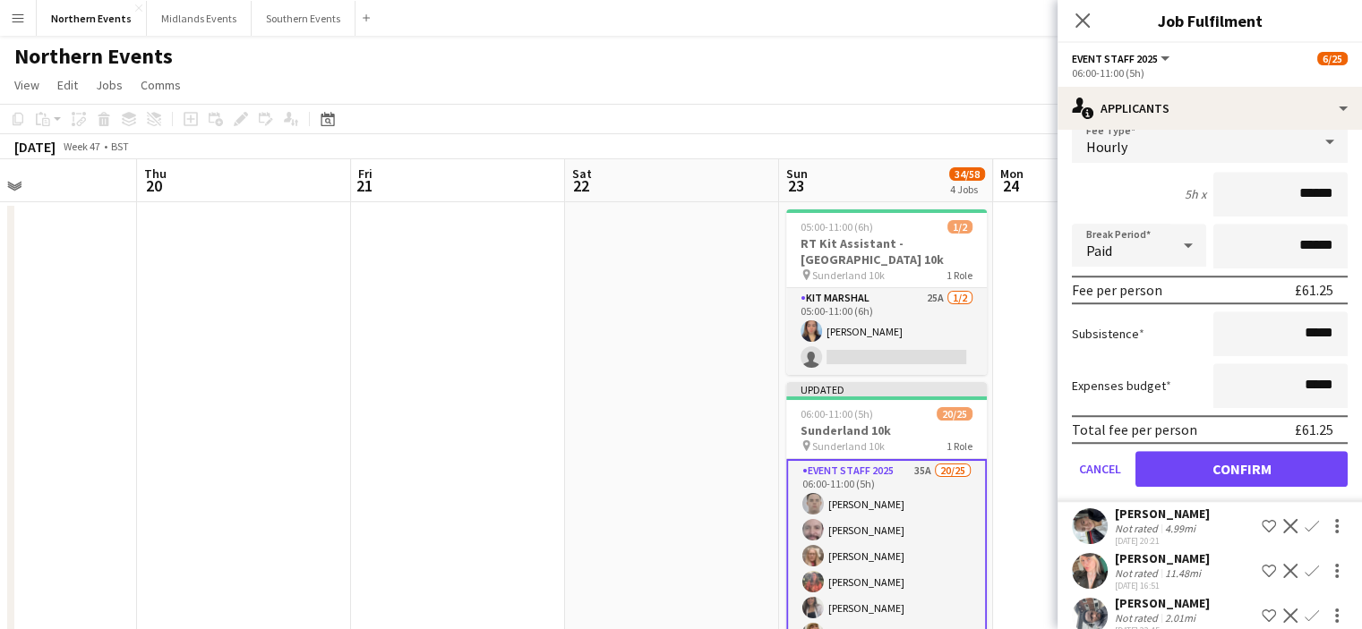
scroll to position [1285, 0]
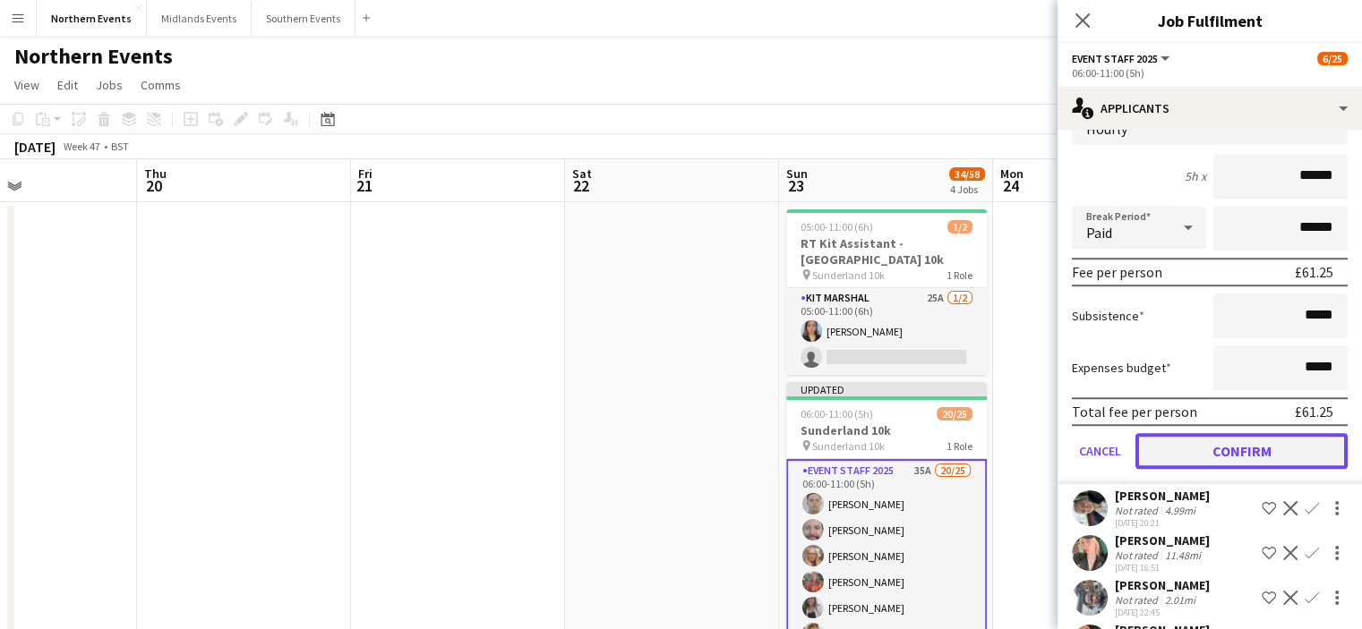
click at [1275, 433] on button "Confirm" at bounding box center [1241, 451] width 212 height 36
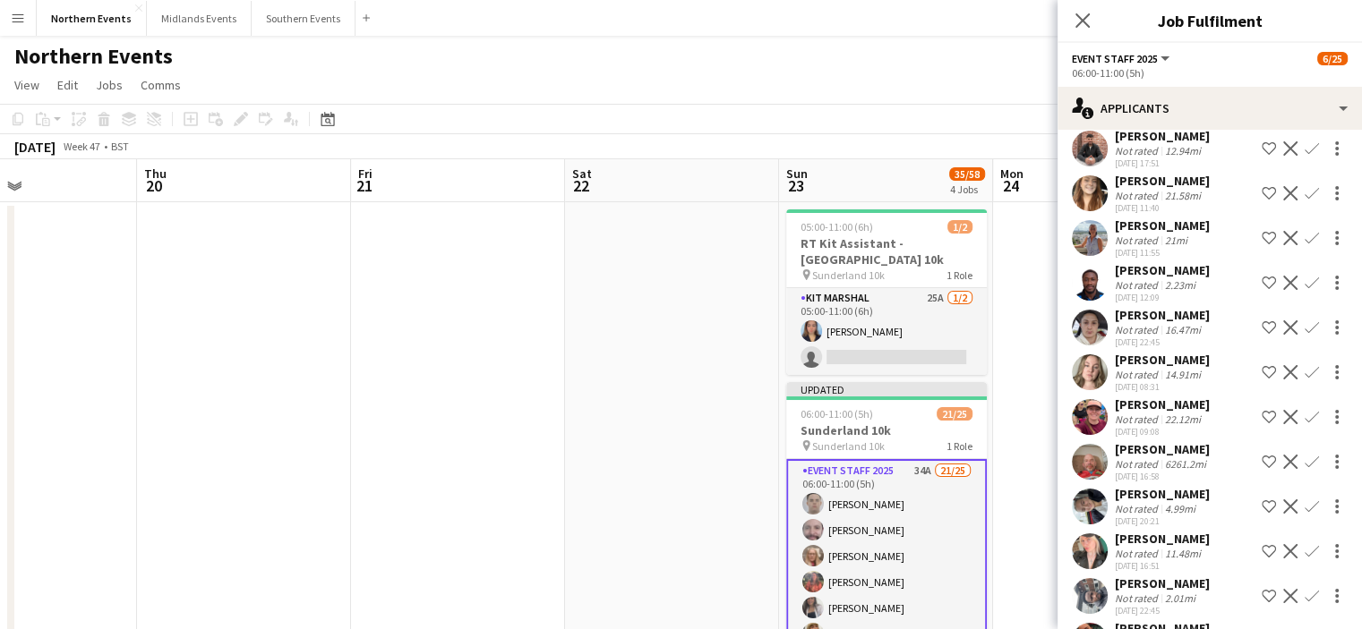
scroll to position [1048, 0]
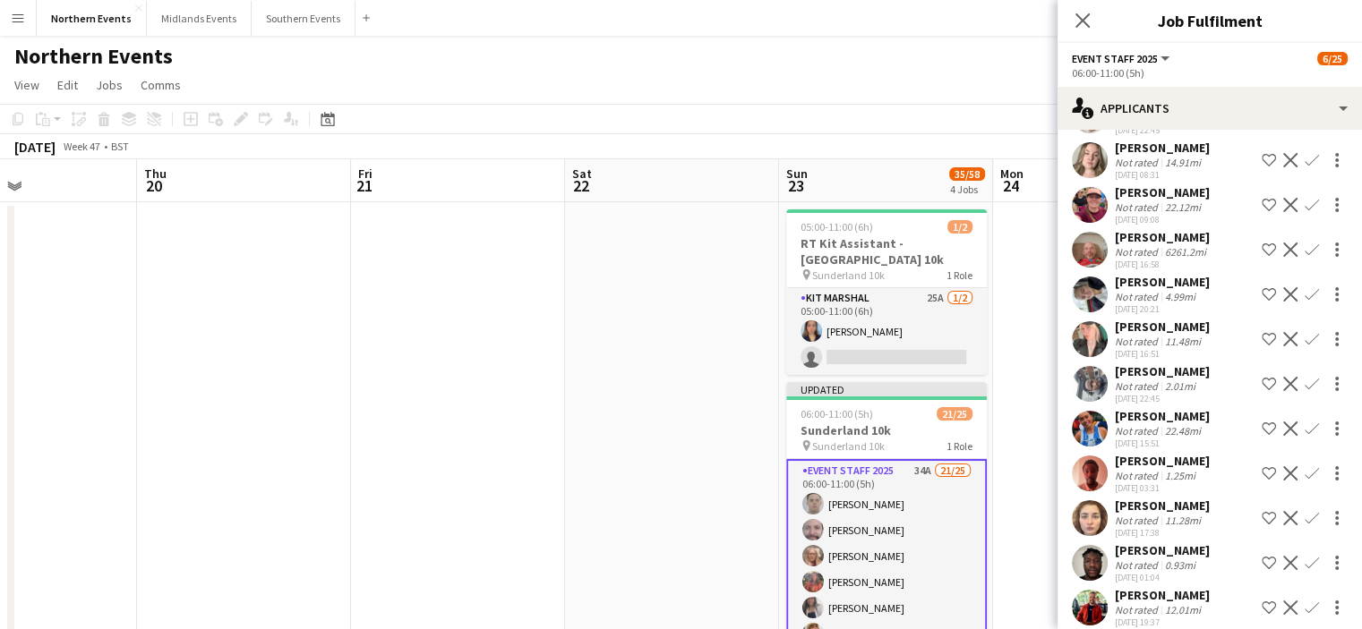
click at [1304, 422] on app-icon "Confirm" at bounding box center [1311, 429] width 14 height 14
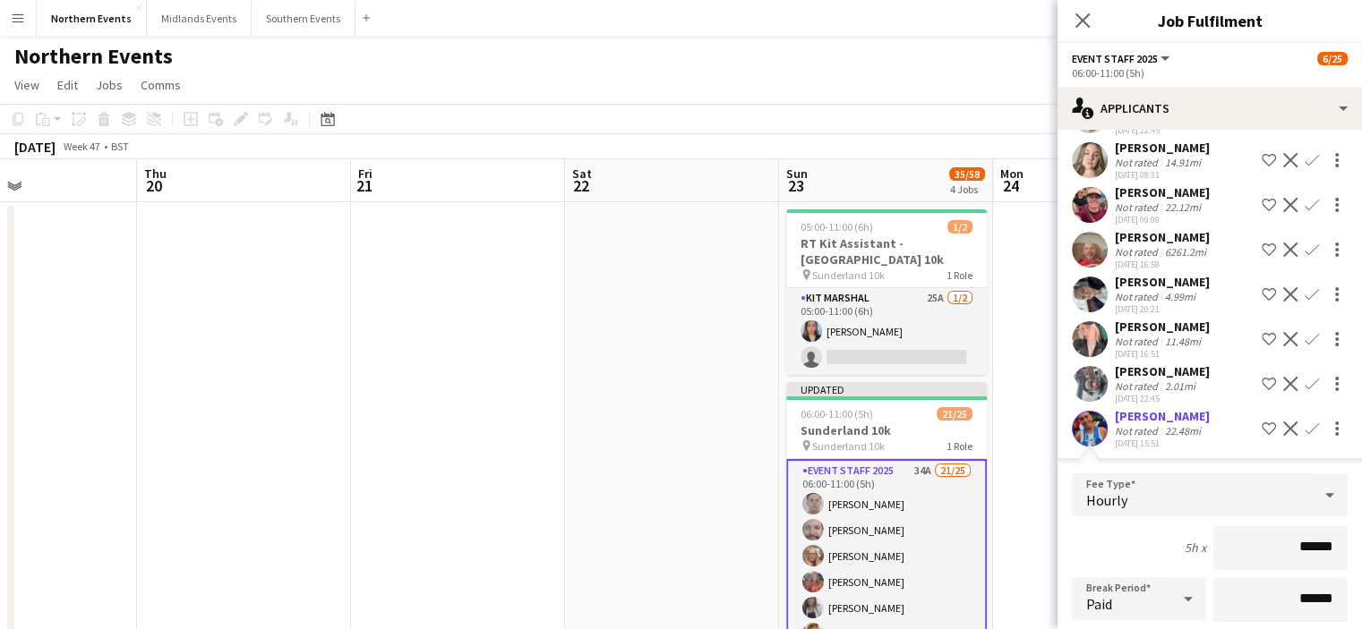
scroll to position [1453, 0]
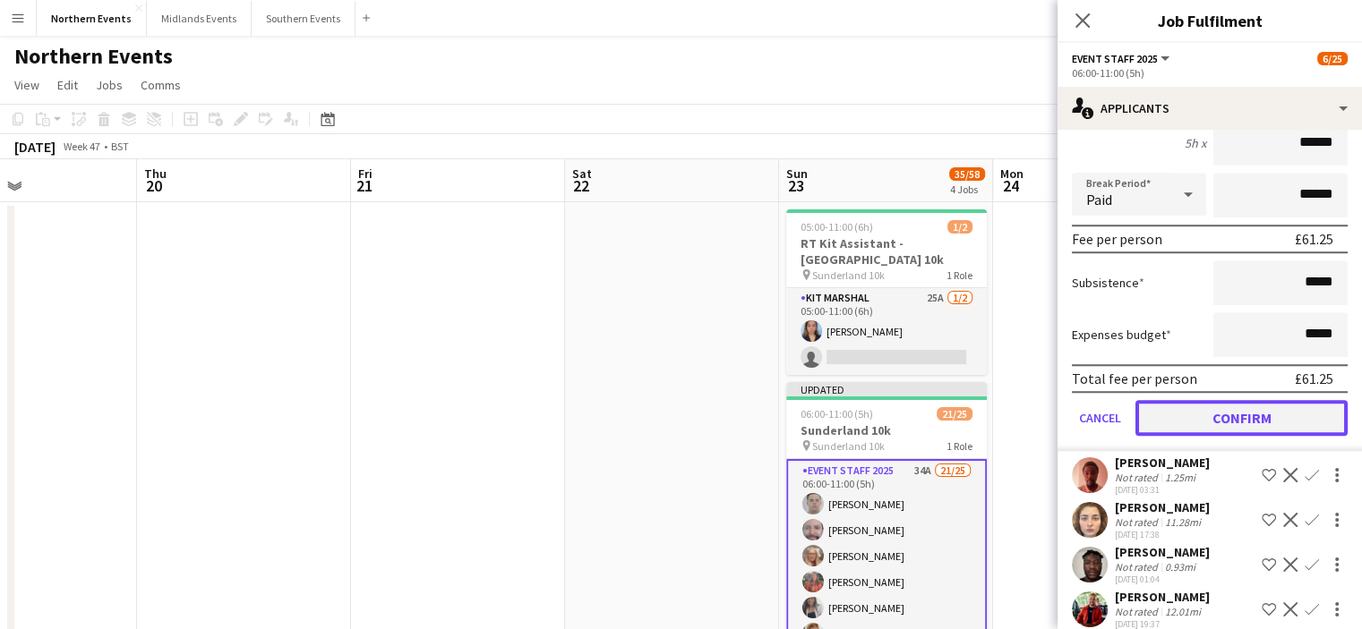
click at [1255, 401] on button "Confirm" at bounding box center [1241, 418] width 212 height 36
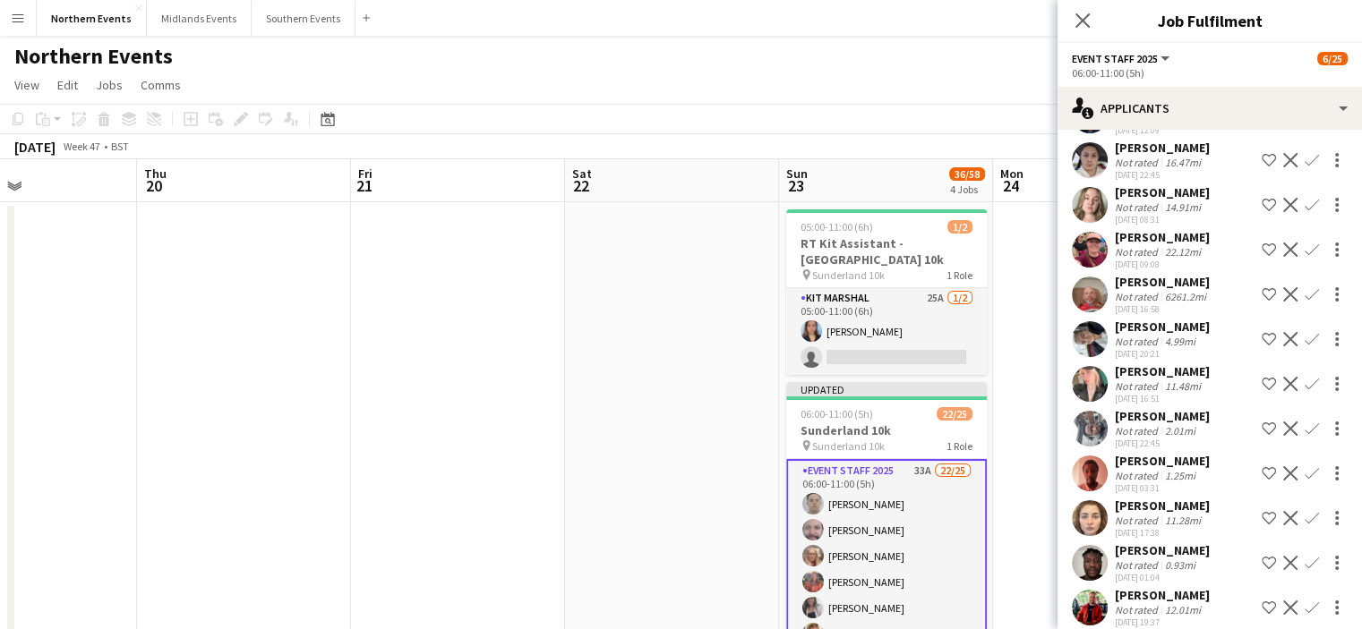
click at [1304, 601] on app-icon "Confirm" at bounding box center [1311, 608] width 14 height 14
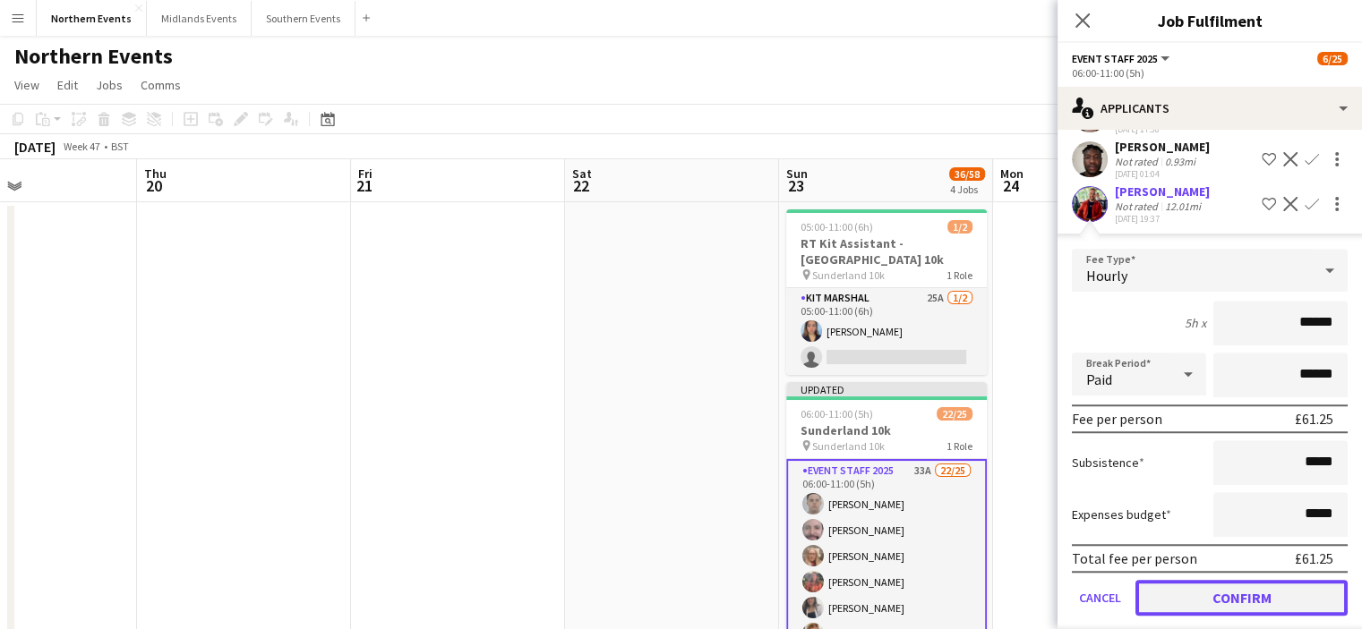
click at [1317, 580] on button "Confirm" at bounding box center [1241, 598] width 212 height 36
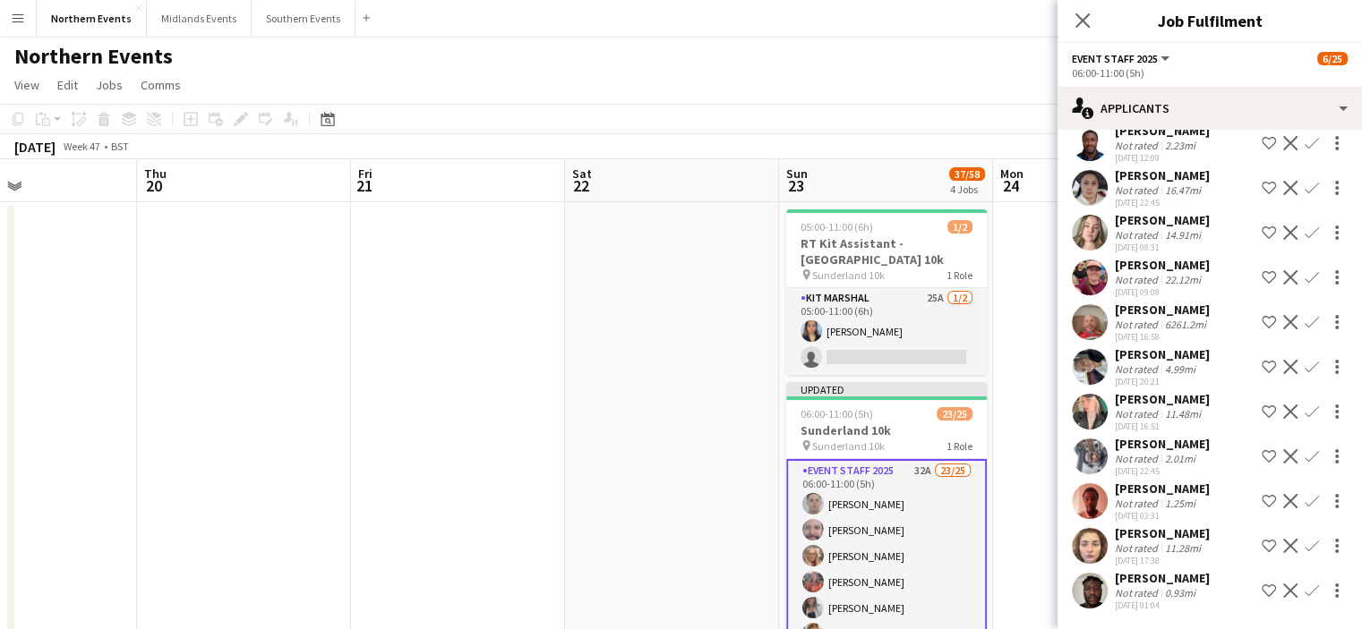
scroll to position [959, 0]
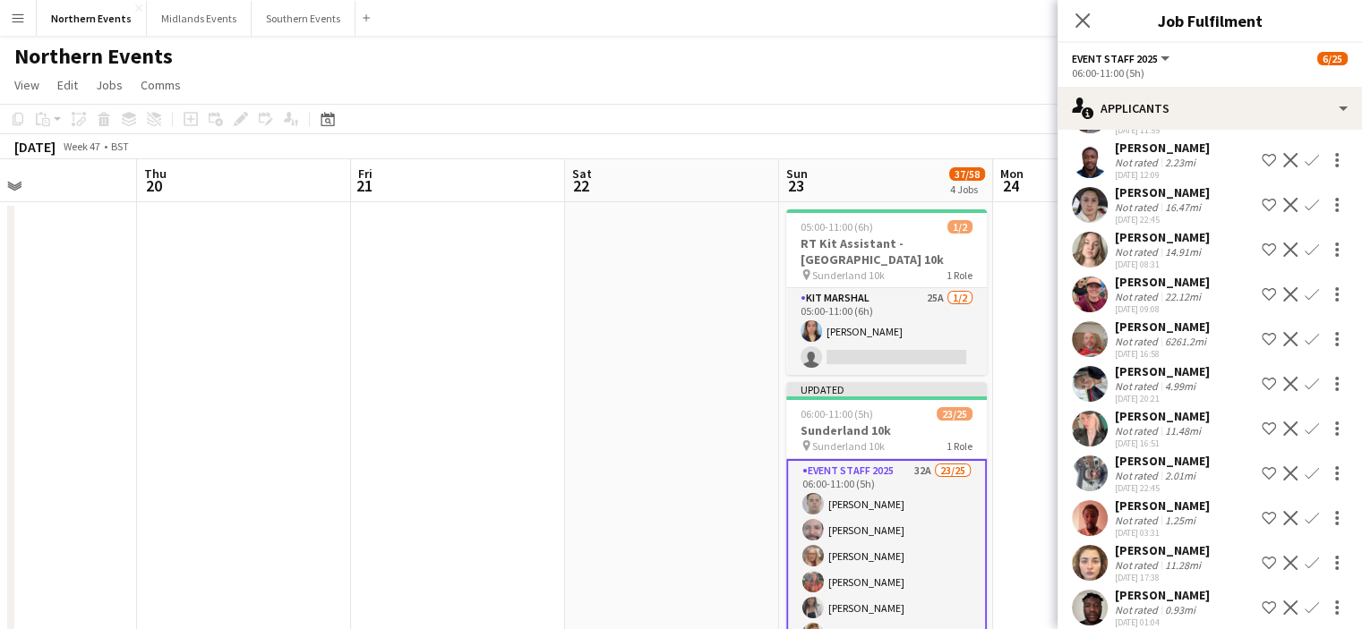
click at [1301, 552] on button "Confirm" at bounding box center [1311, 562] width 21 height 21
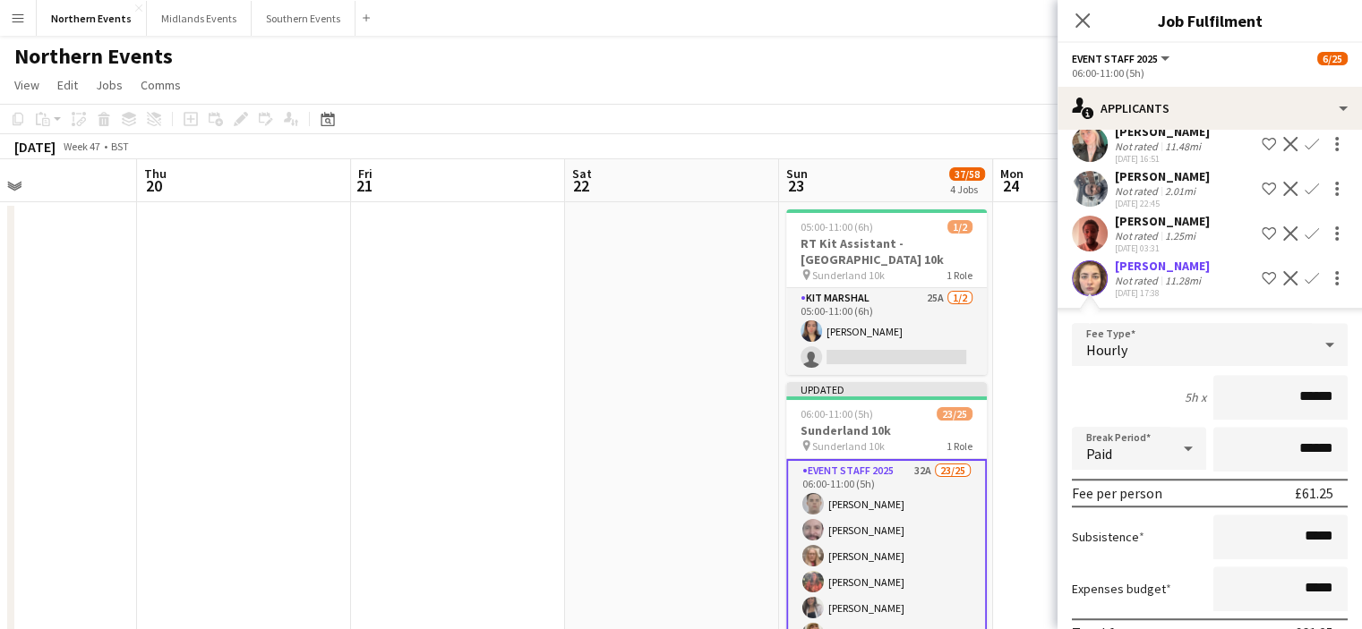
scroll to position [1363, 0]
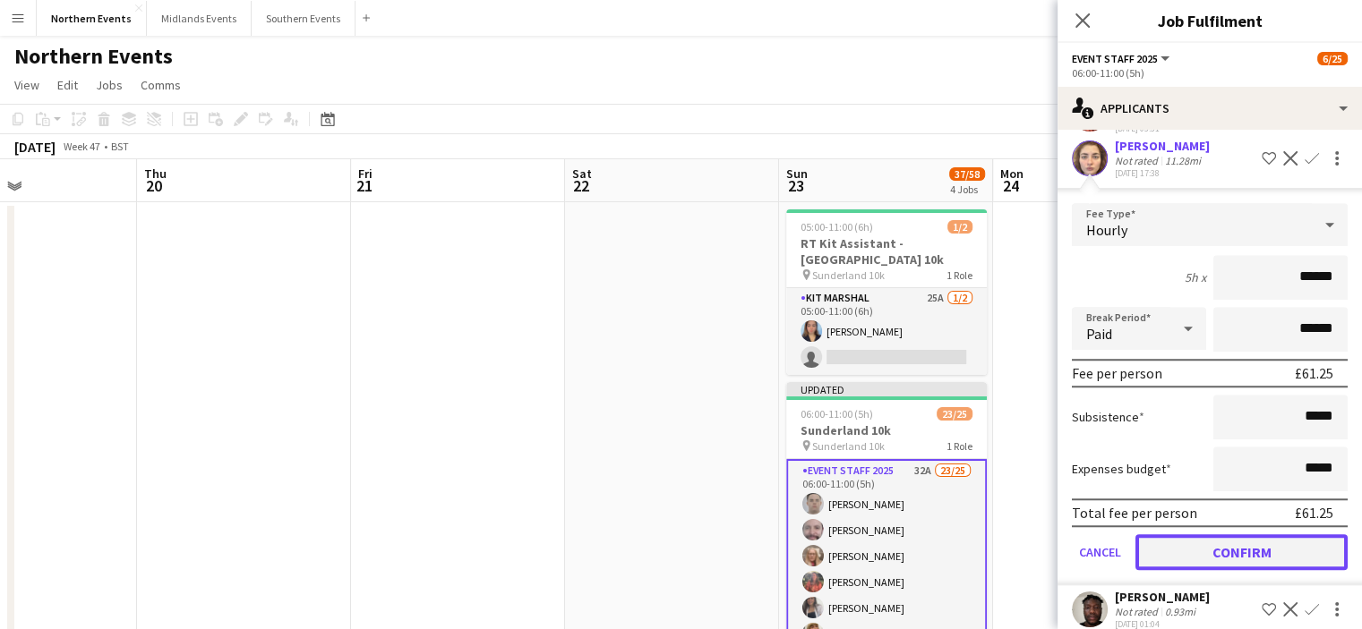
click at [1300, 540] on button "Confirm" at bounding box center [1241, 552] width 212 height 36
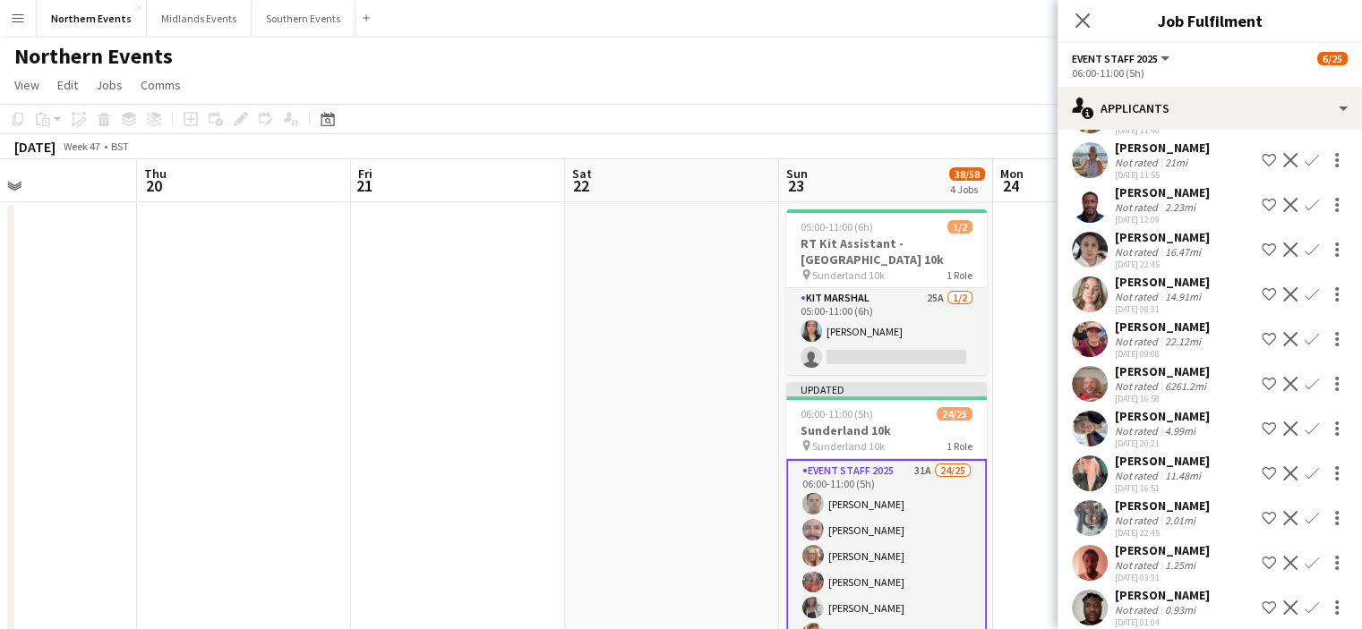
click at [1304, 556] on app-icon "Confirm" at bounding box center [1311, 563] width 14 height 14
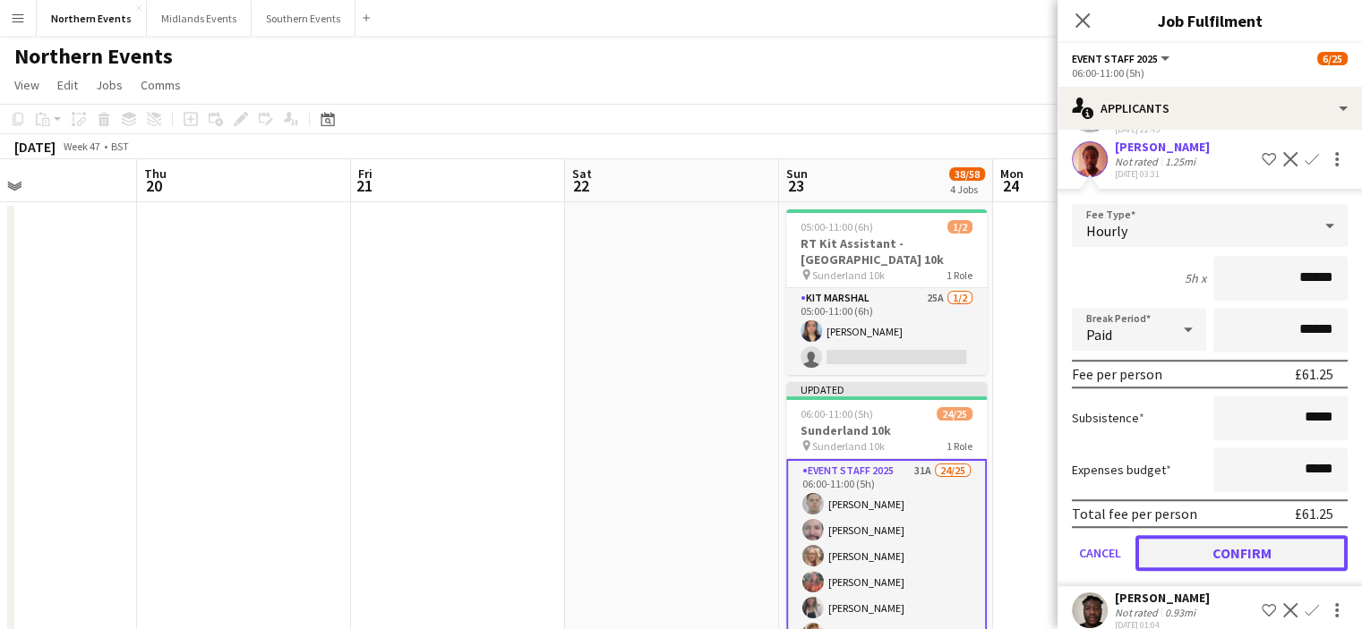
click at [1308, 535] on button "Confirm" at bounding box center [1241, 553] width 212 height 36
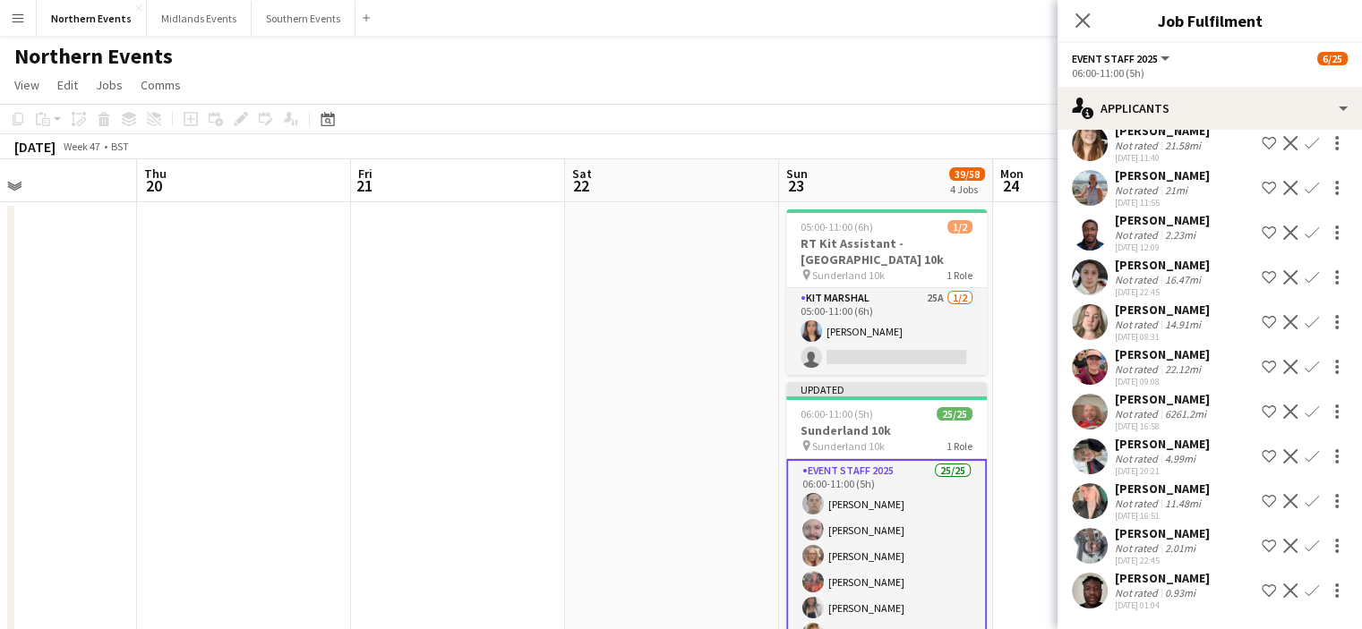
scroll to position [869, 0]
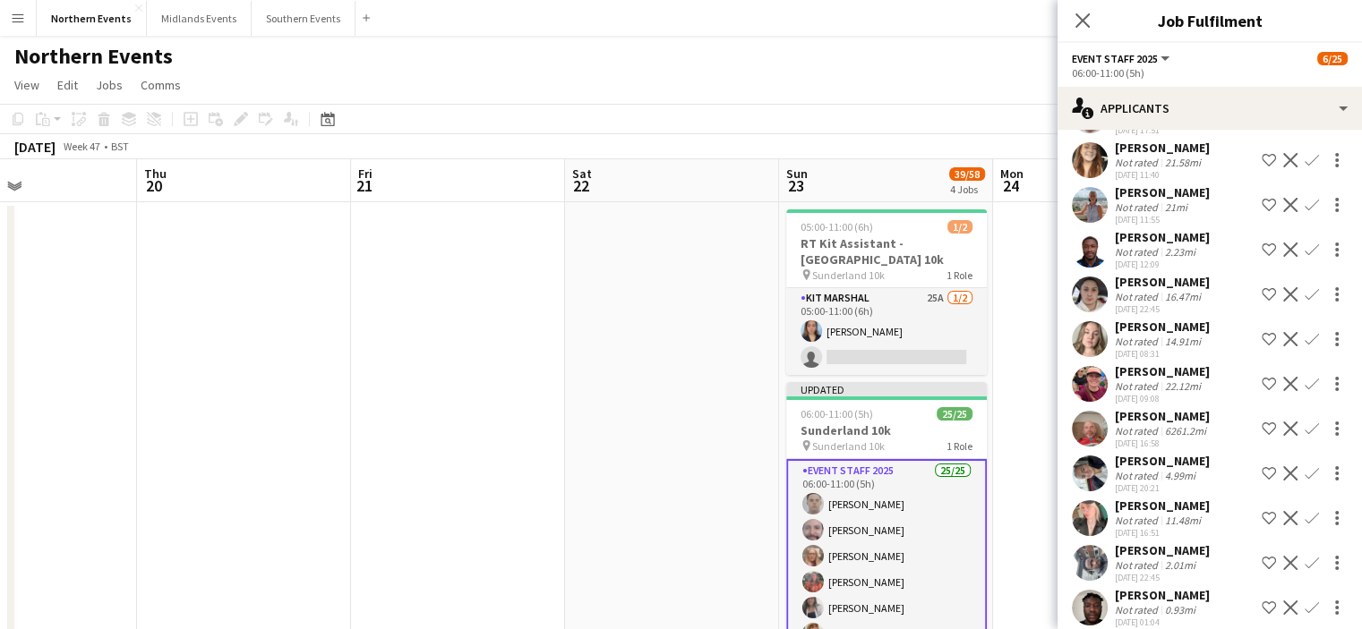
click at [1304, 466] on app-icon "Confirm" at bounding box center [1311, 473] width 14 height 14
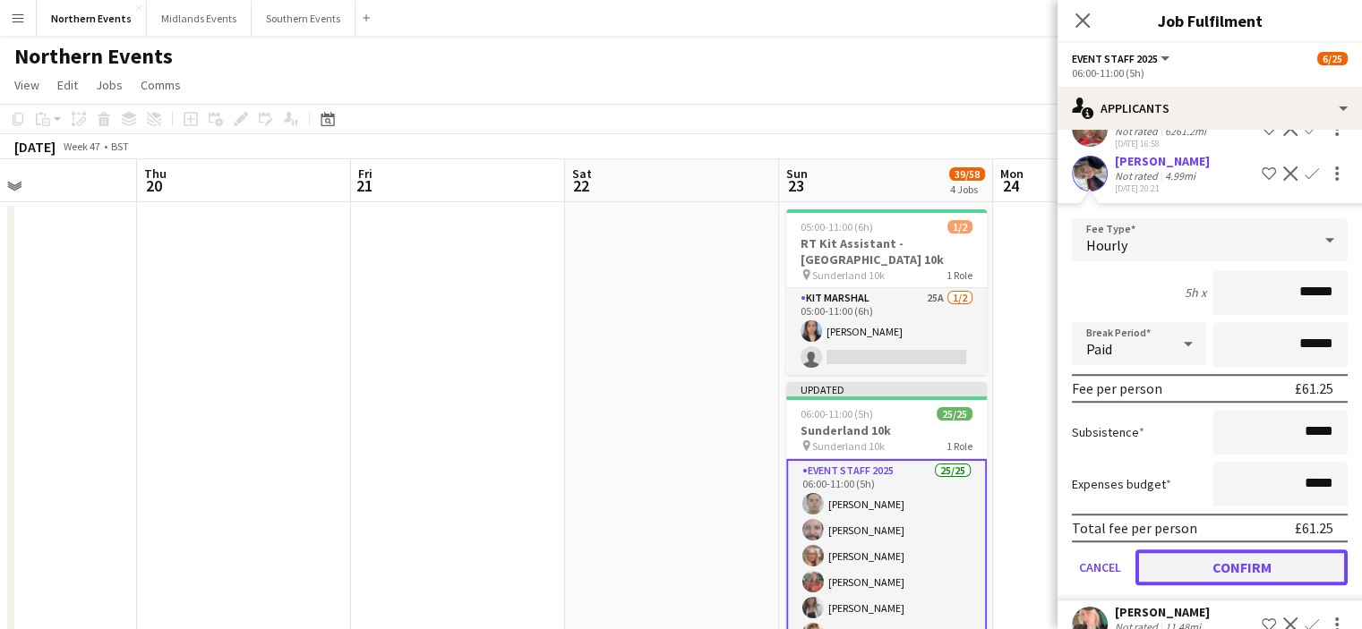
click at [1312, 550] on button "Confirm" at bounding box center [1241, 568] width 212 height 36
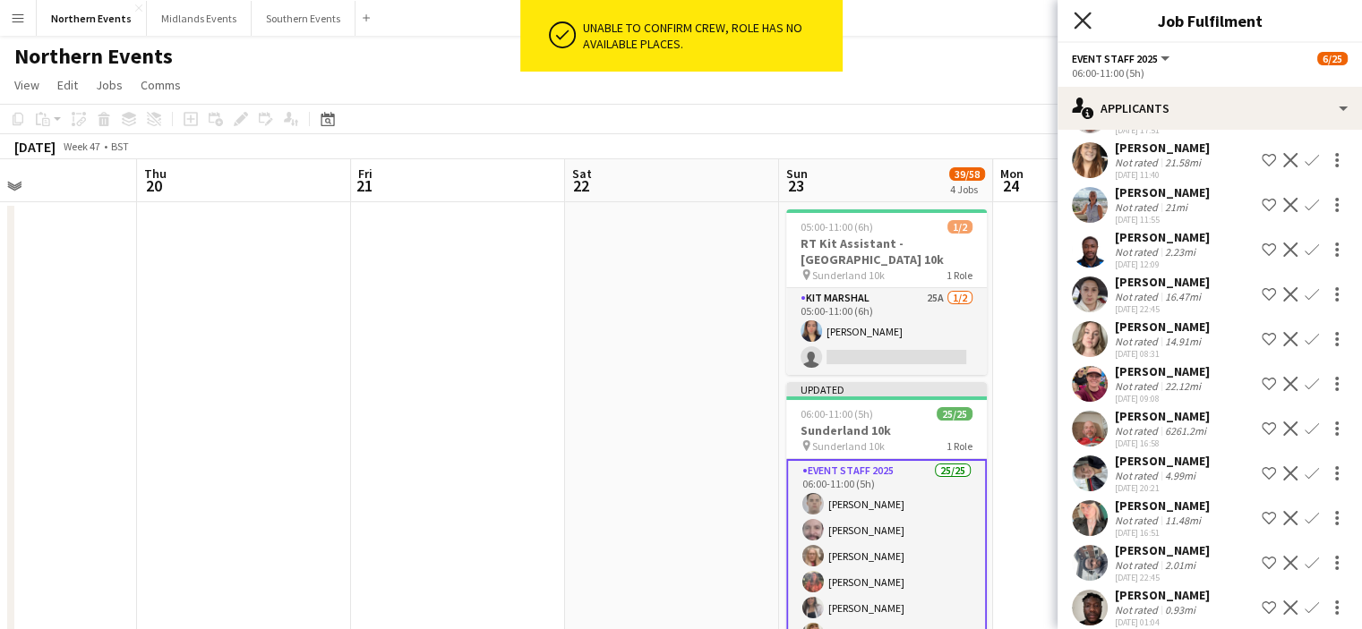
click at [1076, 23] on icon "Close pop-in" at bounding box center [1081, 20] width 17 height 17
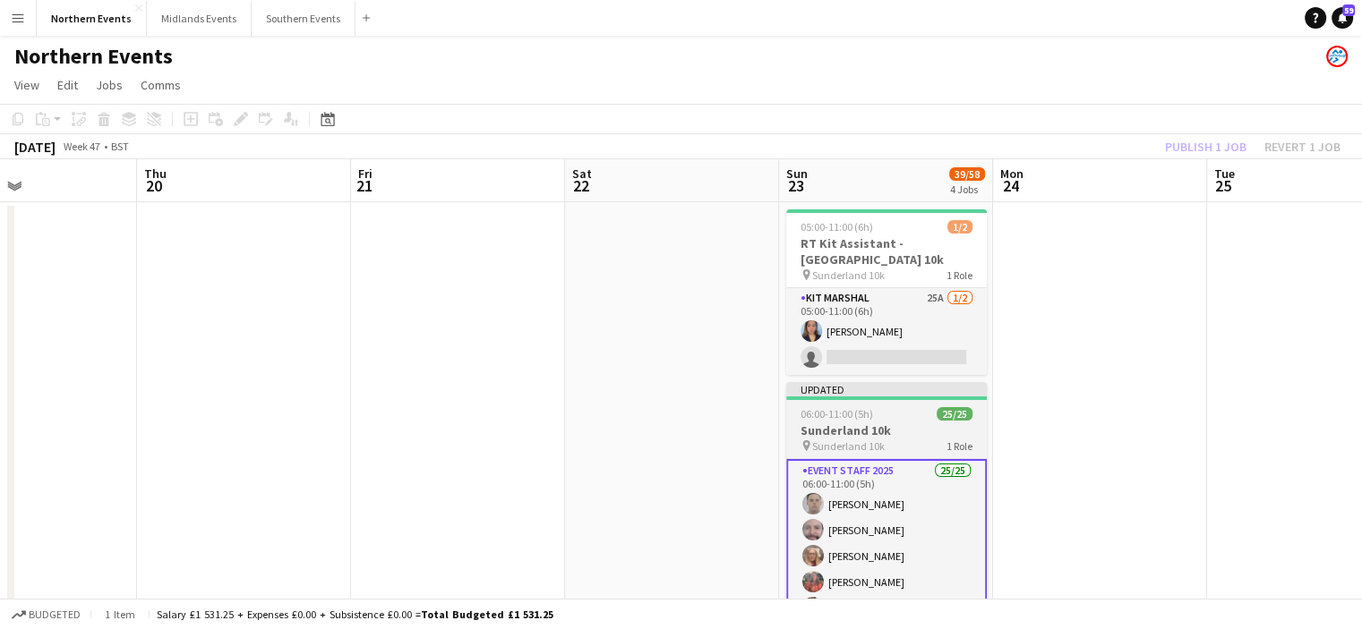
click at [841, 447] on span "Sunderland 10k" at bounding box center [848, 446] width 73 height 13
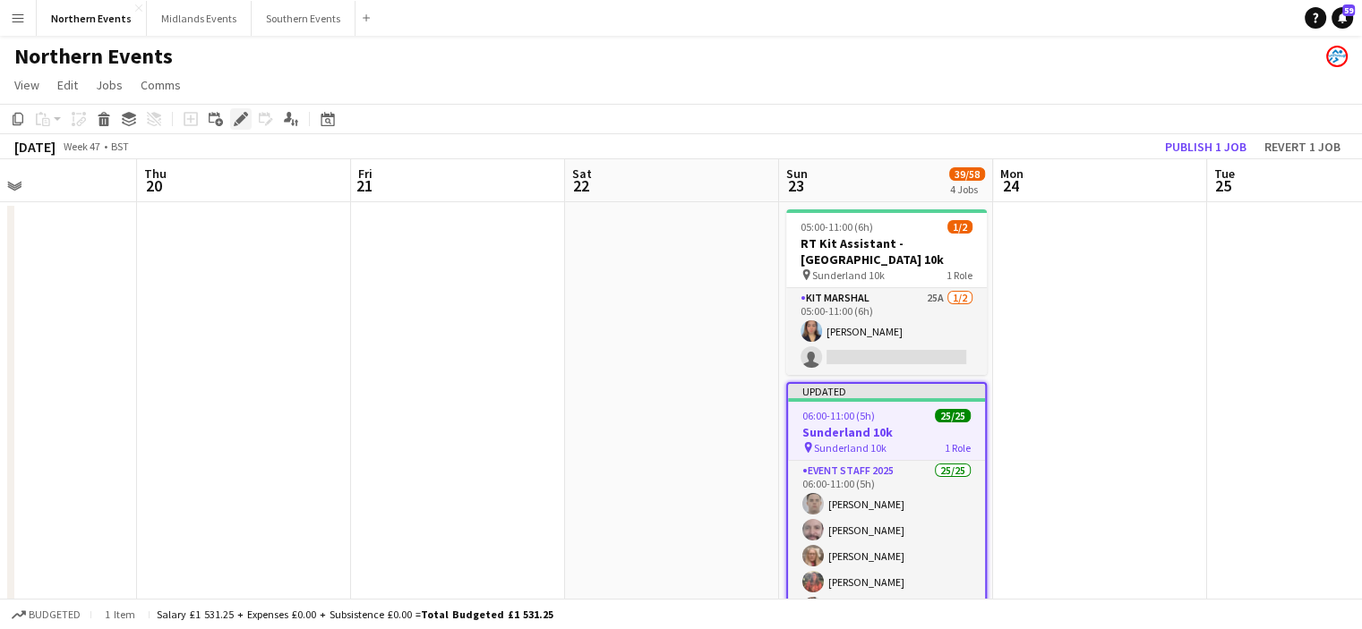
click at [244, 116] on icon "Edit" at bounding box center [241, 119] width 14 height 14
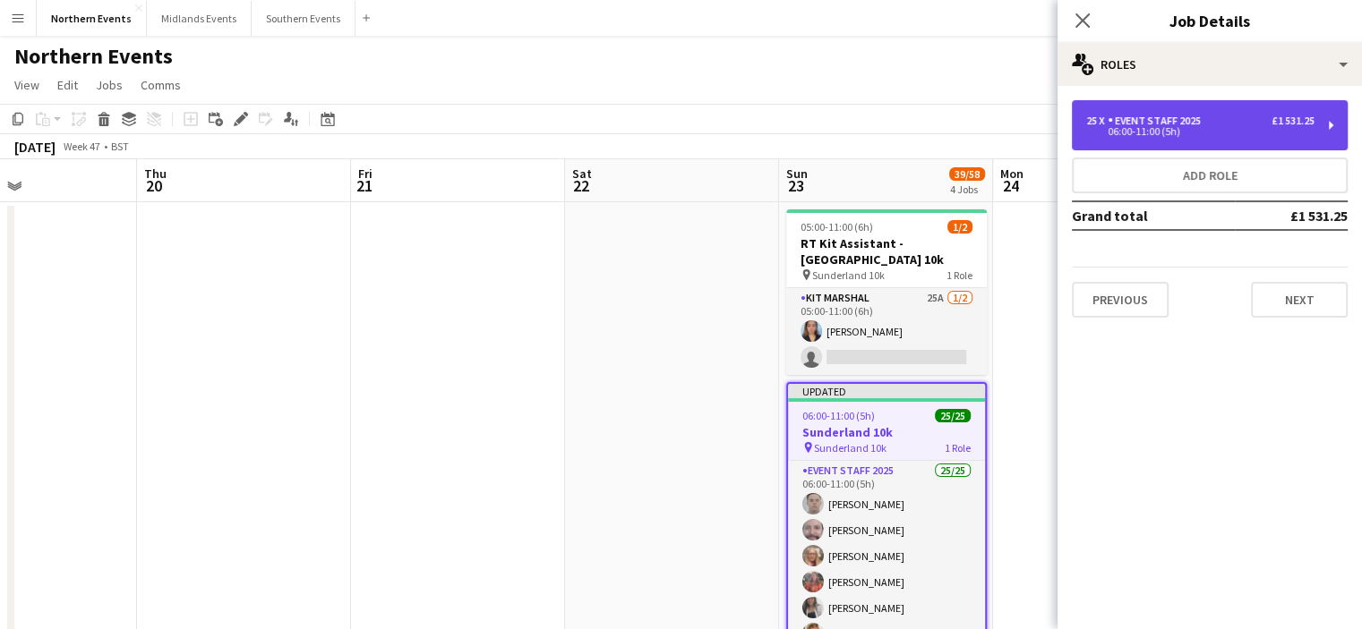
click at [1127, 118] on div "Event Staff 2025" at bounding box center [1157, 121] width 100 height 13
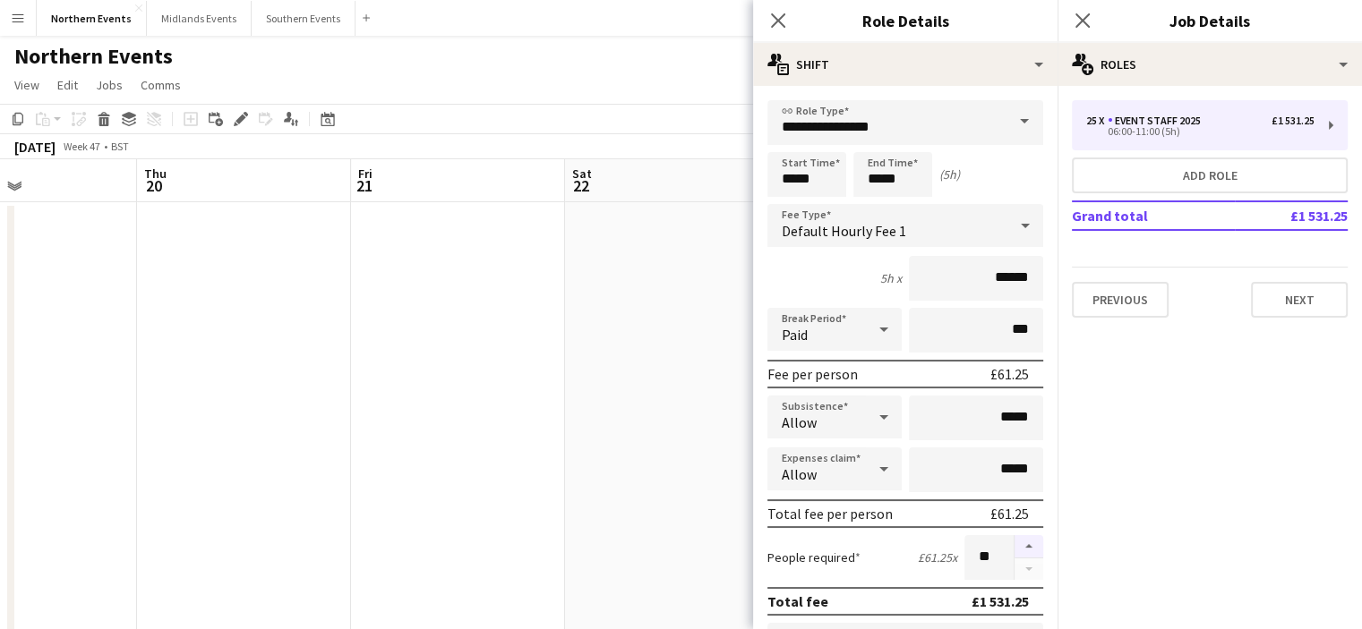
click at [1016, 545] on button "button" at bounding box center [1028, 546] width 29 height 23
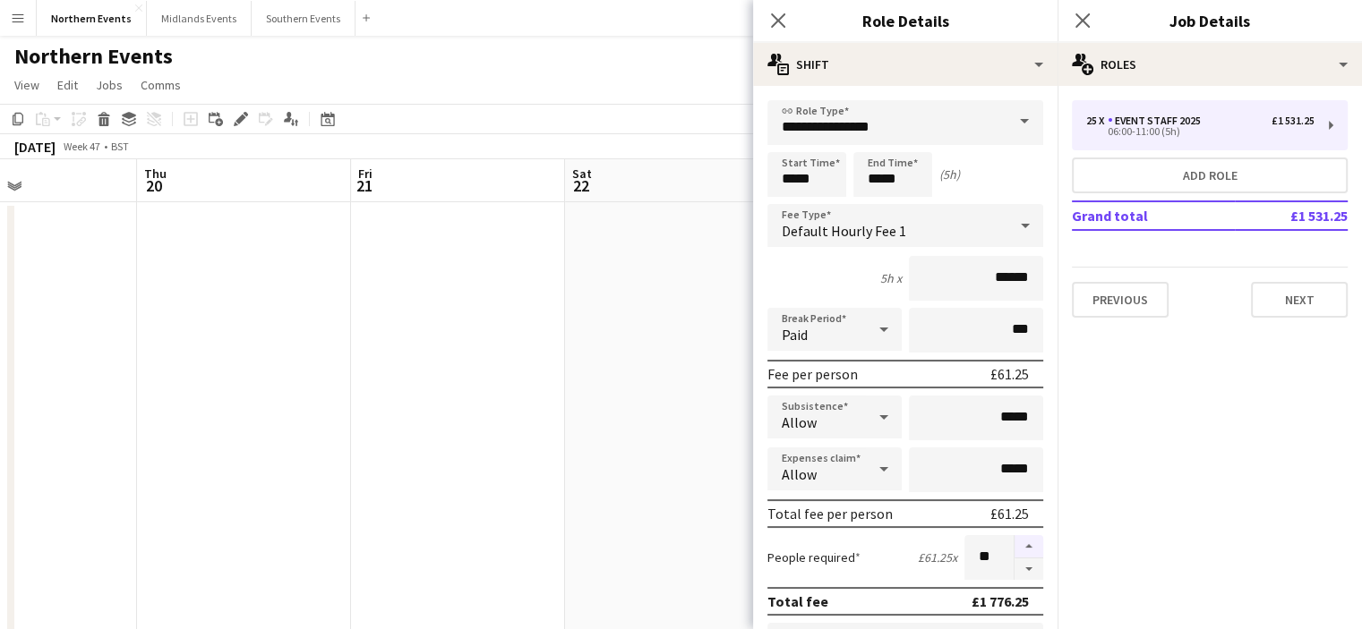
type input "**"
click at [1077, 10] on app-icon "Close pop-in" at bounding box center [1083, 21] width 26 height 26
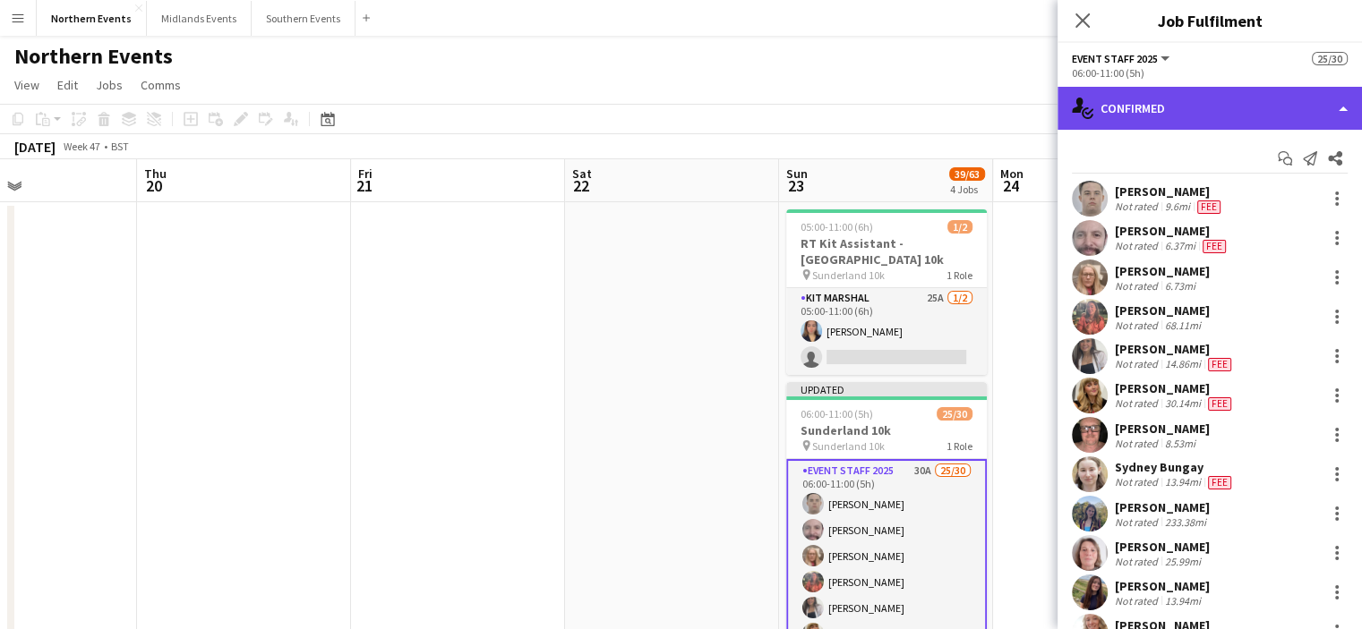
click at [1276, 110] on div "single-neutral-actions-check-2 Confirmed" at bounding box center [1209, 108] width 304 height 43
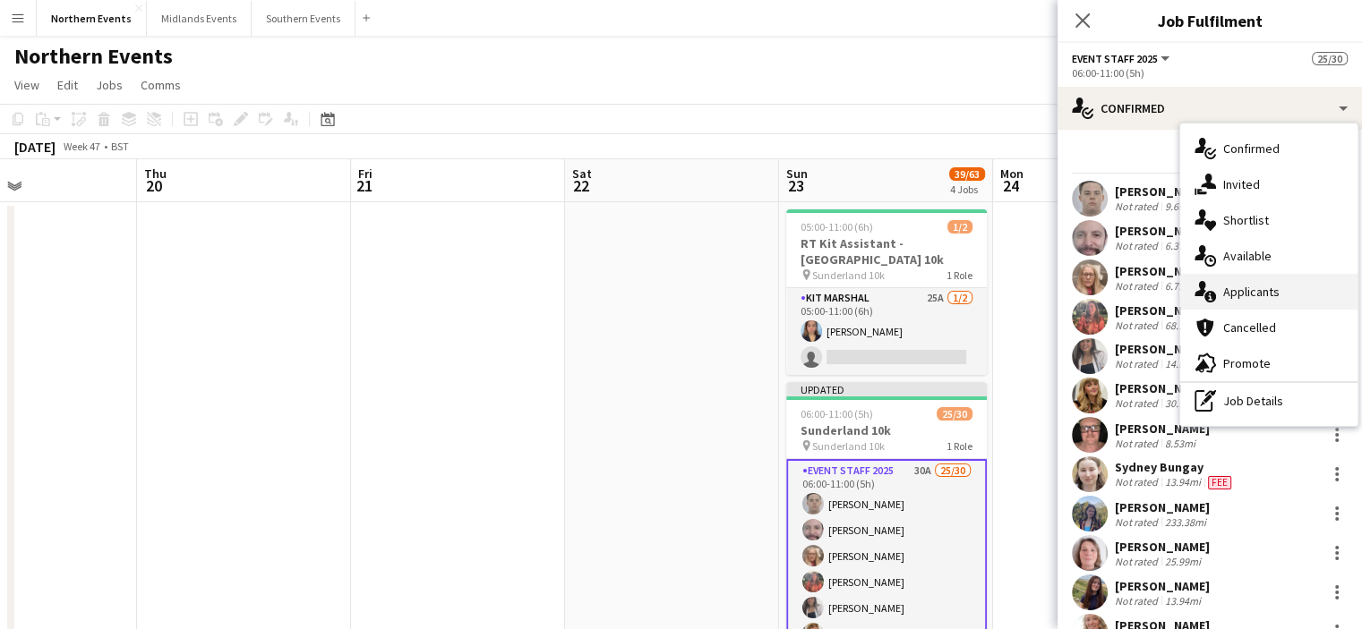
click at [1260, 293] on span "Applicants" at bounding box center [1251, 292] width 56 height 16
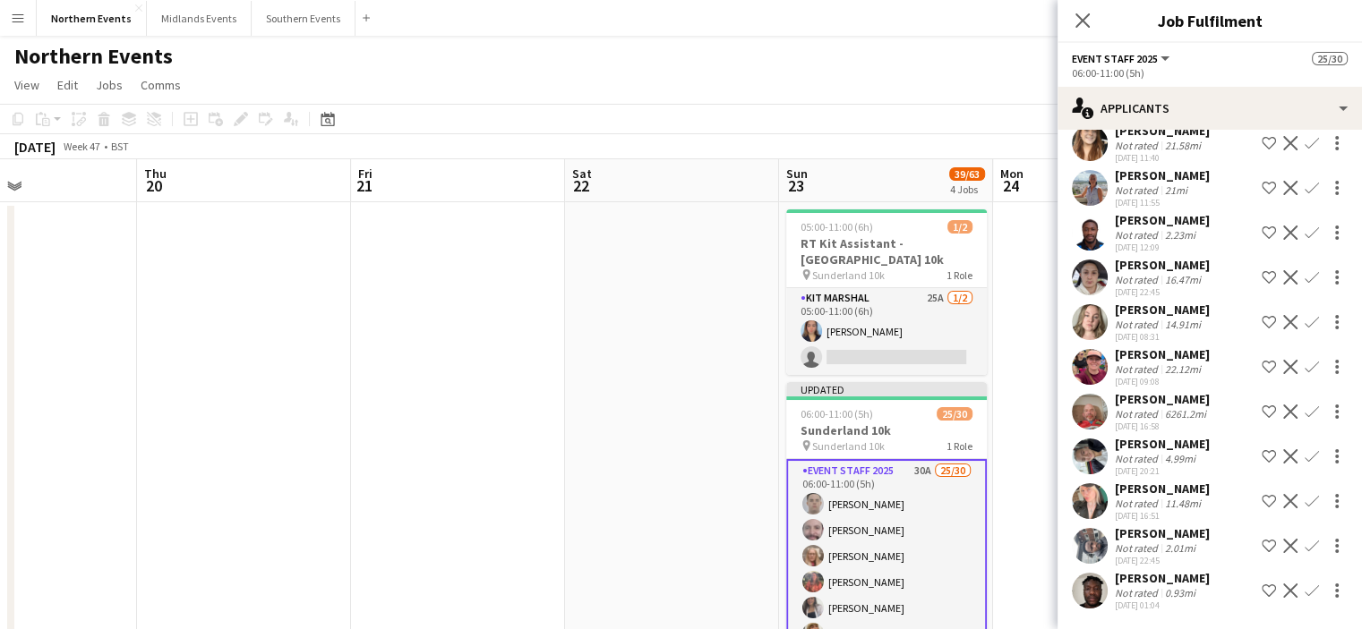
scroll to position [864, 0]
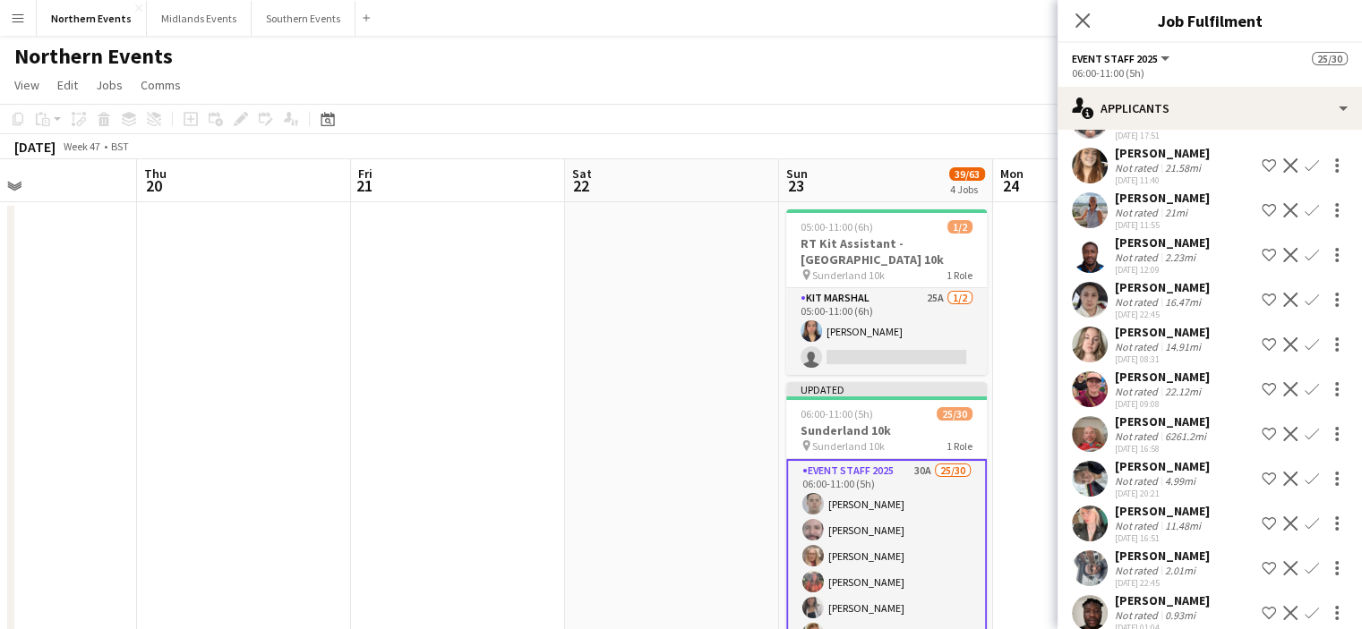
click at [1304, 472] on app-icon "Confirm" at bounding box center [1311, 479] width 14 height 14
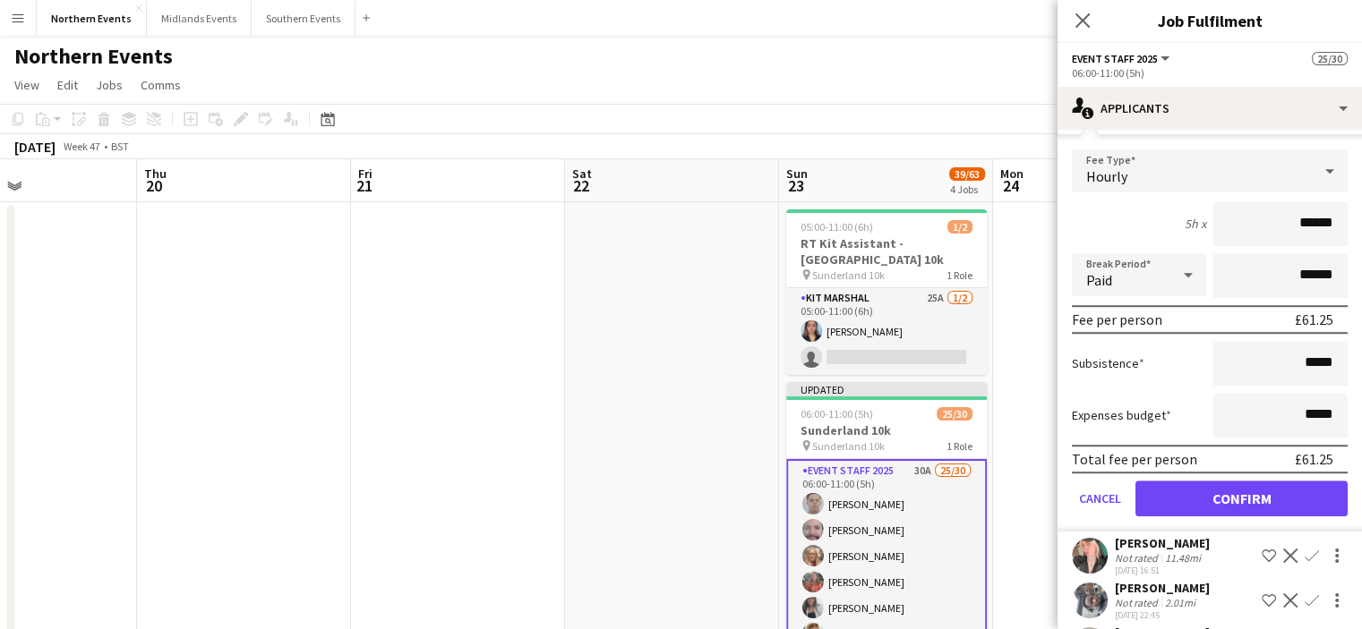
scroll to position [1241, 0]
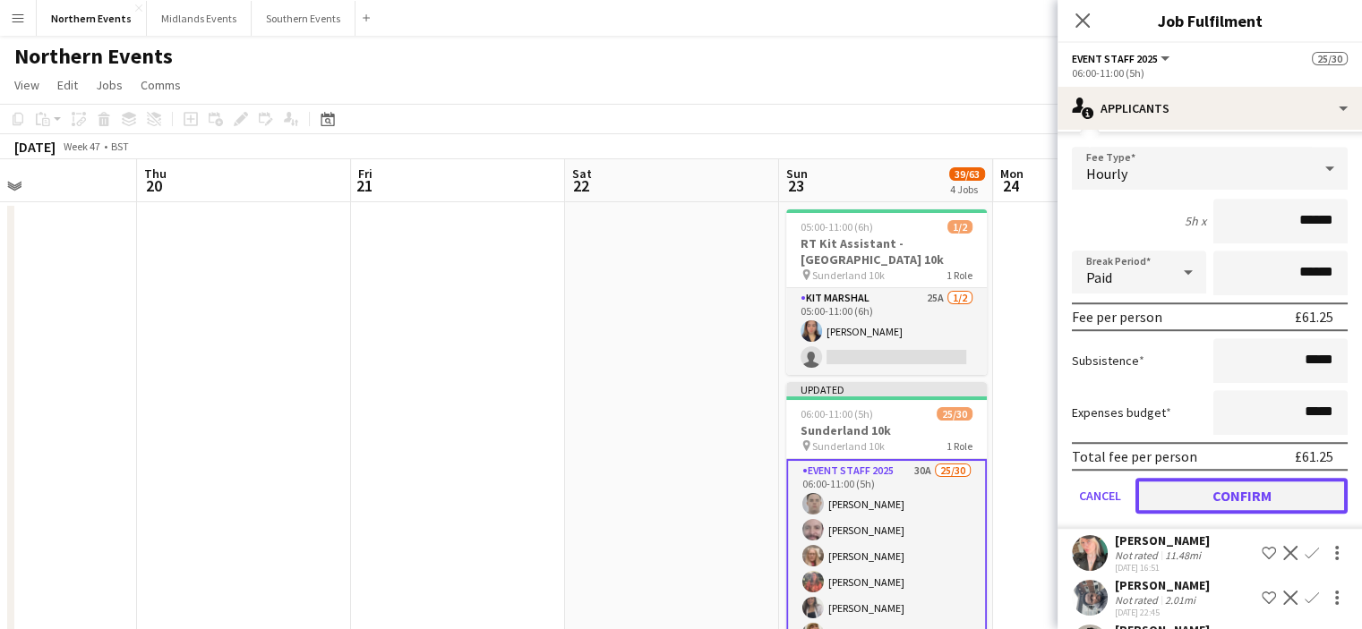
click at [1279, 493] on button "Confirm" at bounding box center [1241, 496] width 212 height 36
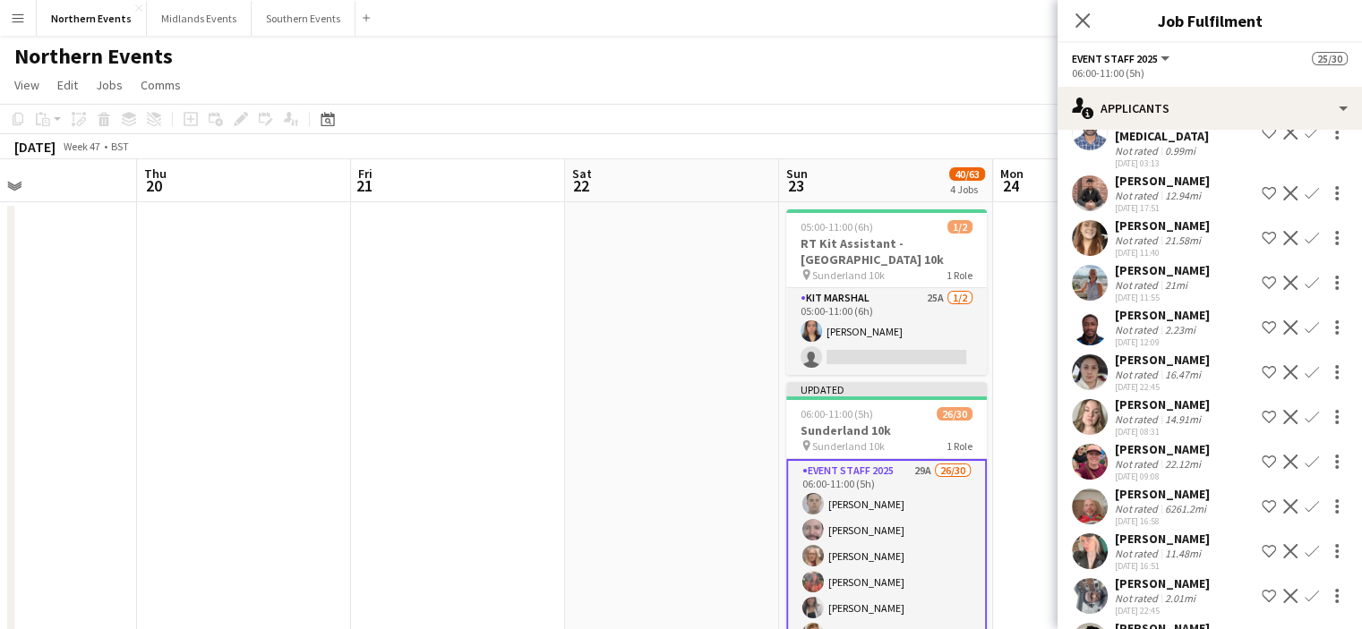
click at [1301, 541] on button "Confirm" at bounding box center [1311, 551] width 21 height 21
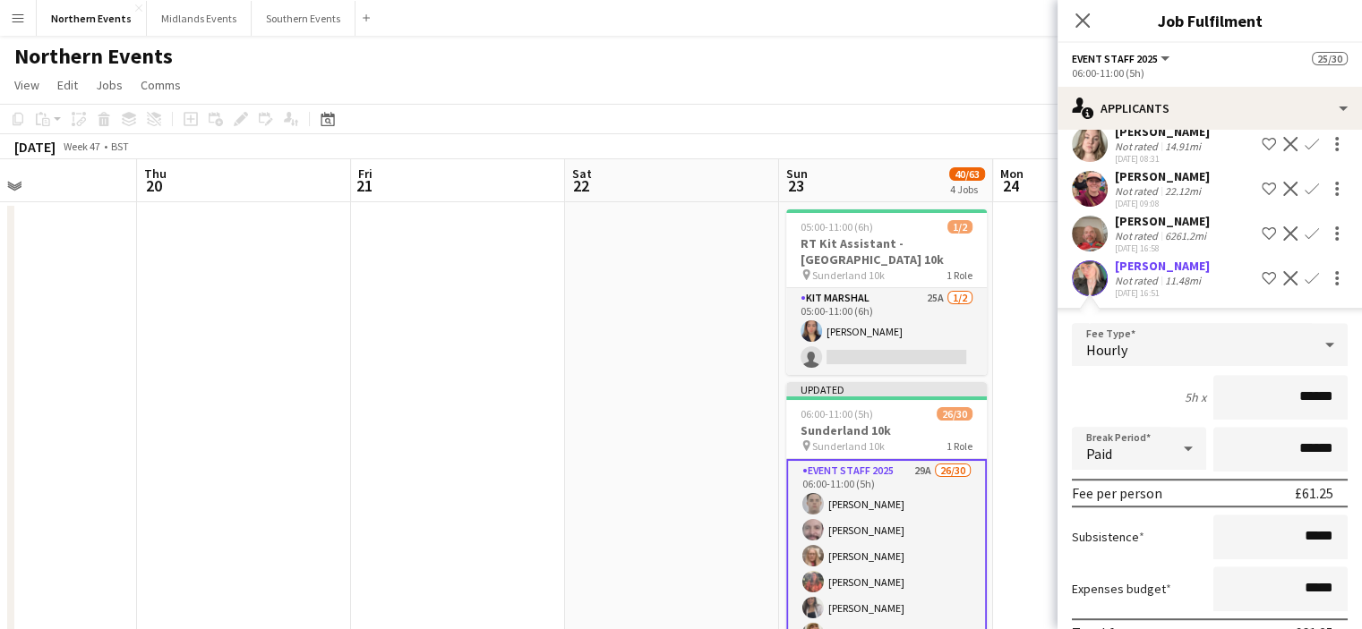
scroll to position [1228, 0]
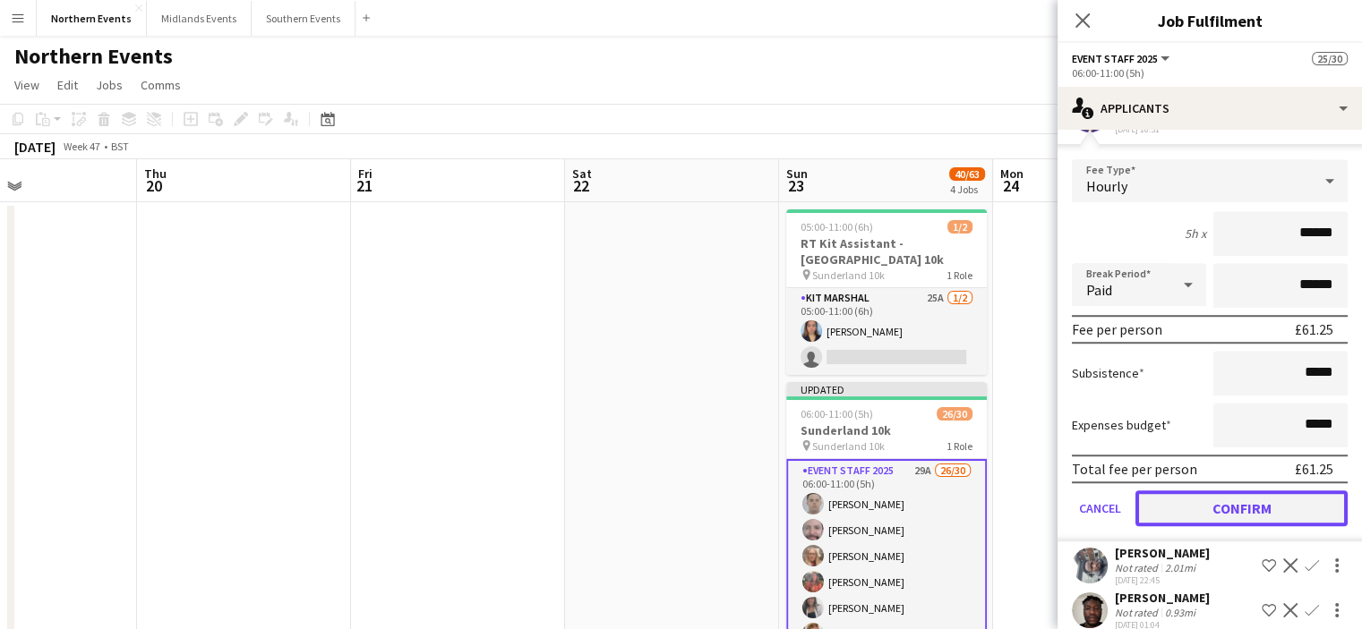
click at [1279, 491] on button "Confirm" at bounding box center [1241, 509] width 212 height 36
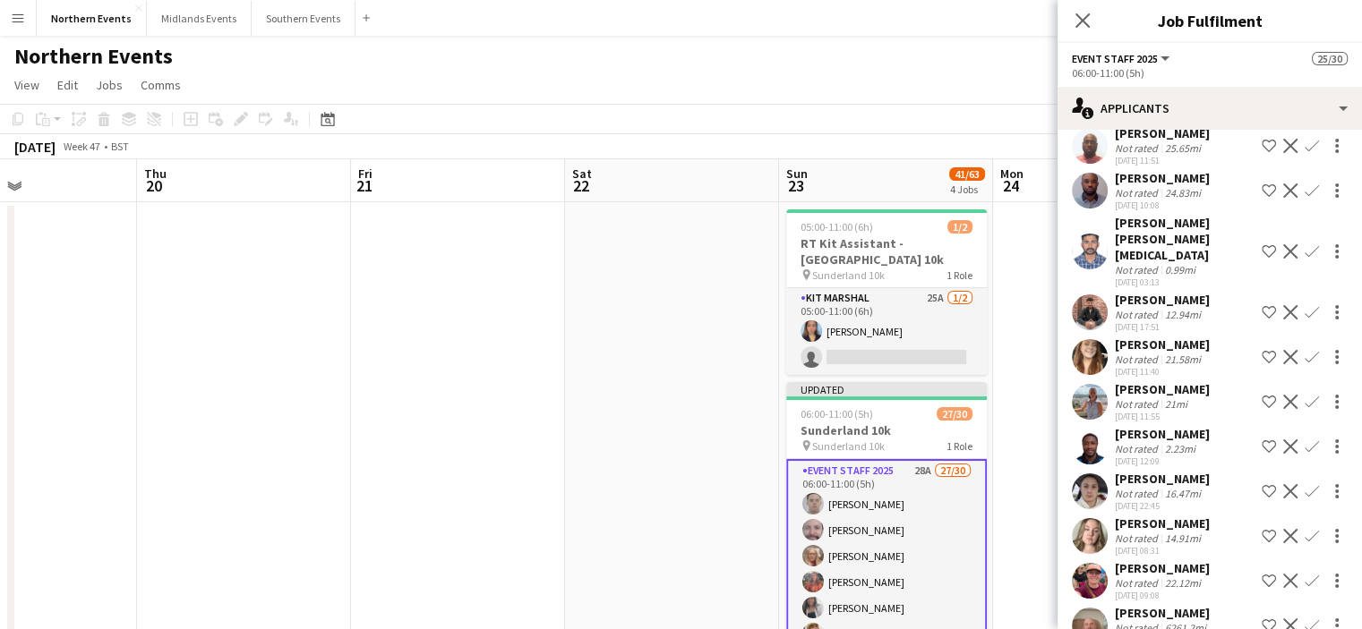
scroll to position [666, 0]
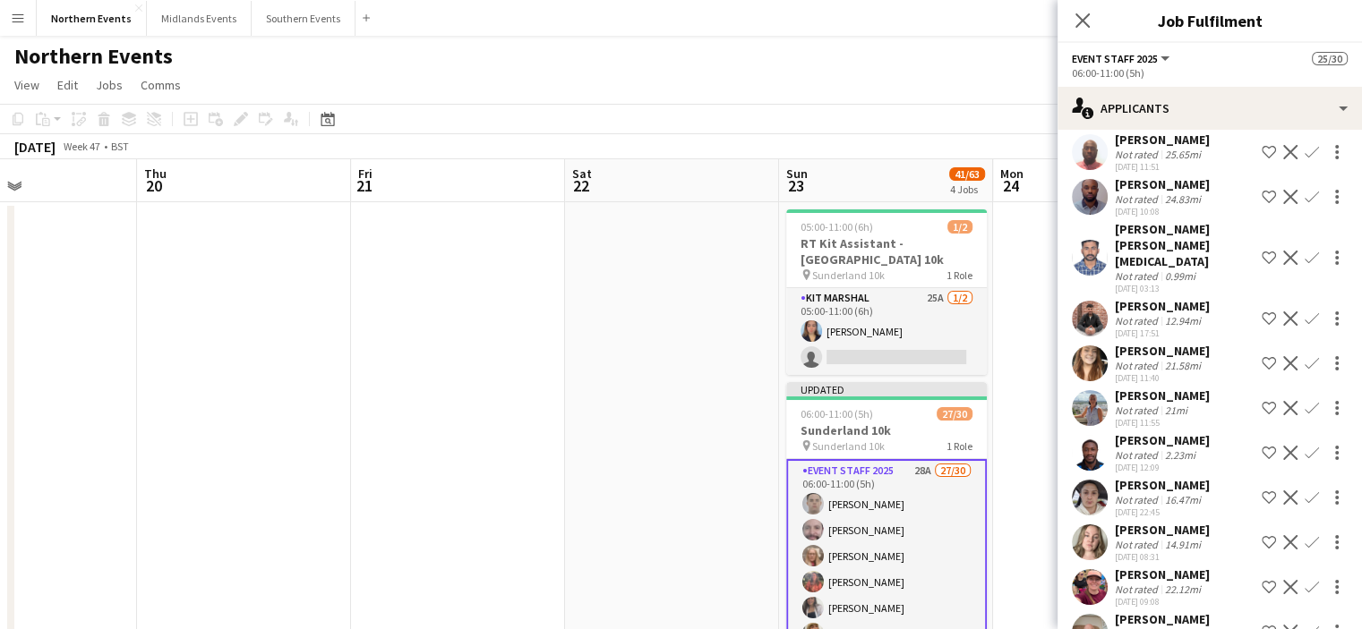
click at [1304, 356] on app-icon "Confirm" at bounding box center [1311, 363] width 14 height 14
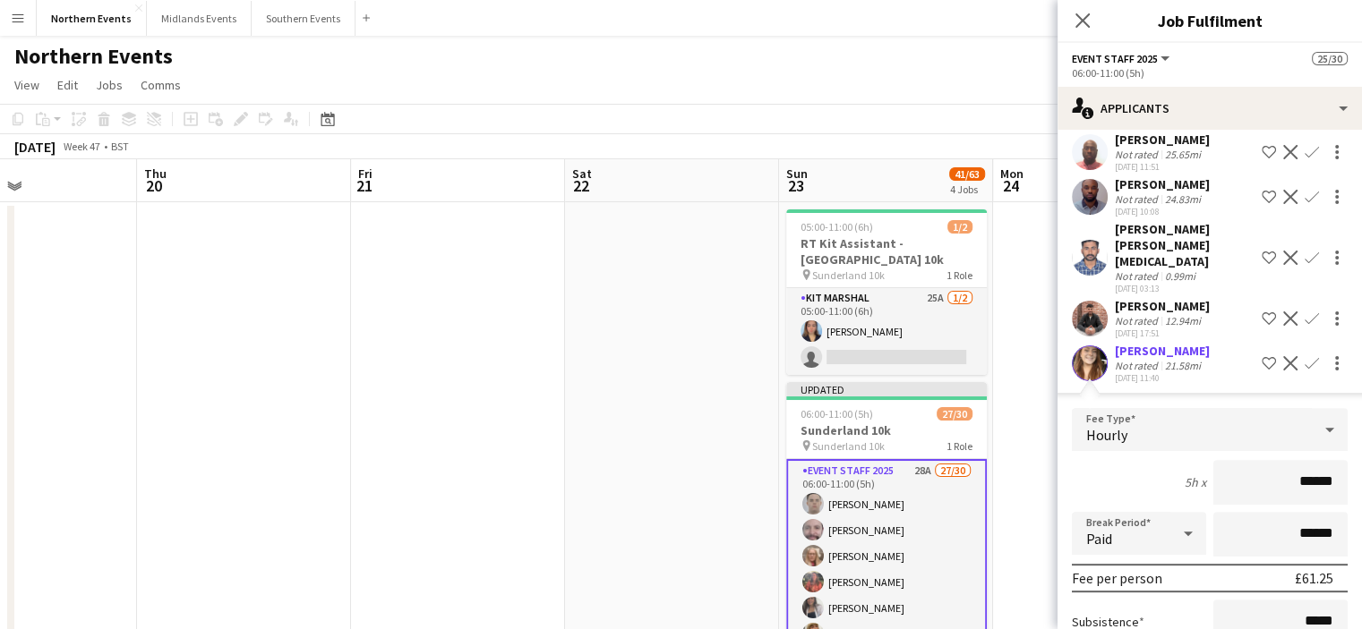
scroll to position [927, 0]
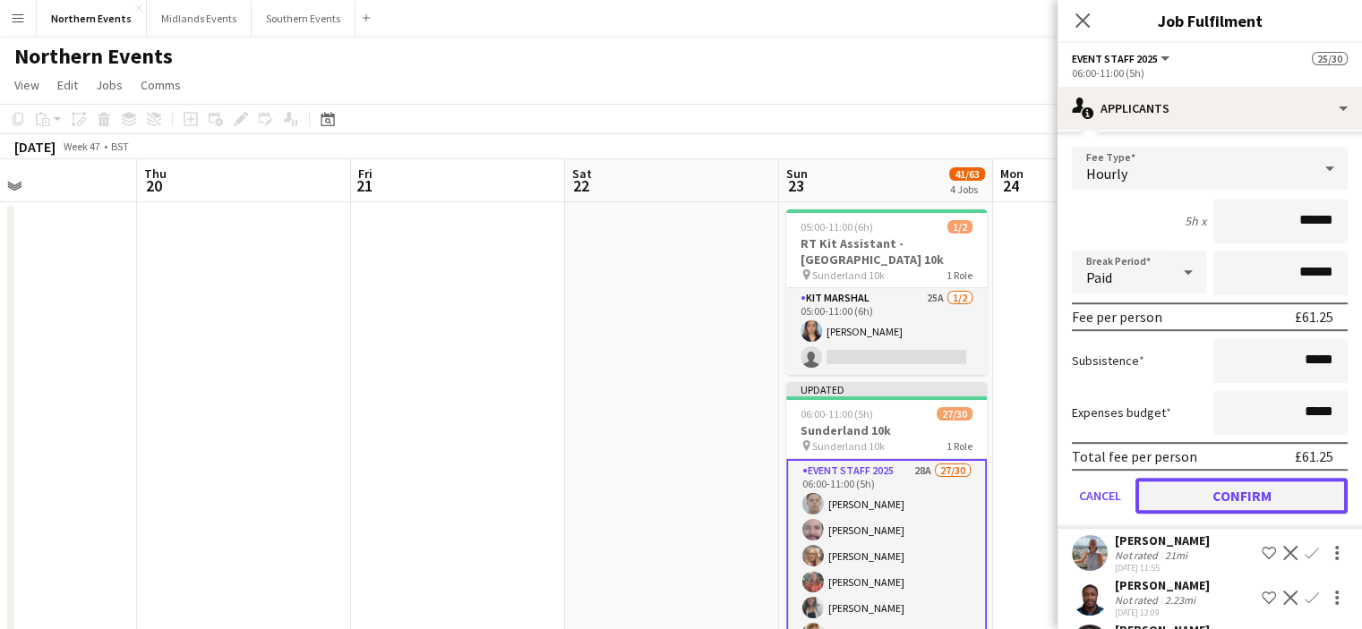
click at [1232, 488] on button "Confirm" at bounding box center [1241, 496] width 212 height 36
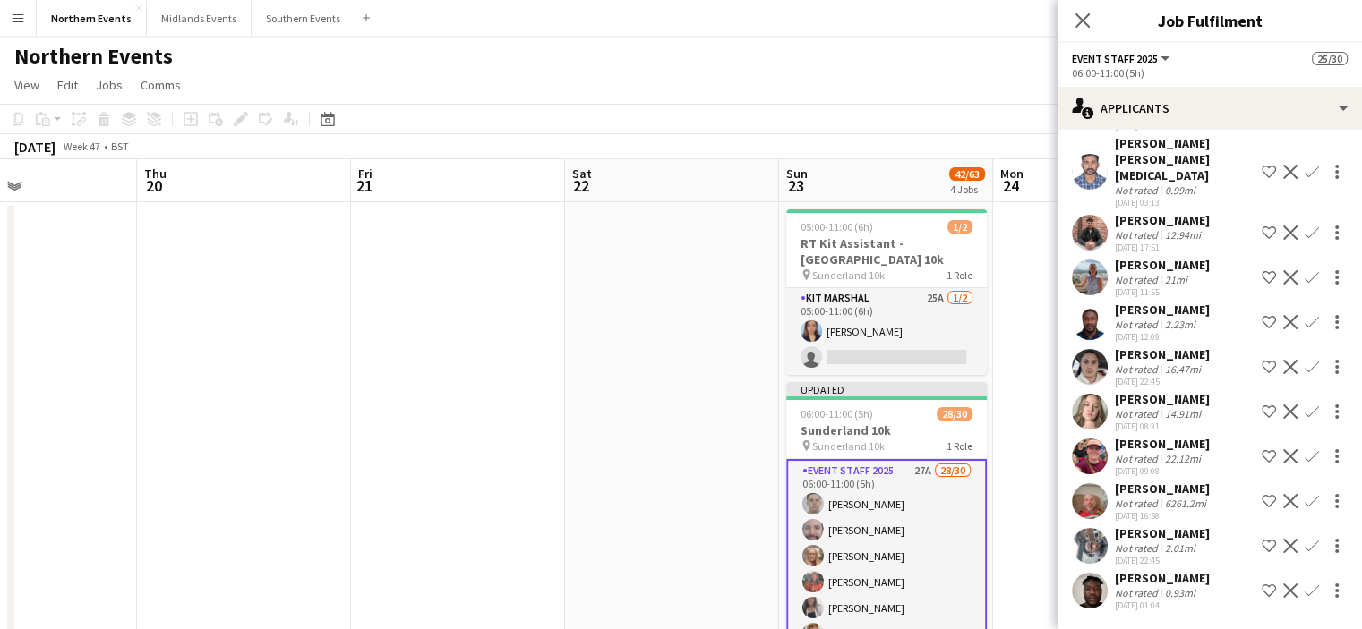
scroll to position [479, 0]
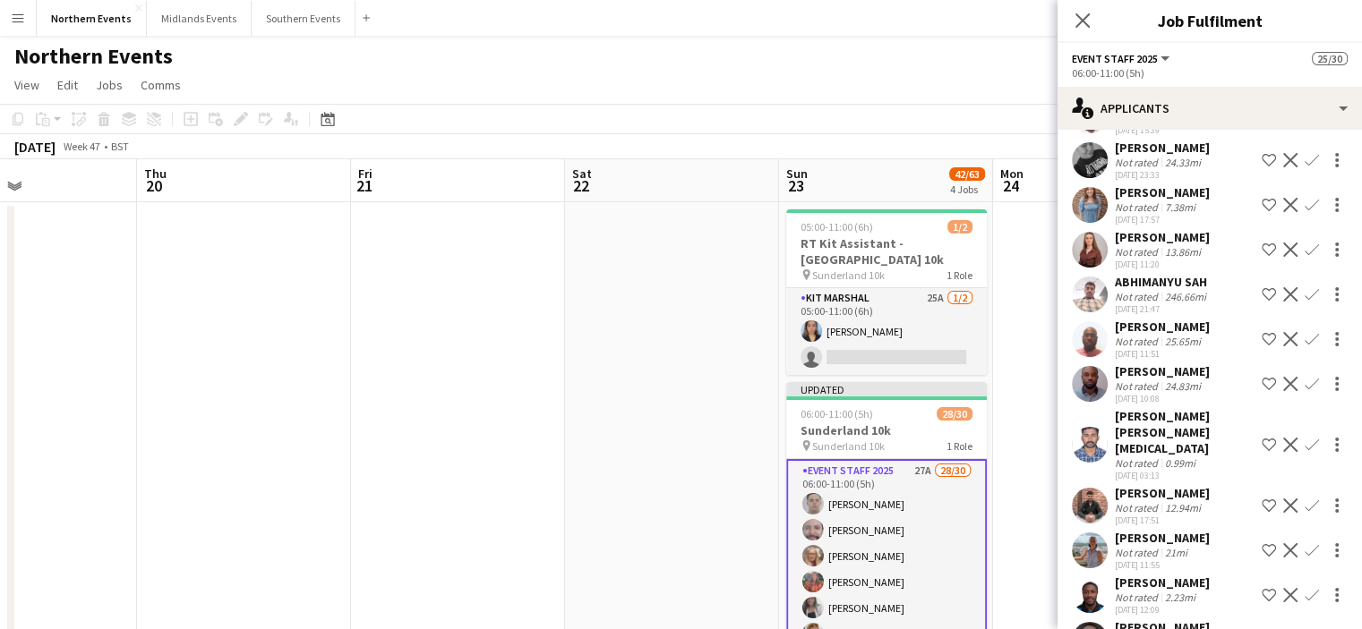
click at [1304, 243] on app-icon "Confirm" at bounding box center [1311, 250] width 14 height 14
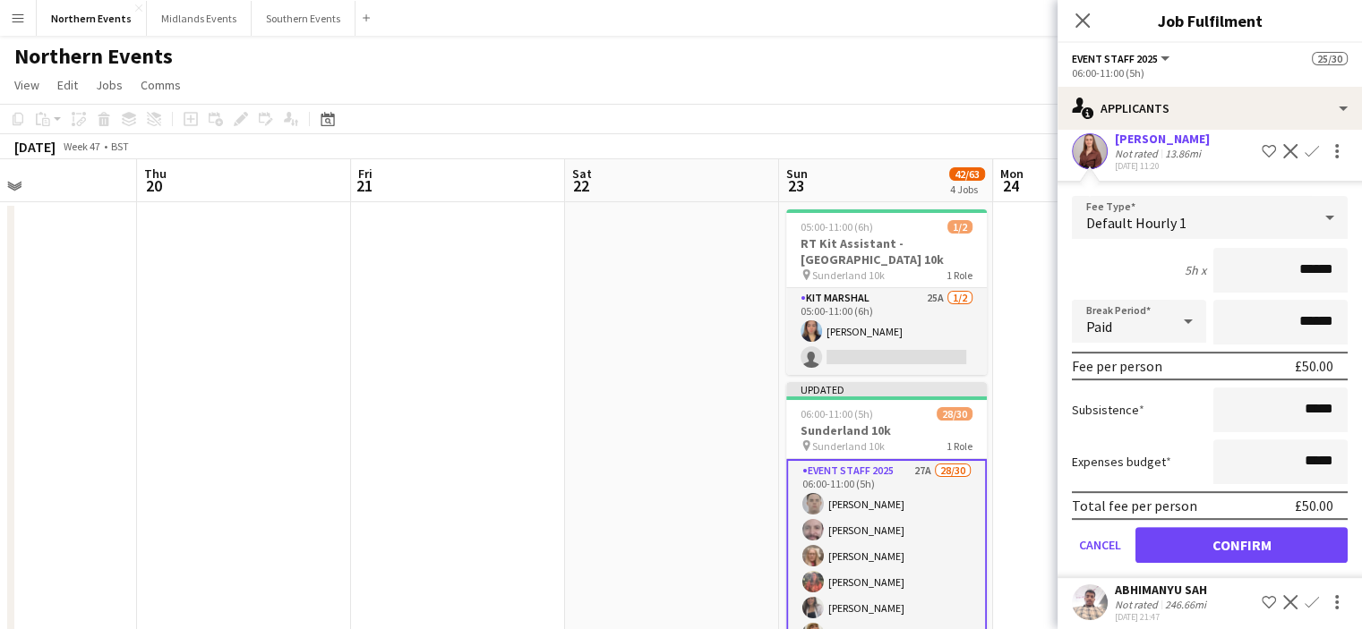
scroll to position [580, 0]
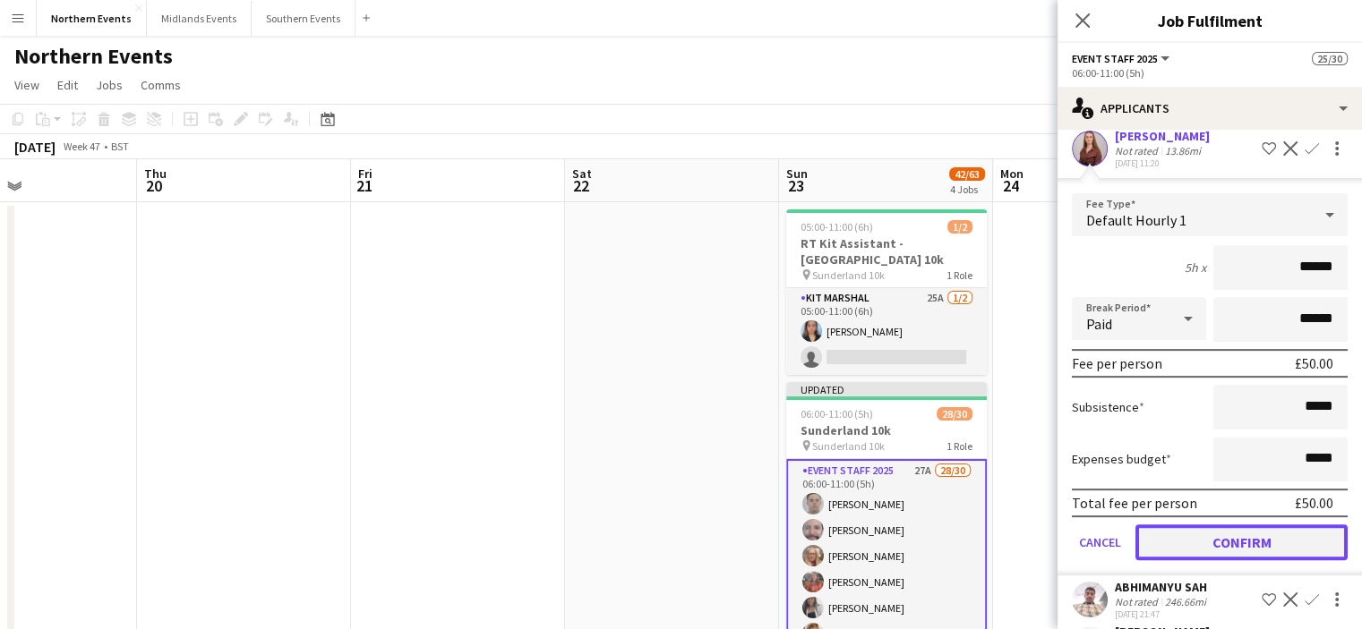
click at [1237, 533] on button "Confirm" at bounding box center [1241, 543] width 212 height 36
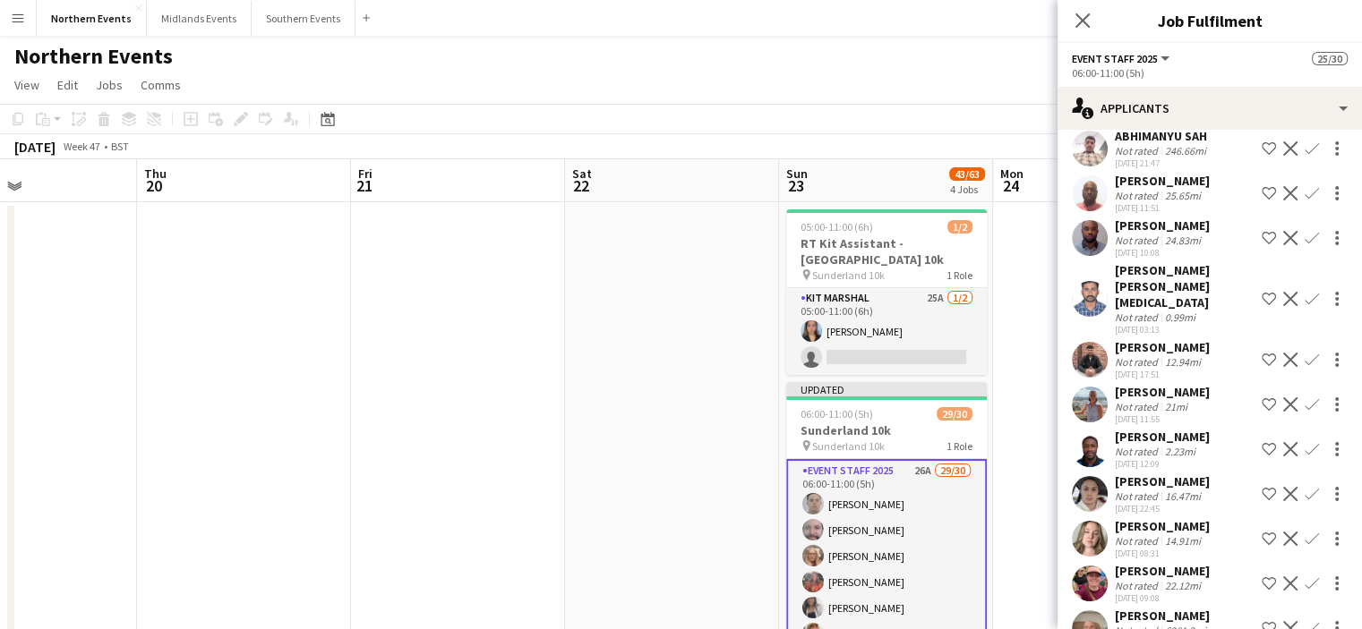
scroll to position [132, 0]
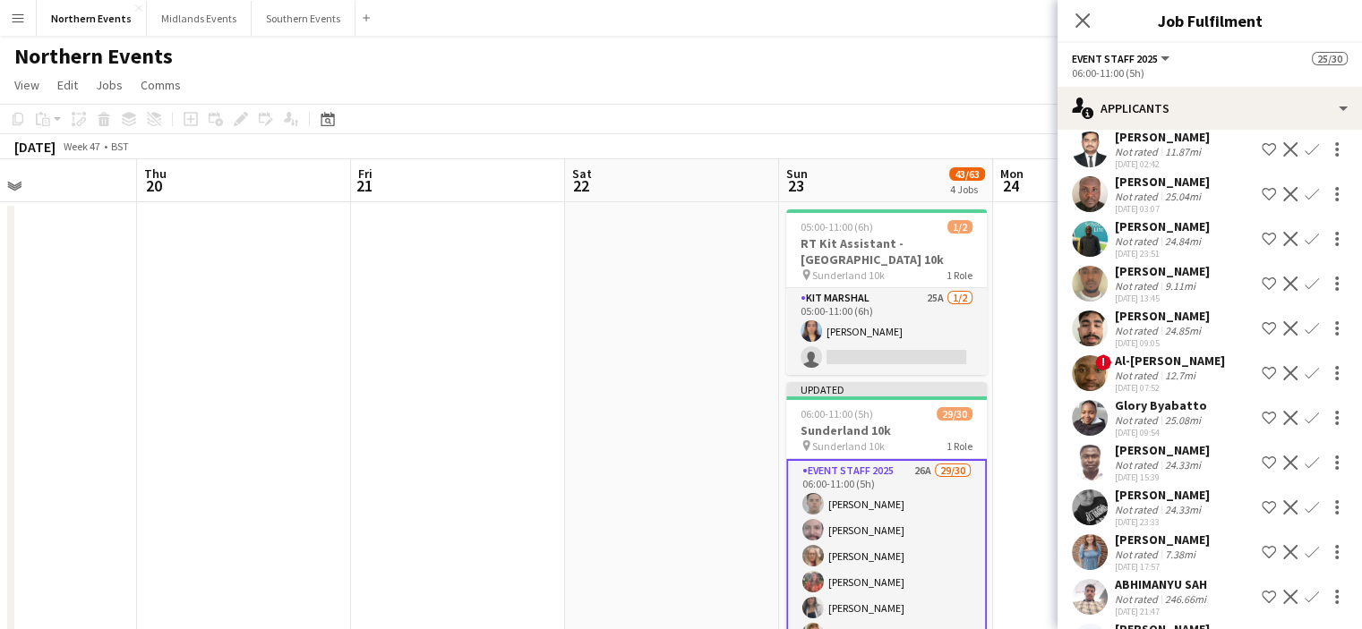
click at [1304, 549] on app-icon "Confirm" at bounding box center [1311, 552] width 14 height 14
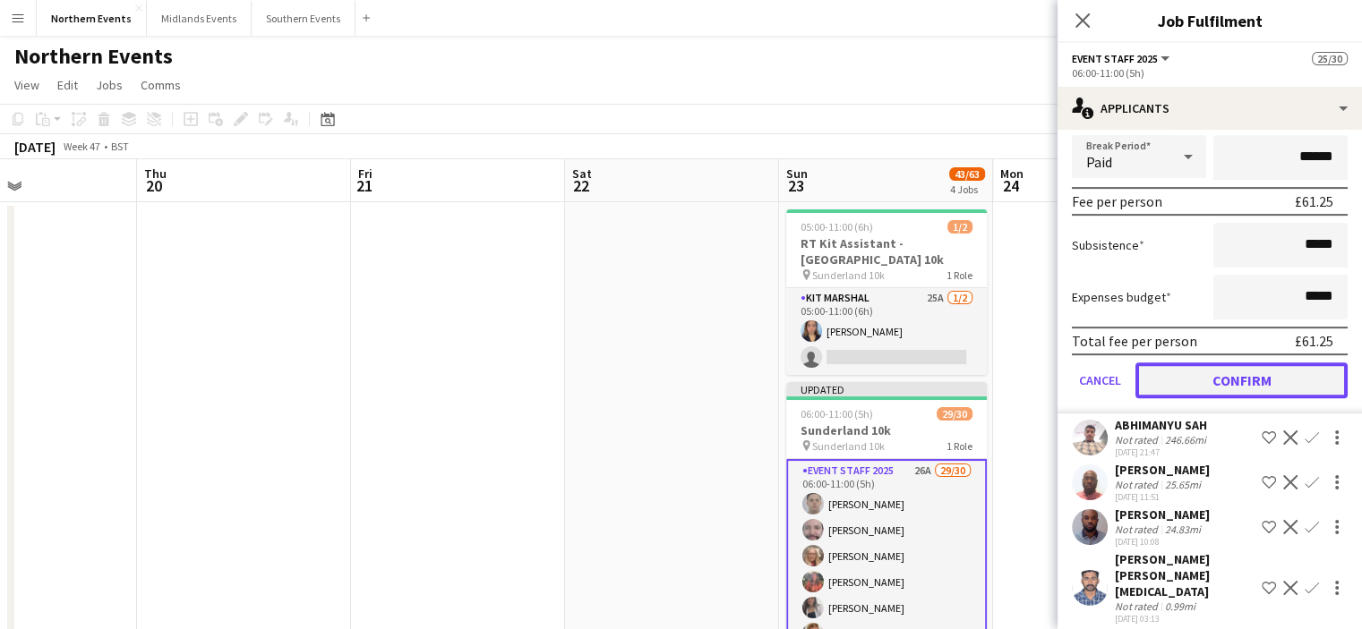
click at [1243, 375] on button "Confirm" at bounding box center [1241, 381] width 212 height 36
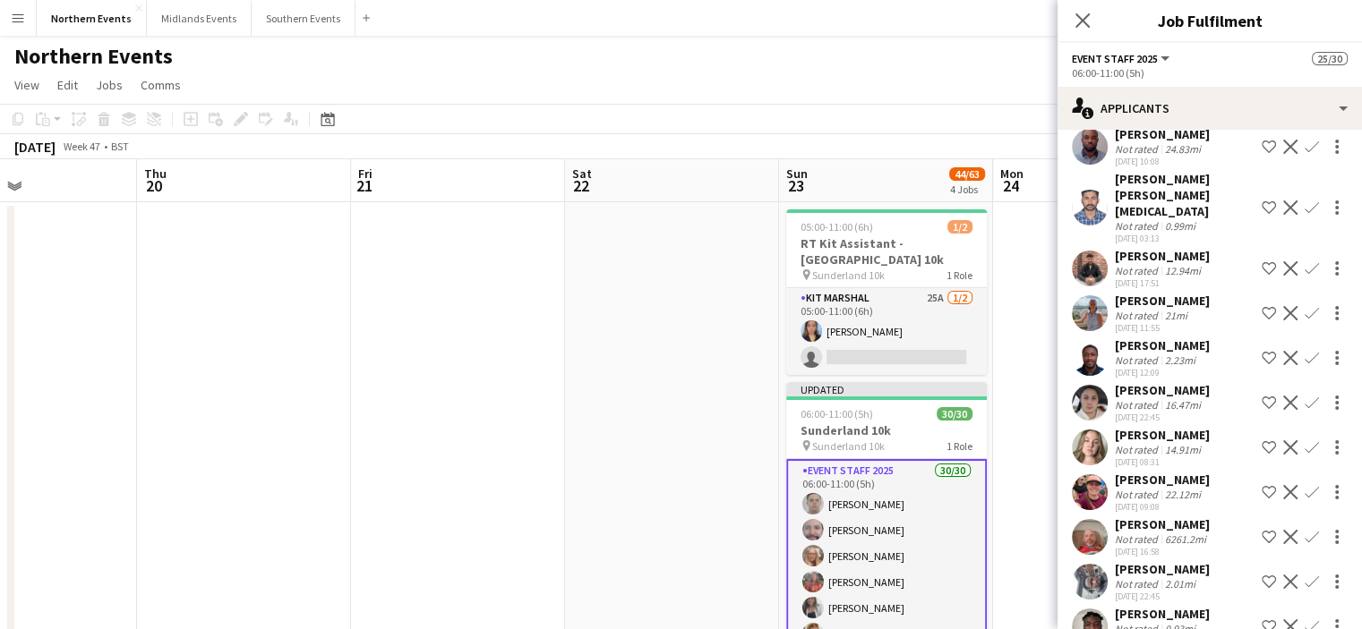
scroll to position [645, 0]
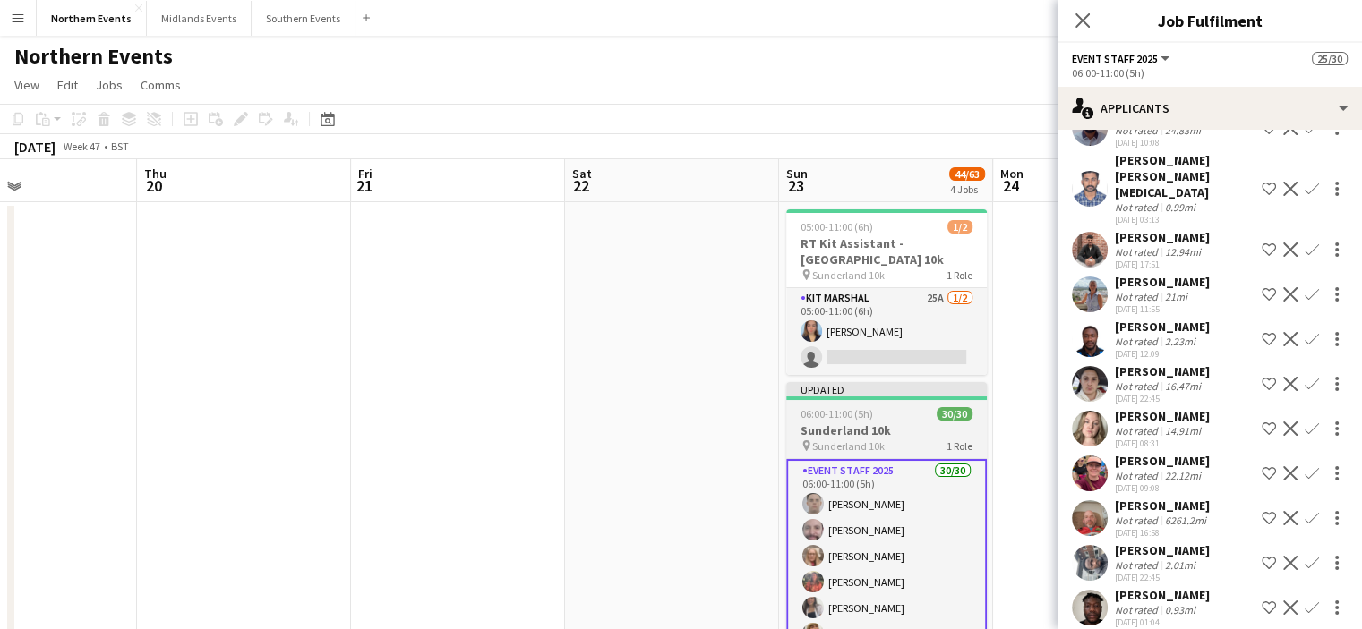
click at [874, 436] on h3 "Sunderland 10k" at bounding box center [886, 431] width 201 height 16
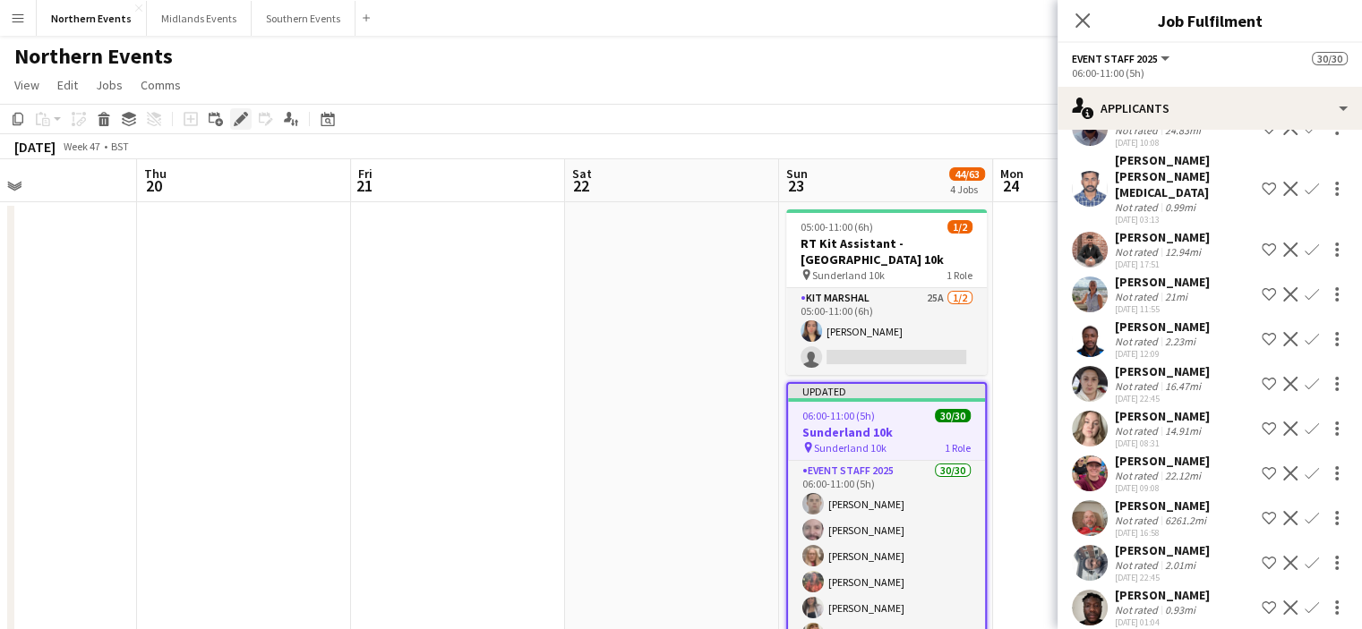
click at [239, 112] on icon "Edit" at bounding box center [241, 119] width 14 height 14
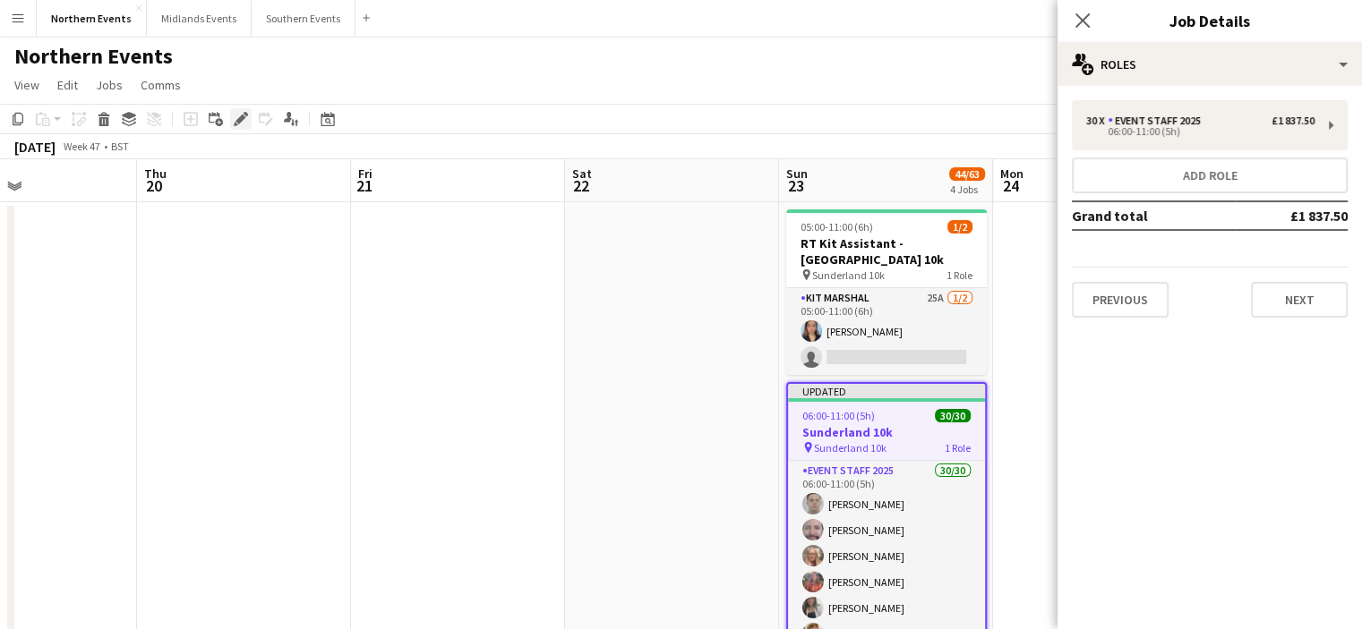
scroll to position [0, 0]
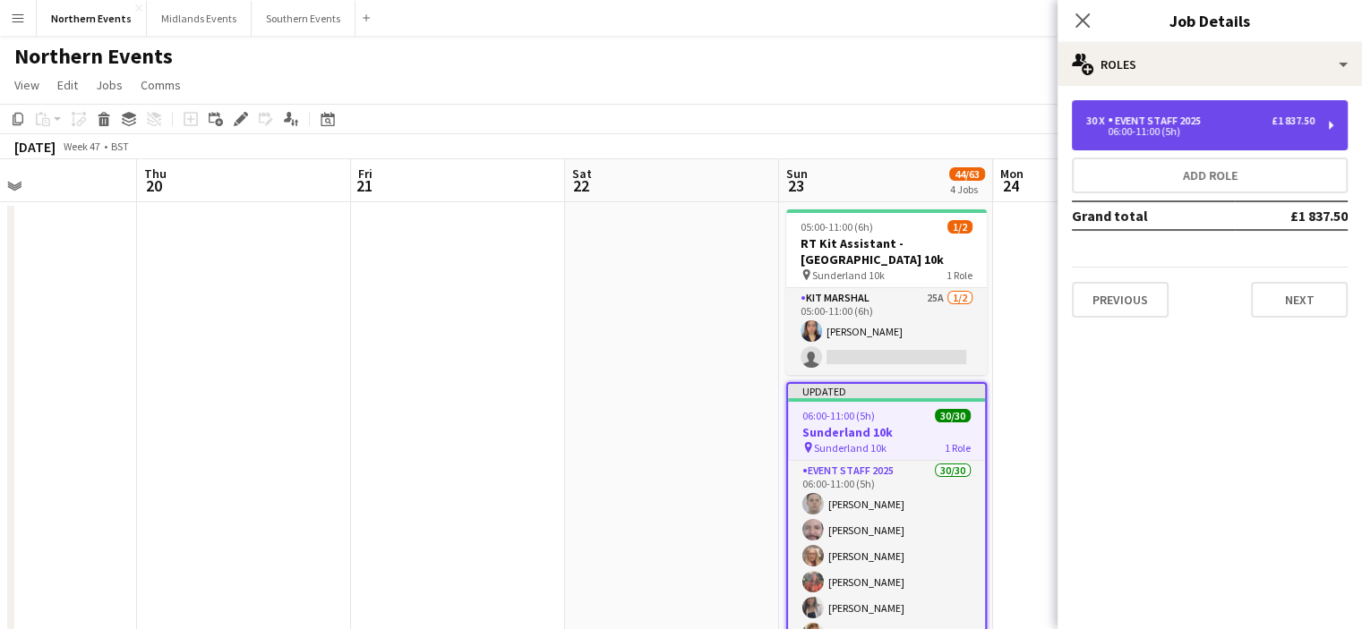
click at [1318, 120] on div "30 x Event Staff 2025 £1 837.50 06:00-11:00 (5h)" at bounding box center [1210, 125] width 276 height 50
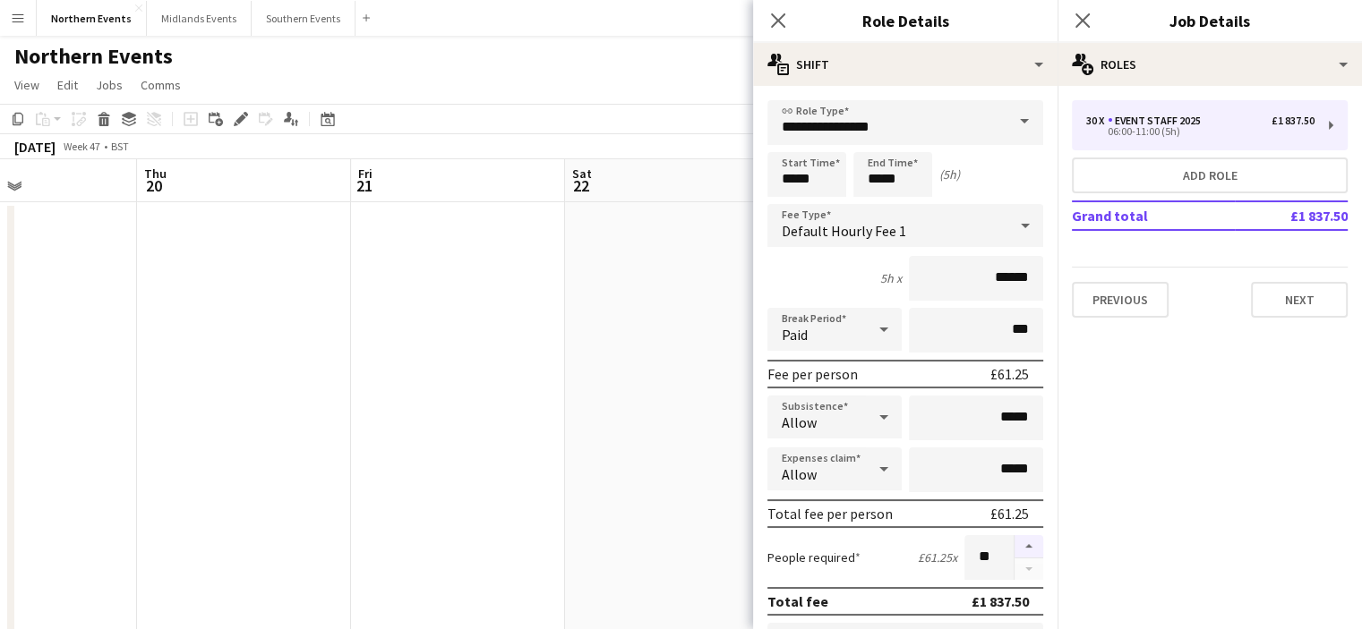
click at [1016, 535] on button "button" at bounding box center [1028, 546] width 29 height 23
type input "**"
click at [1087, 24] on icon at bounding box center [1081, 20] width 17 height 17
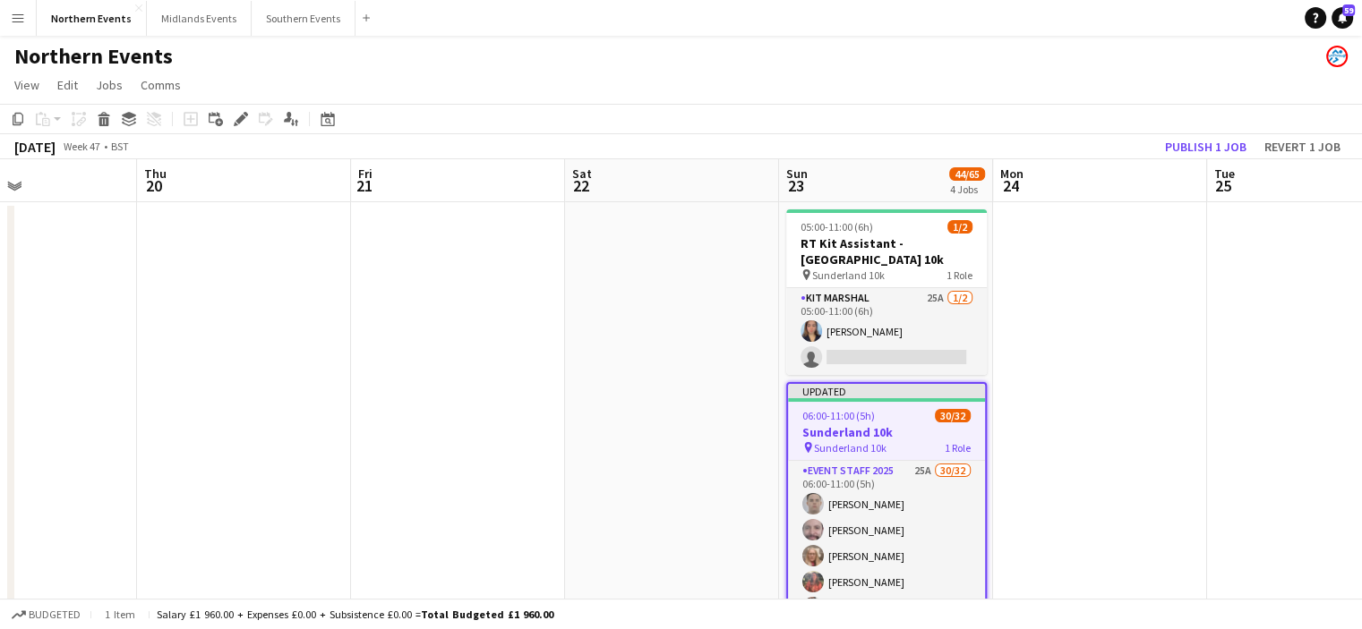
click at [850, 436] on h3 "Sunderland 10k" at bounding box center [886, 432] width 197 height 16
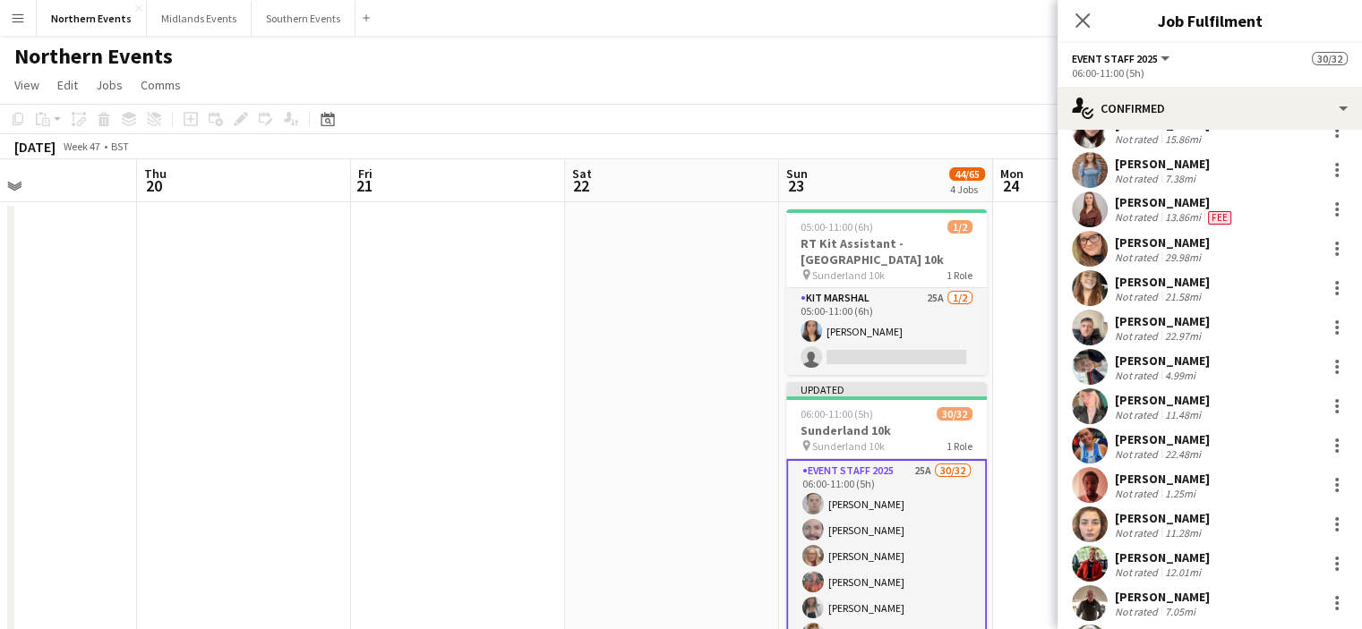
scroll to position [547, 0]
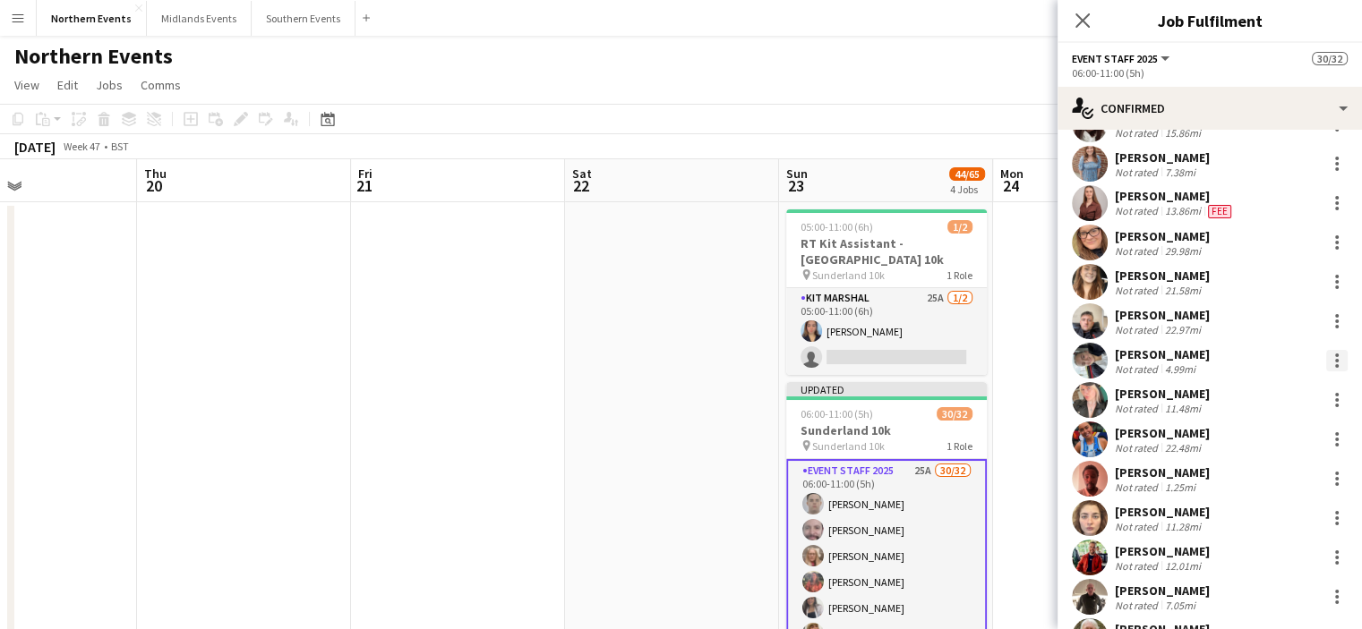
click at [1326, 357] on div at bounding box center [1336, 360] width 21 height 21
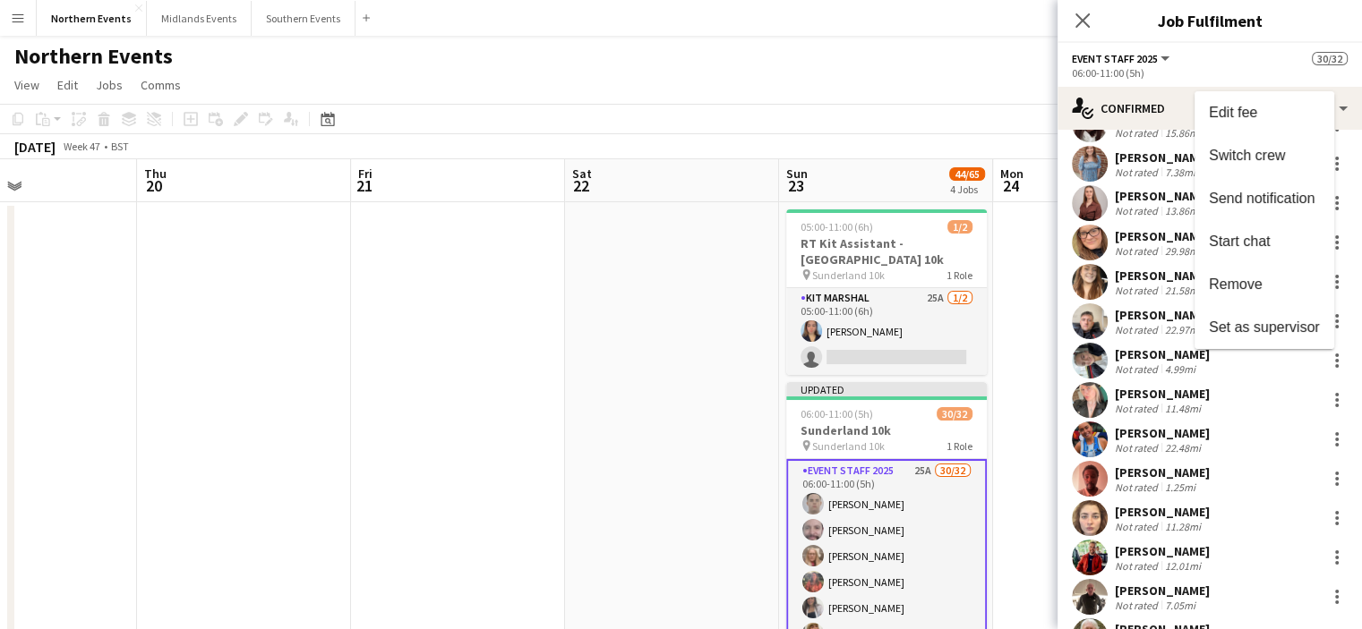
click at [1128, 117] on div at bounding box center [681, 314] width 1362 height 629
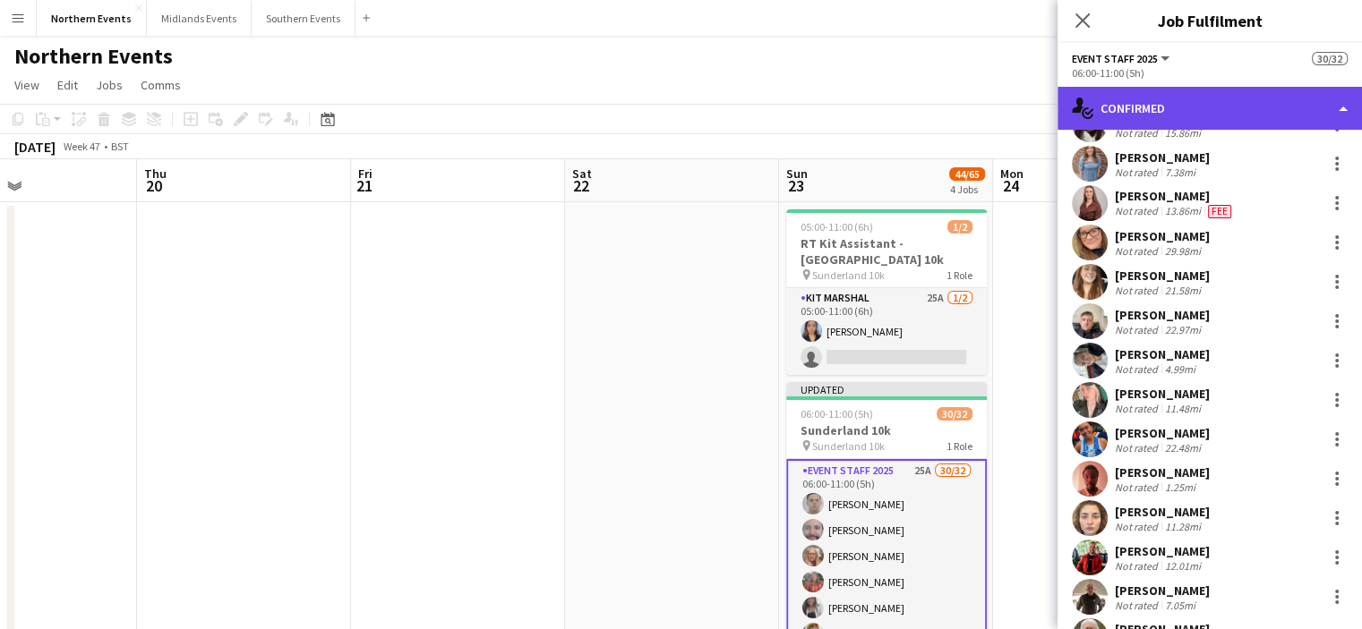
click at [1128, 117] on div "single-neutral-actions-check-2 Confirmed" at bounding box center [1209, 108] width 304 height 43
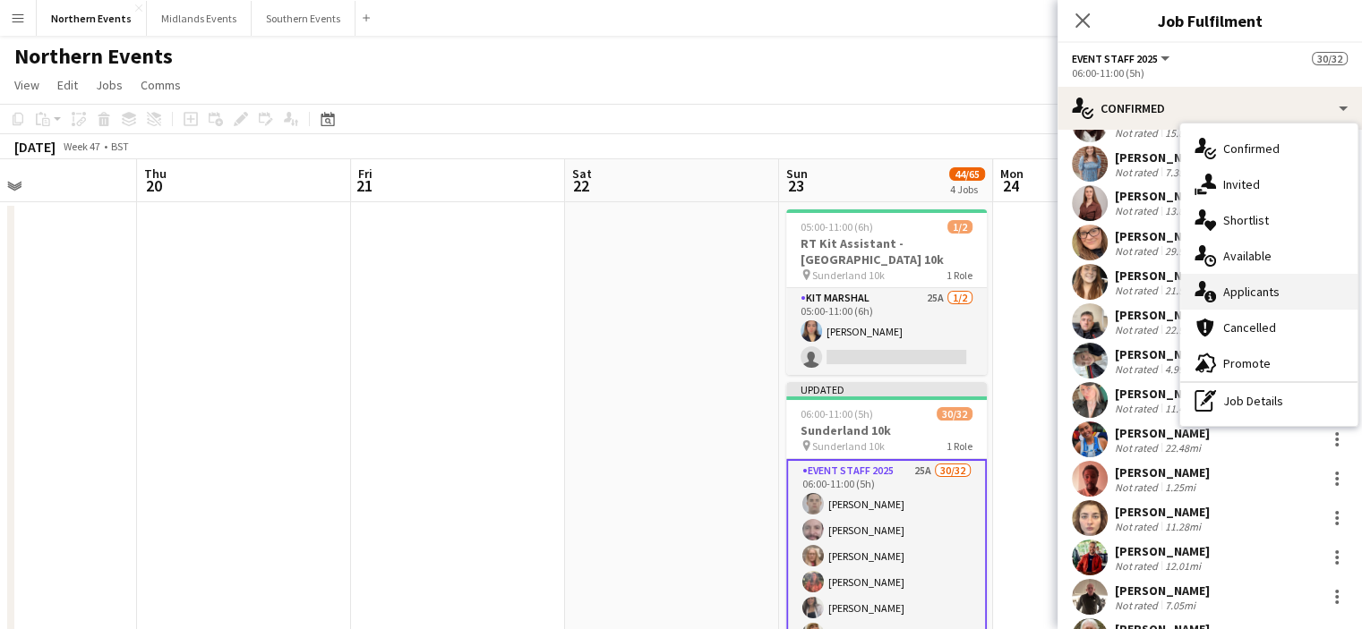
click at [1224, 291] on span "Applicants" at bounding box center [1251, 292] width 56 height 16
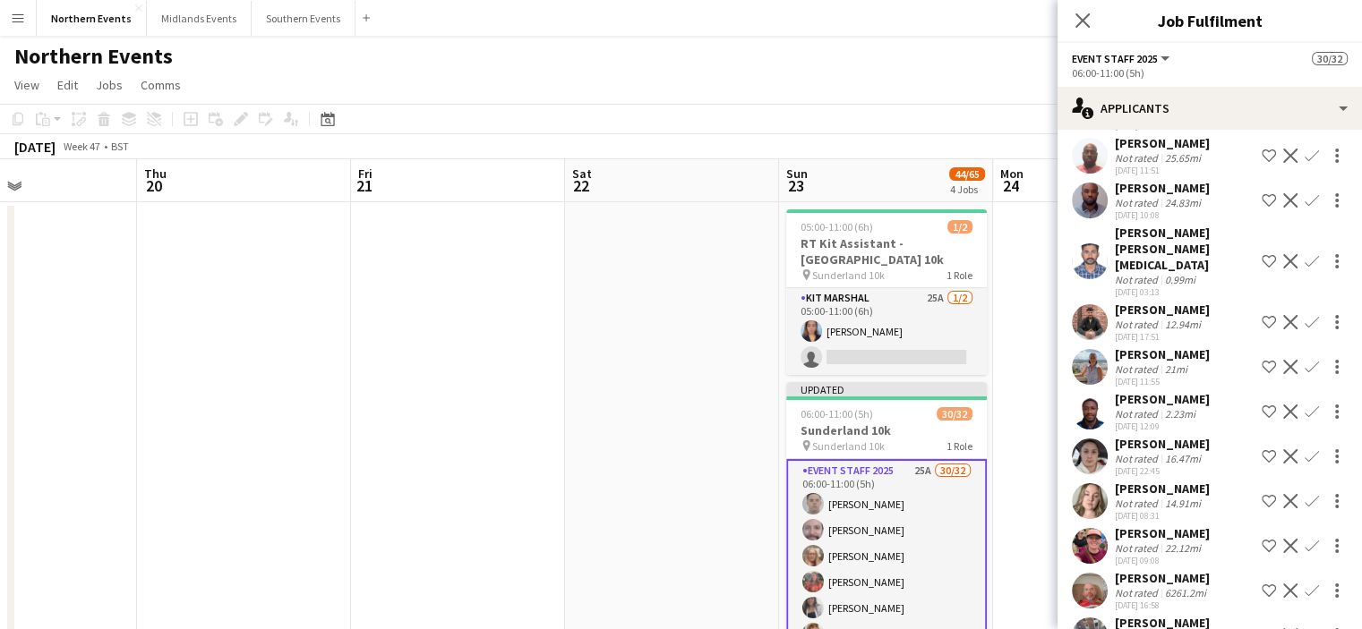
scroll to position [576, 0]
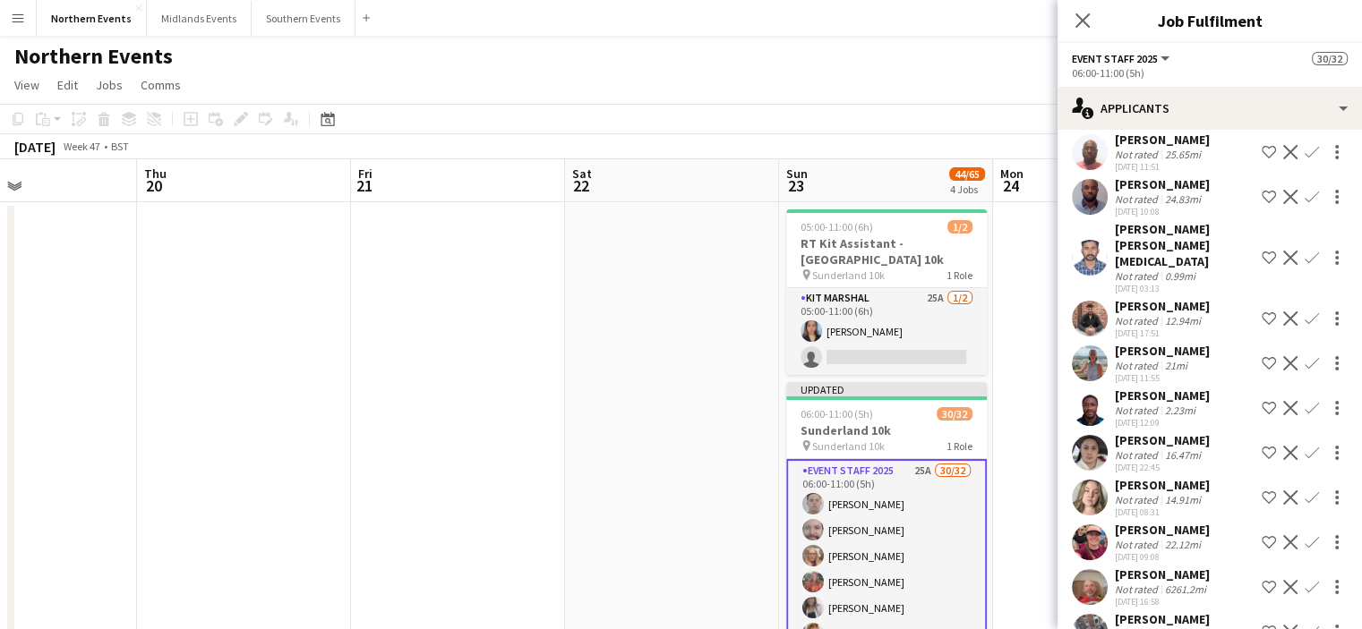
click at [1304, 491] on app-icon "Confirm" at bounding box center [1311, 498] width 14 height 14
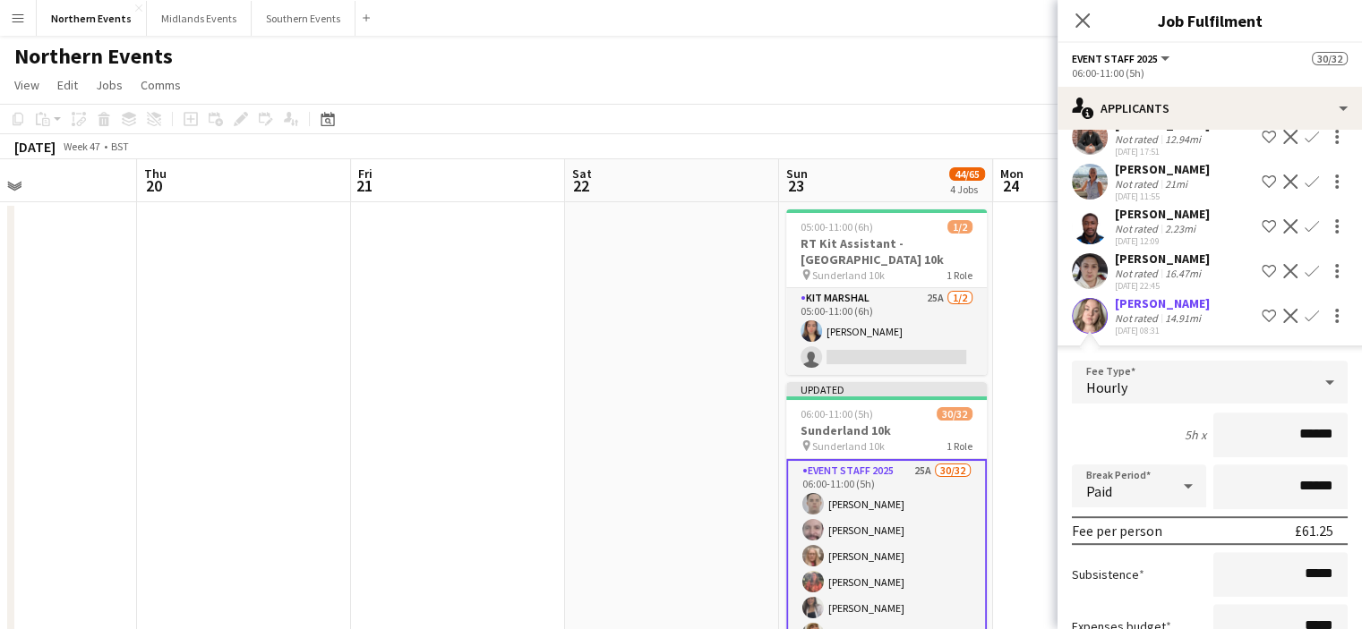
scroll to position [763, 0]
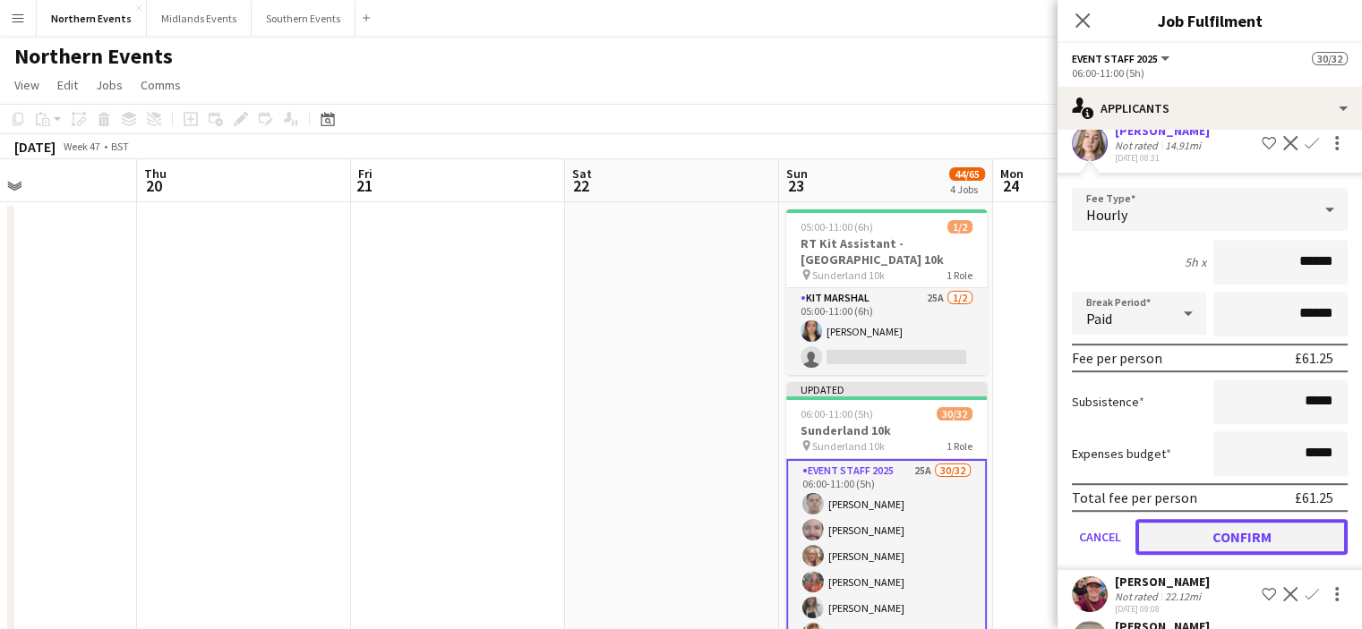
click at [1280, 525] on button "Confirm" at bounding box center [1241, 537] width 212 height 36
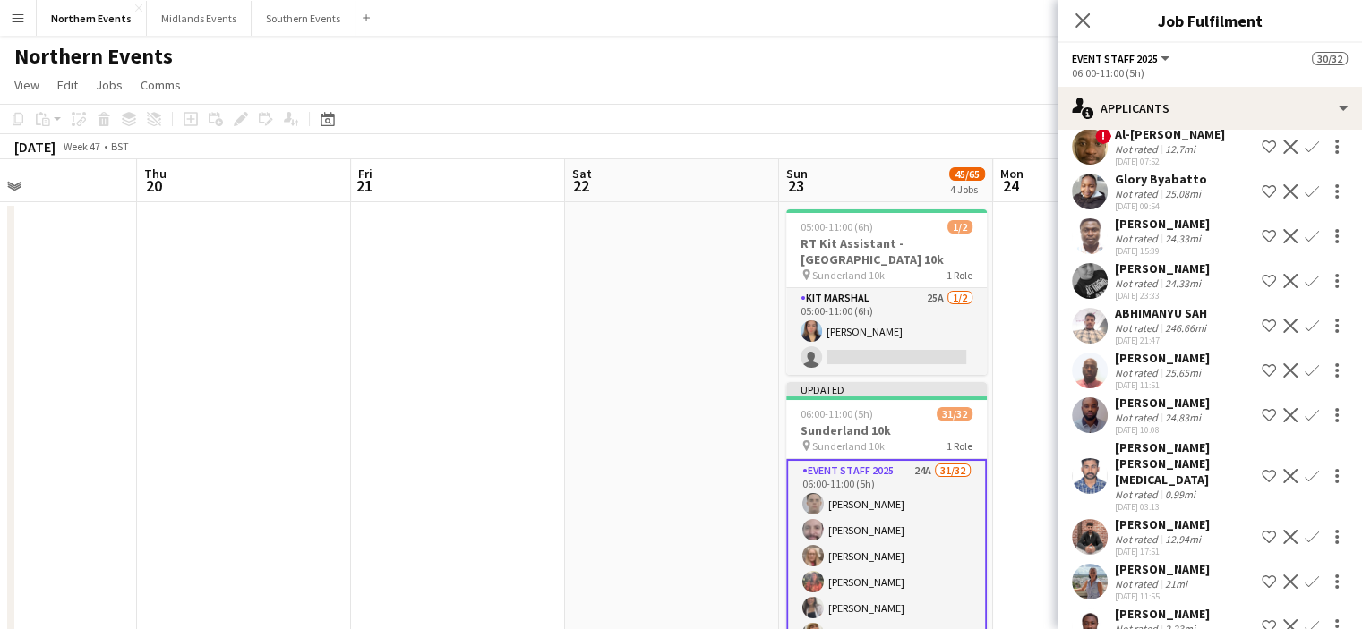
scroll to position [354, 0]
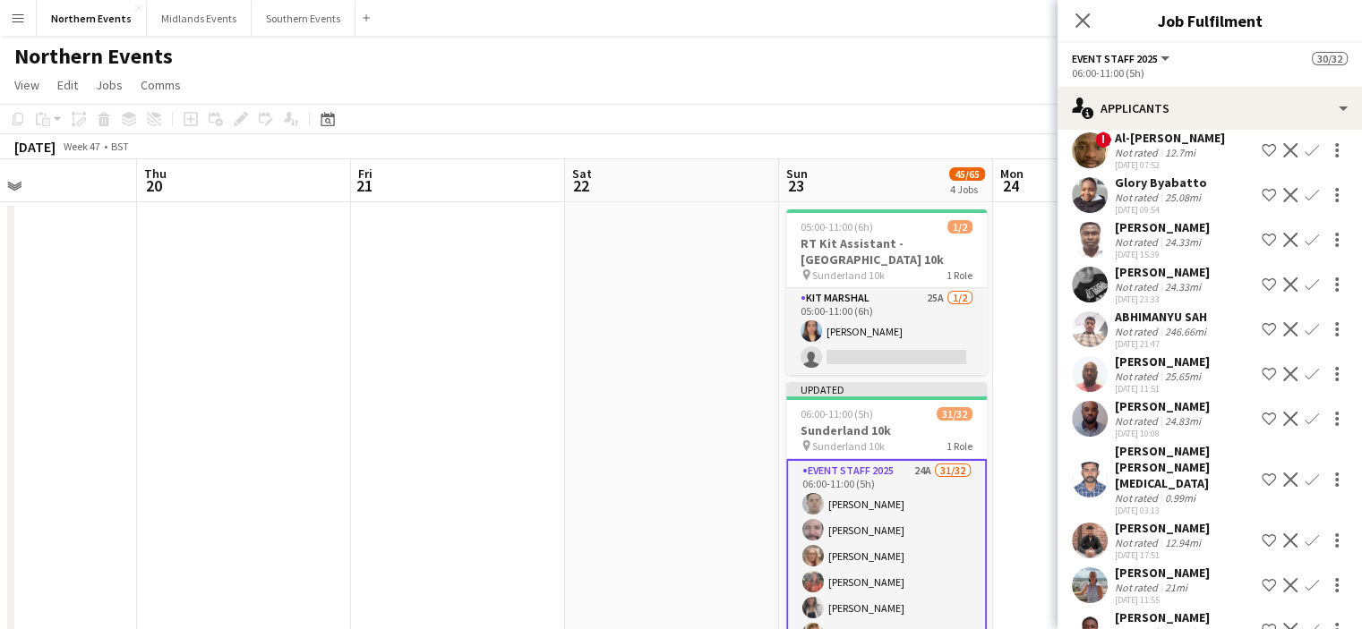
click at [1304, 578] on app-icon "Confirm" at bounding box center [1311, 585] width 14 height 14
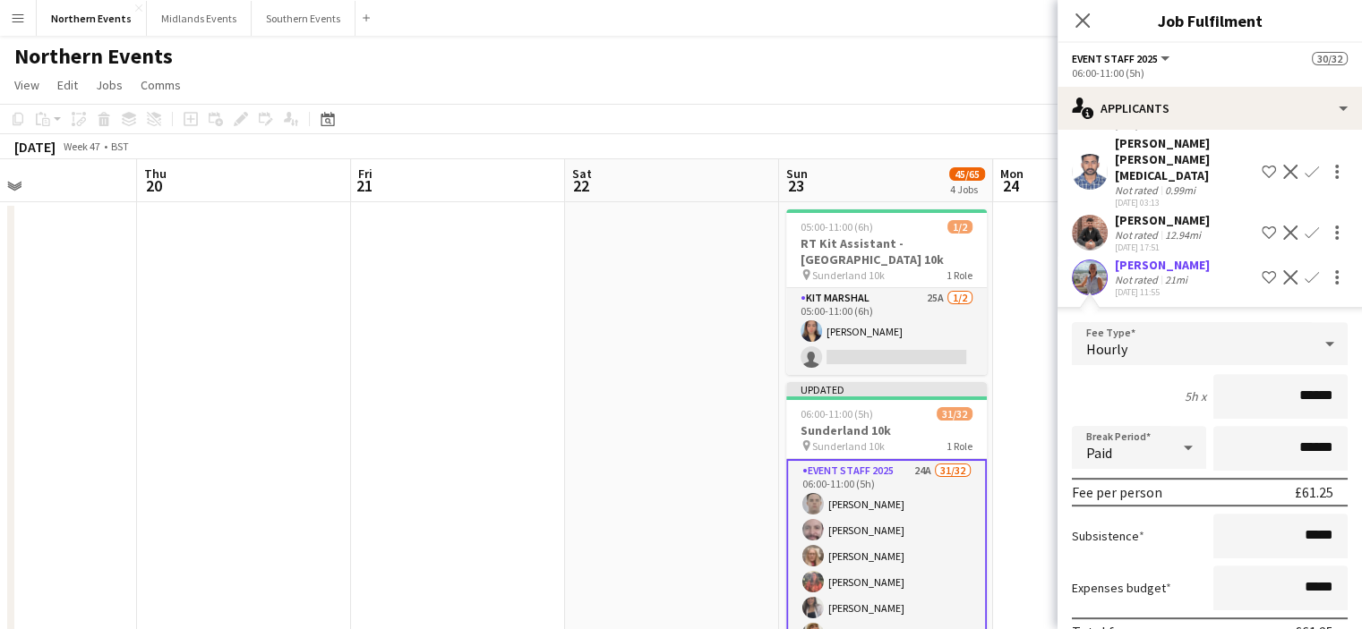
scroll to position [1005, 0]
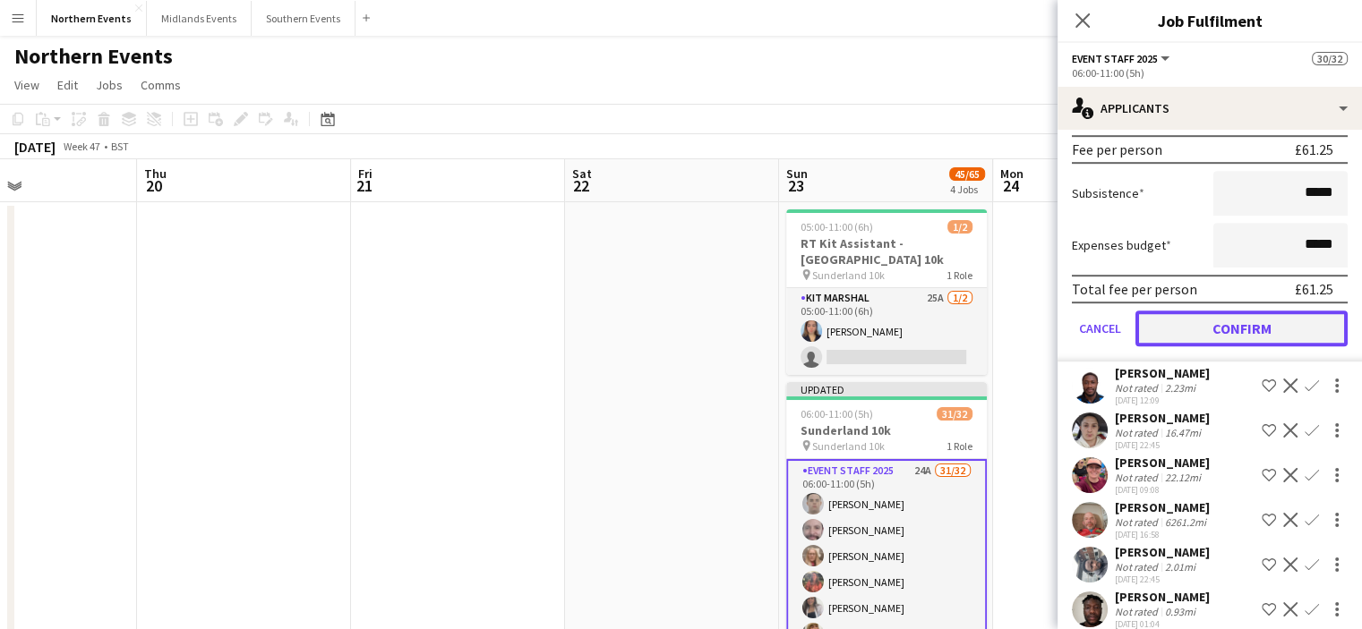
click at [1294, 311] on button "Confirm" at bounding box center [1241, 329] width 212 height 36
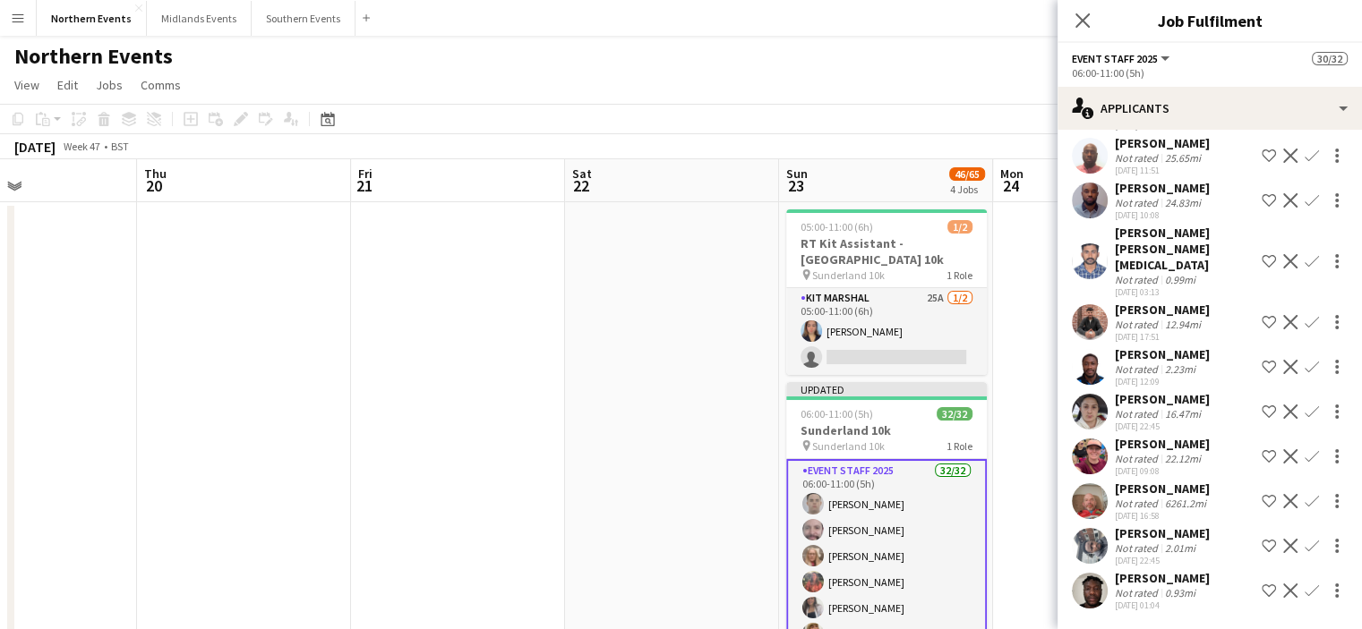
scroll to position [556, 0]
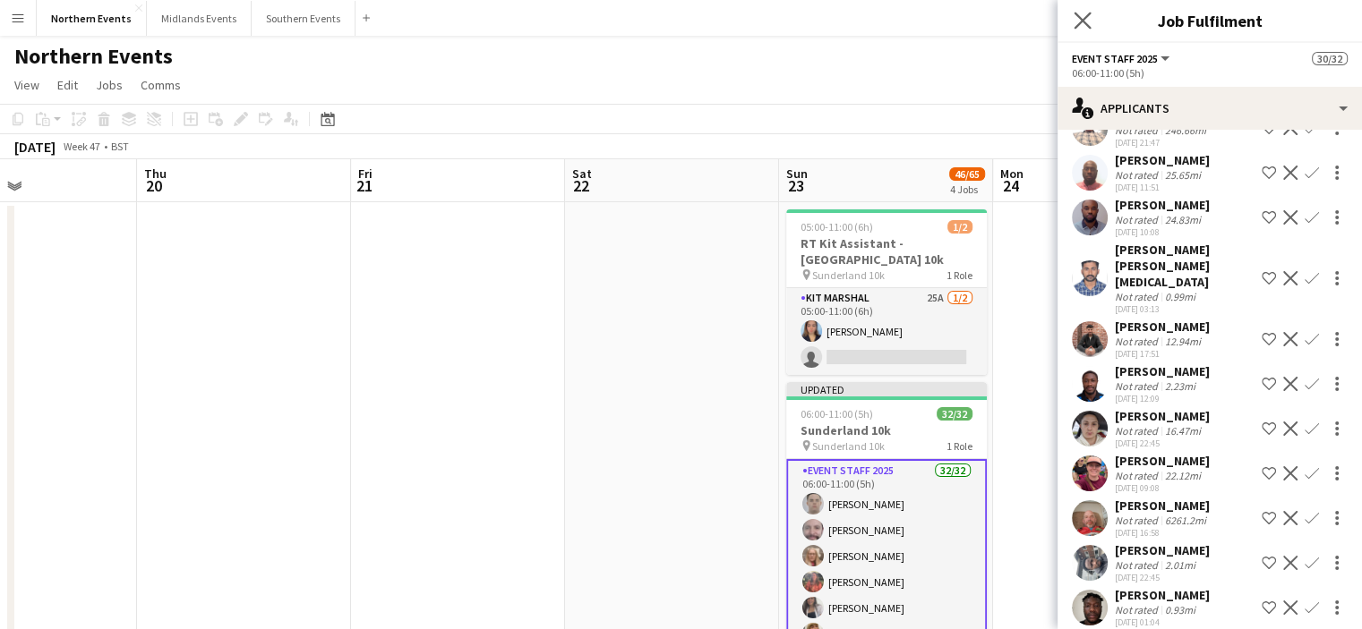
click at [1081, 31] on app-icon "Close pop-in" at bounding box center [1083, 21] width 26 height 26
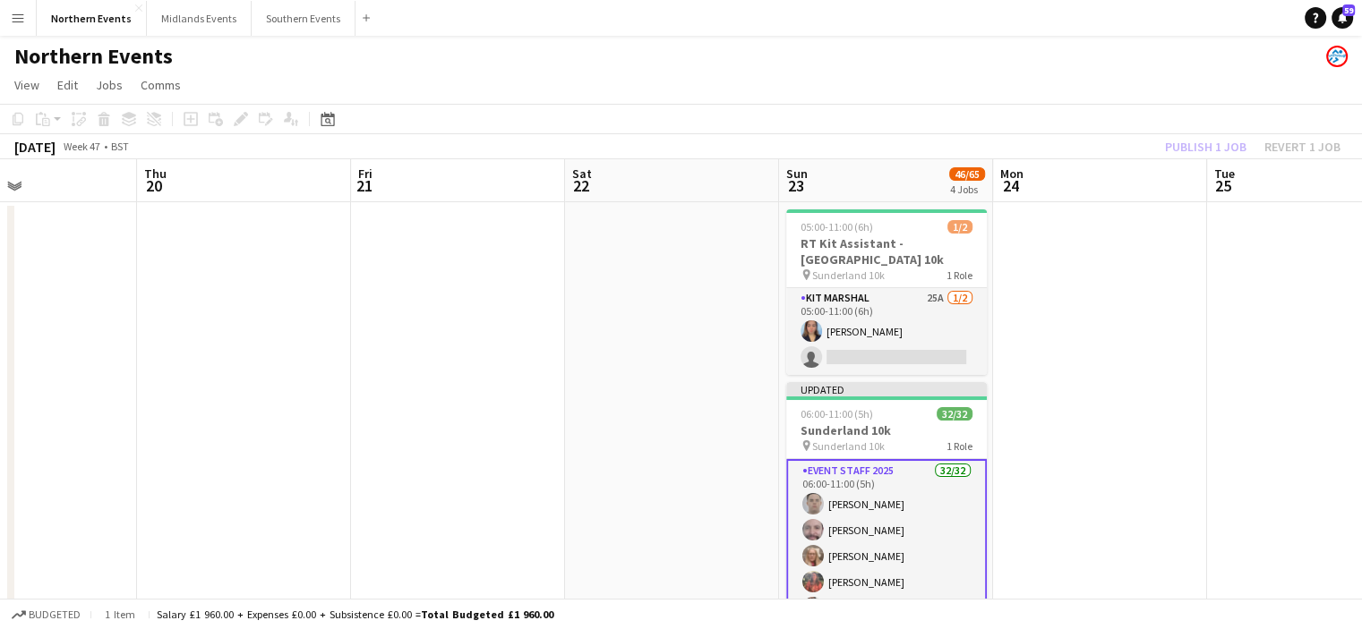
click at [1186, 141] on div "Publish 1 job Revert 1 job" at bounding box center [1252, 146] width 218 height 23
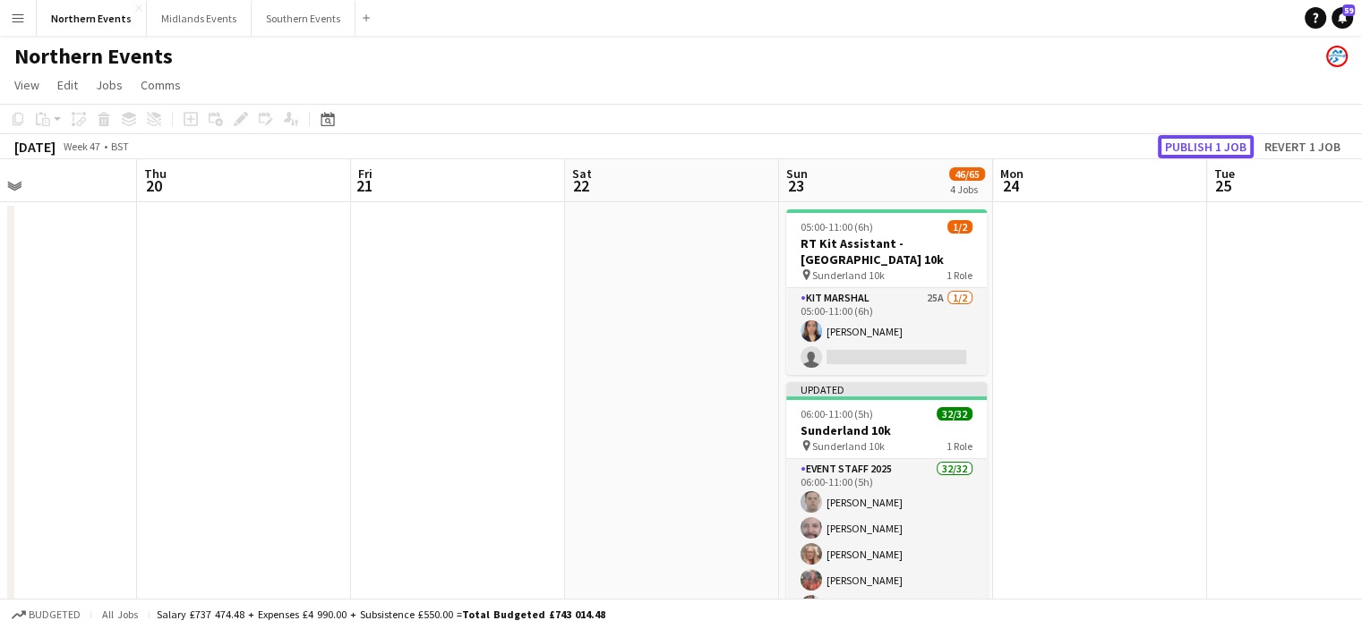
click at [1186, 141] on button "Publish 1 job" at bounding box center [1205, 146] width 96 height 23
